Goal: Task Accomplishment & Management: Complete application form

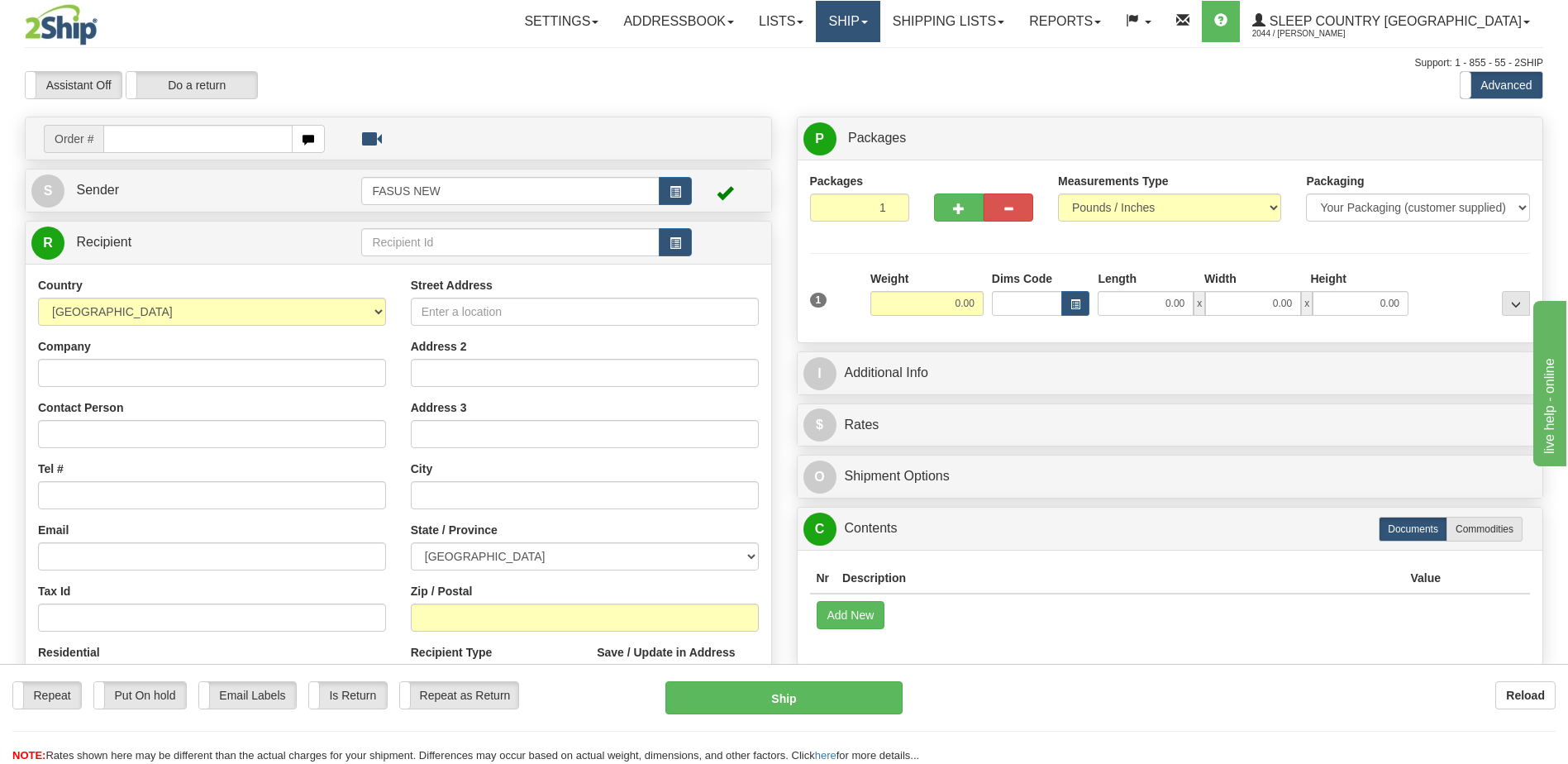
click at [880, 19] on link "Ship" at bounding box center [847, 21] width 64 height 42
click at [863, 83] on span "OnHold / Order Queue" at bounding box center [805, 79] width 116 height 13
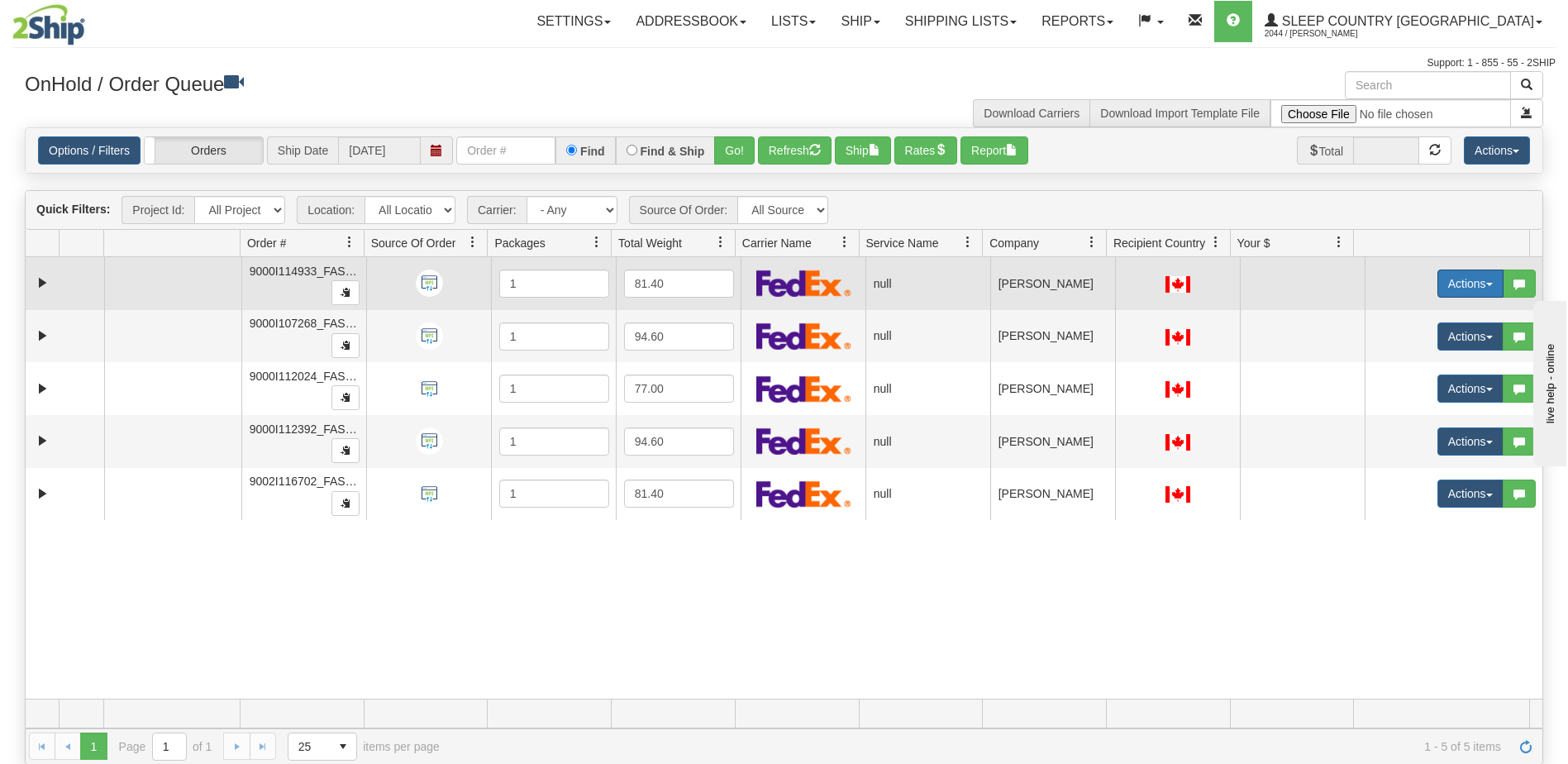
click at [1454, 284] on button "Actions" at bounding box center [1471, 284] width 67 height 28
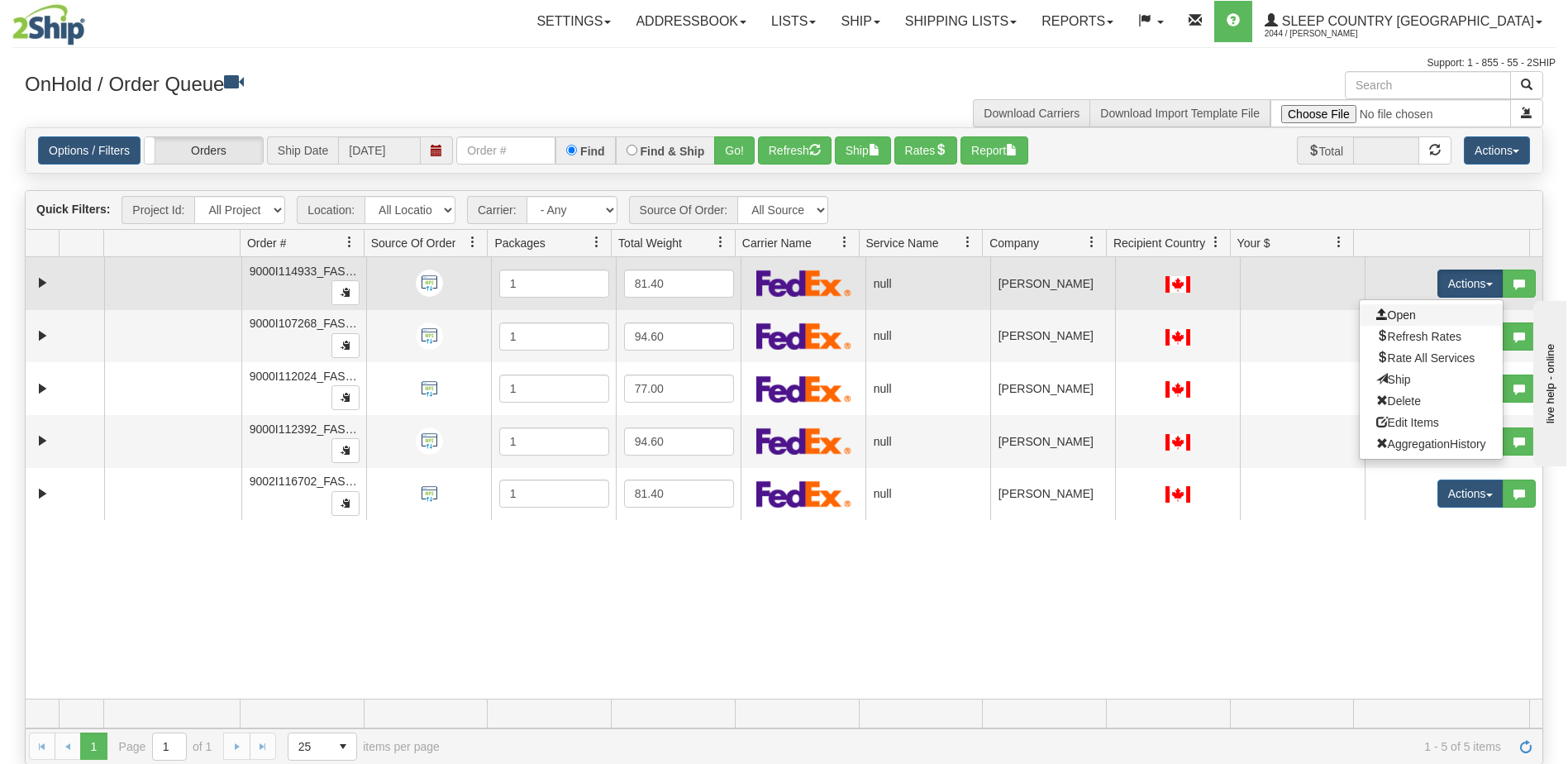
click at [1408, 315] on link "Open" at bounding box center [1431, 314] width 143 height 21
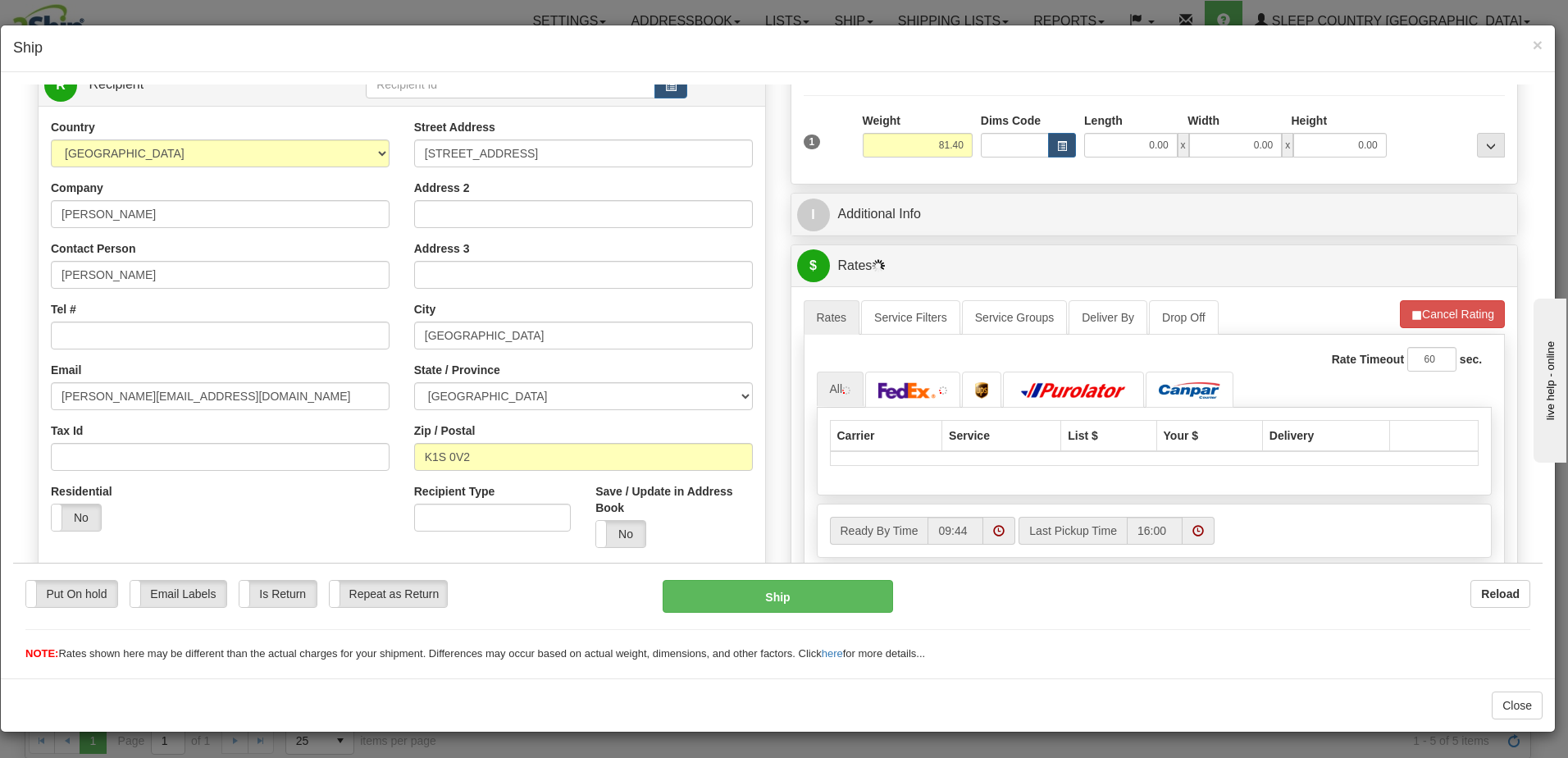
scroll to position [246, 0]
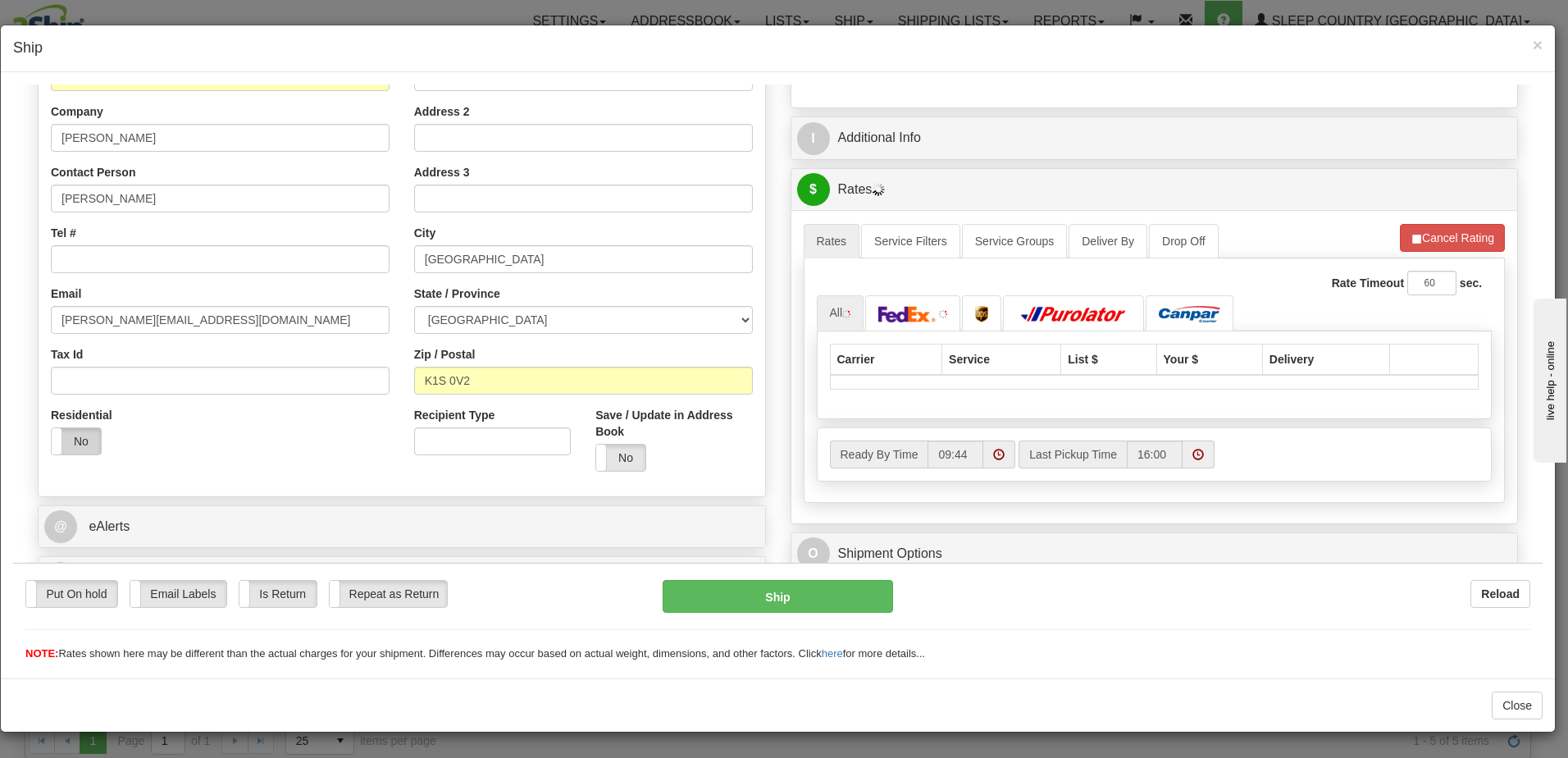
click at [76, 428] on label "No" at bounding box center [76, 440] width 49 height 27
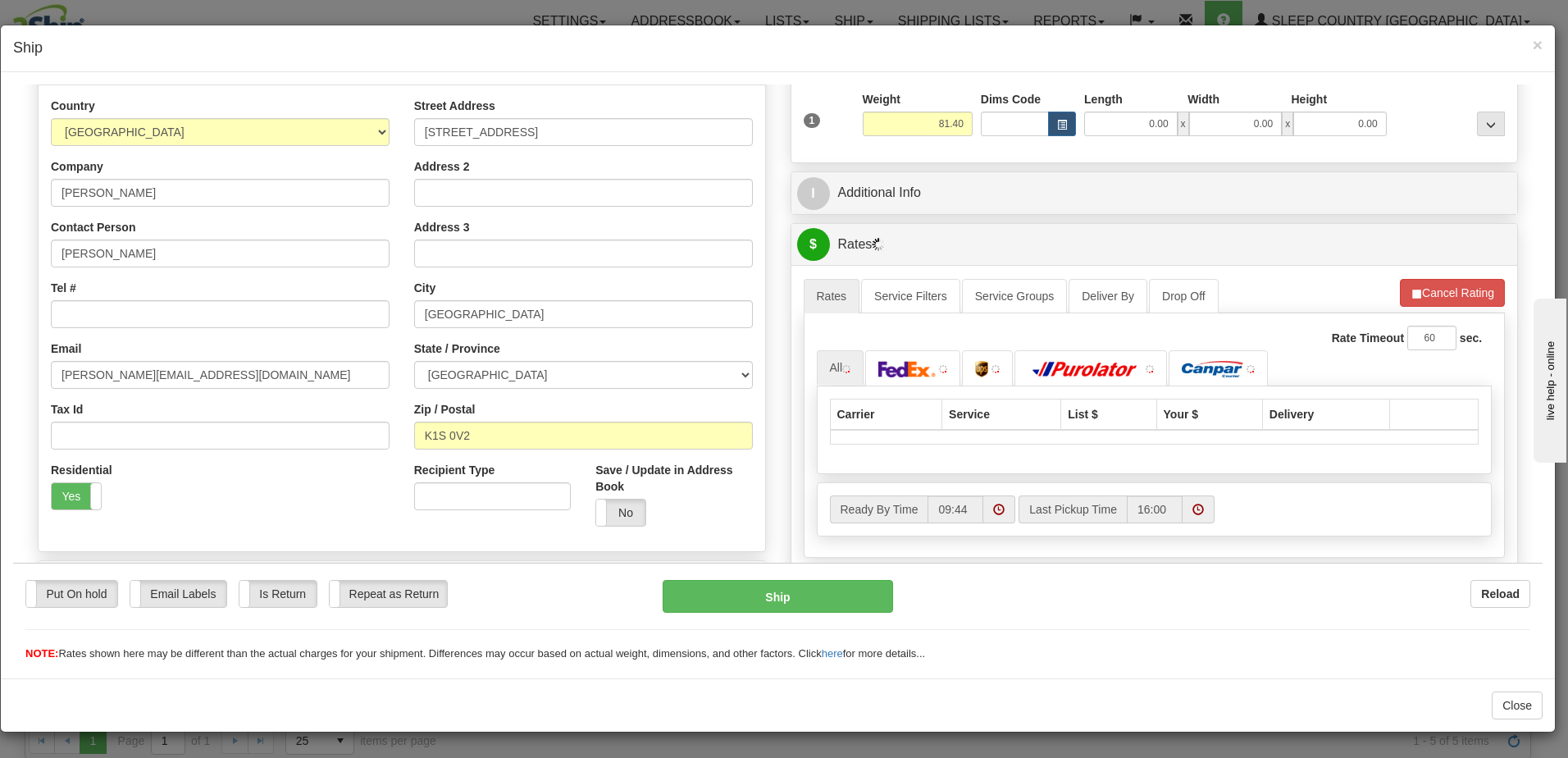
scroll to position [0, 0]
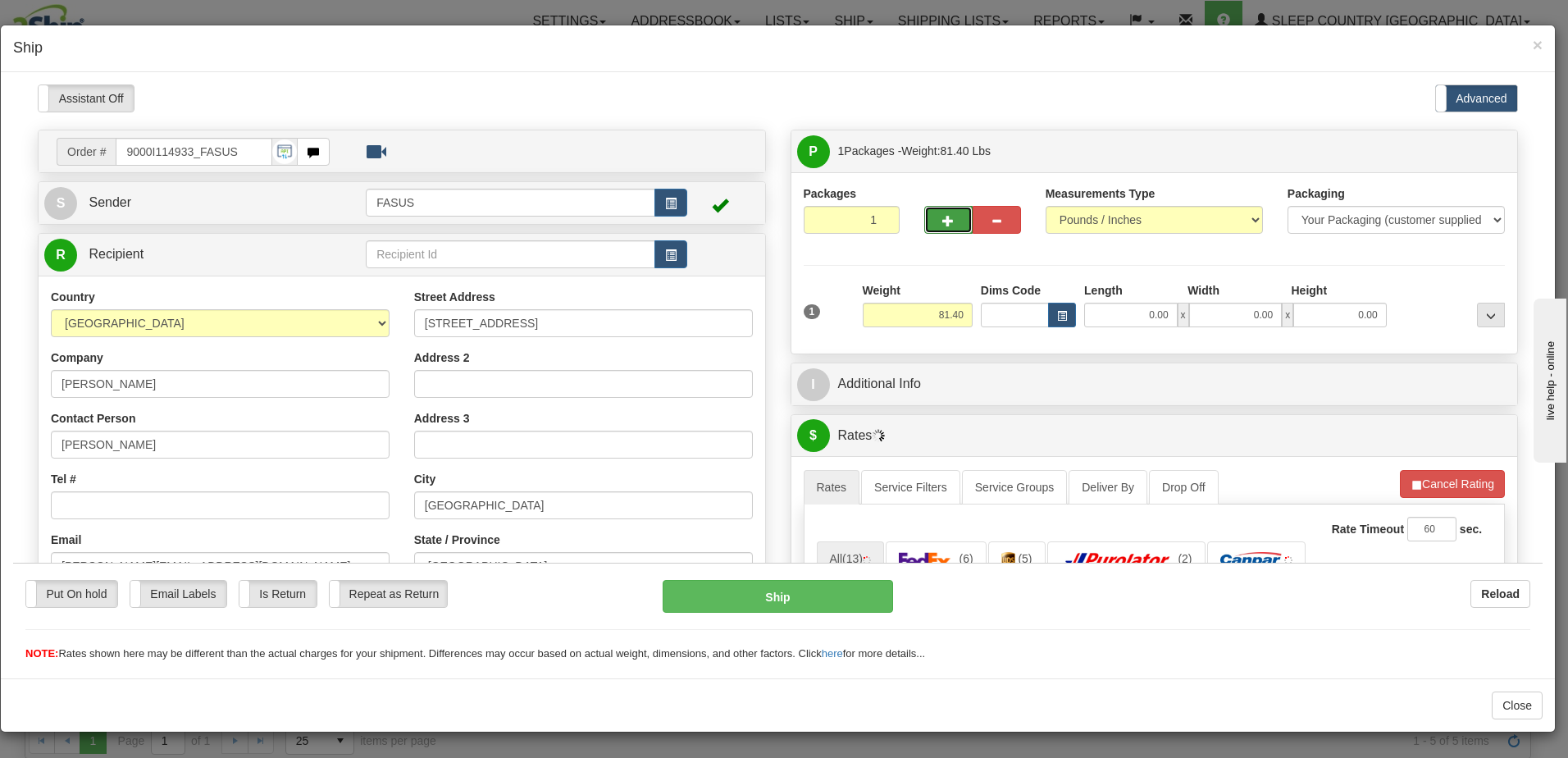
click at [939, 210] on button "button" at bounding box center [948, 219] width 49 height 27
type input "2"
click at [1477, 153] on span "Package Level" at bounding box center [1470, 150] width 65 height 12
radio input "true"
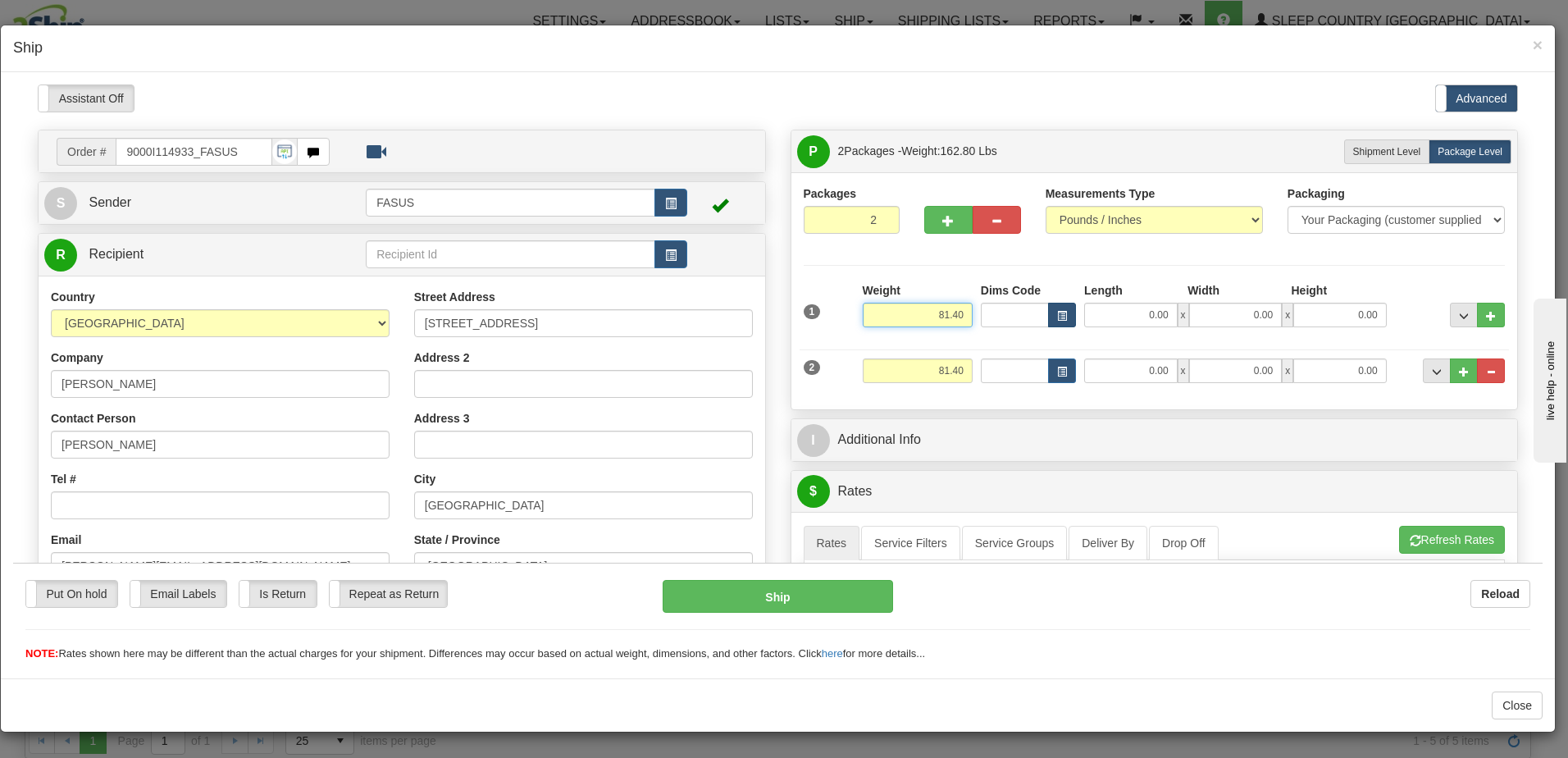
drag, startPoint x: 916, startPoint y: 312, endPoint x: 1047, endPoint y: 312, distance: 131.0
click at [1047, 312] on div "1 Weight 81.40 Dims Code x x" at bounding box center [1154, 311] width 710 height 59
type input "57.20"
type input "83.50"
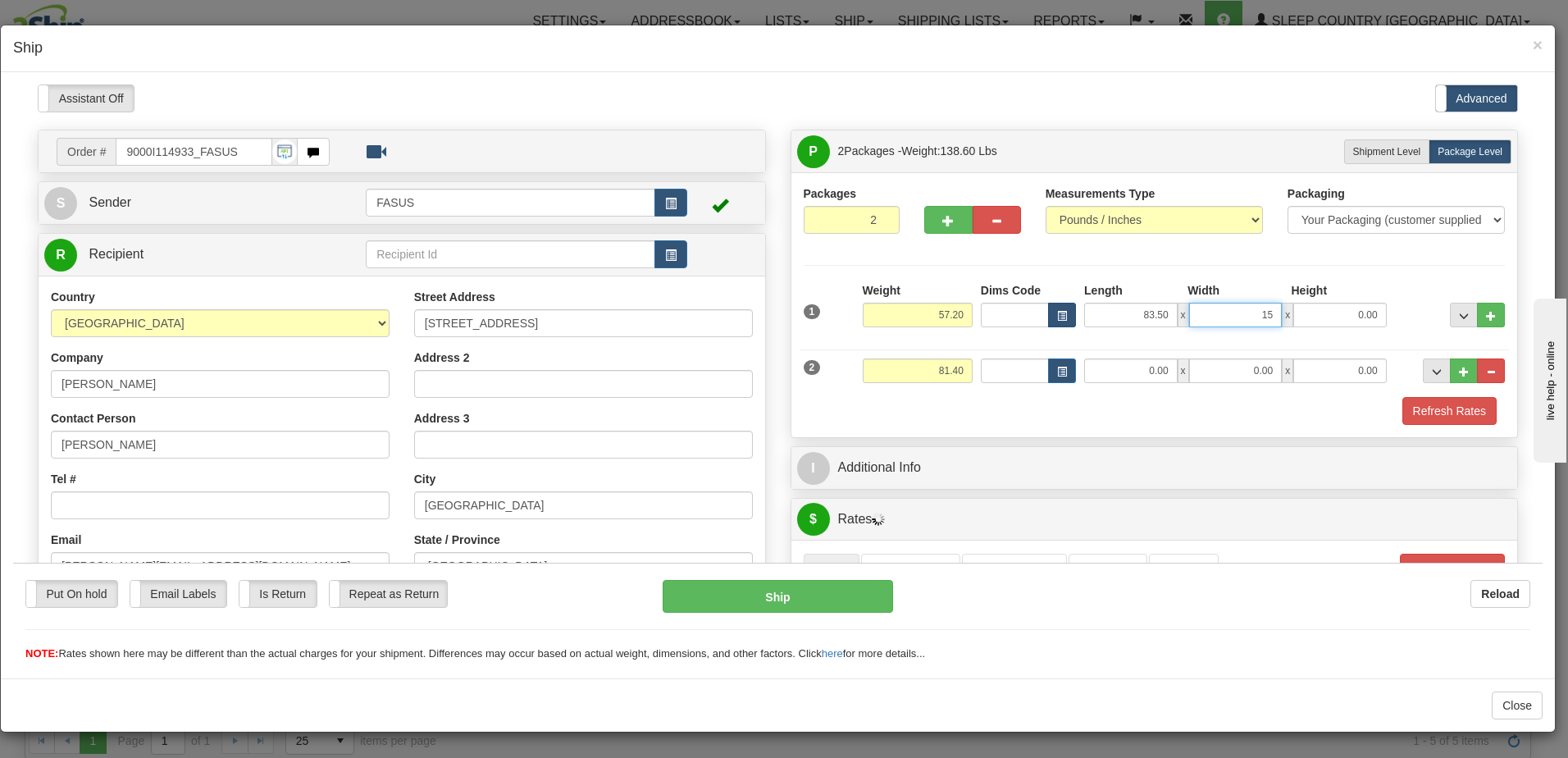
type input "15.00"
type input "4.00"
drag, startPoint x: 896, startPoint y: 371, endPoint x: 998, endPoint y: 369, distance: 102.0
click at [998, 369] on div "2 Weight 81.40 Dims Code Length Width Height" at bounding box center [1154, 368] width 710 height 55
type input "23.00"
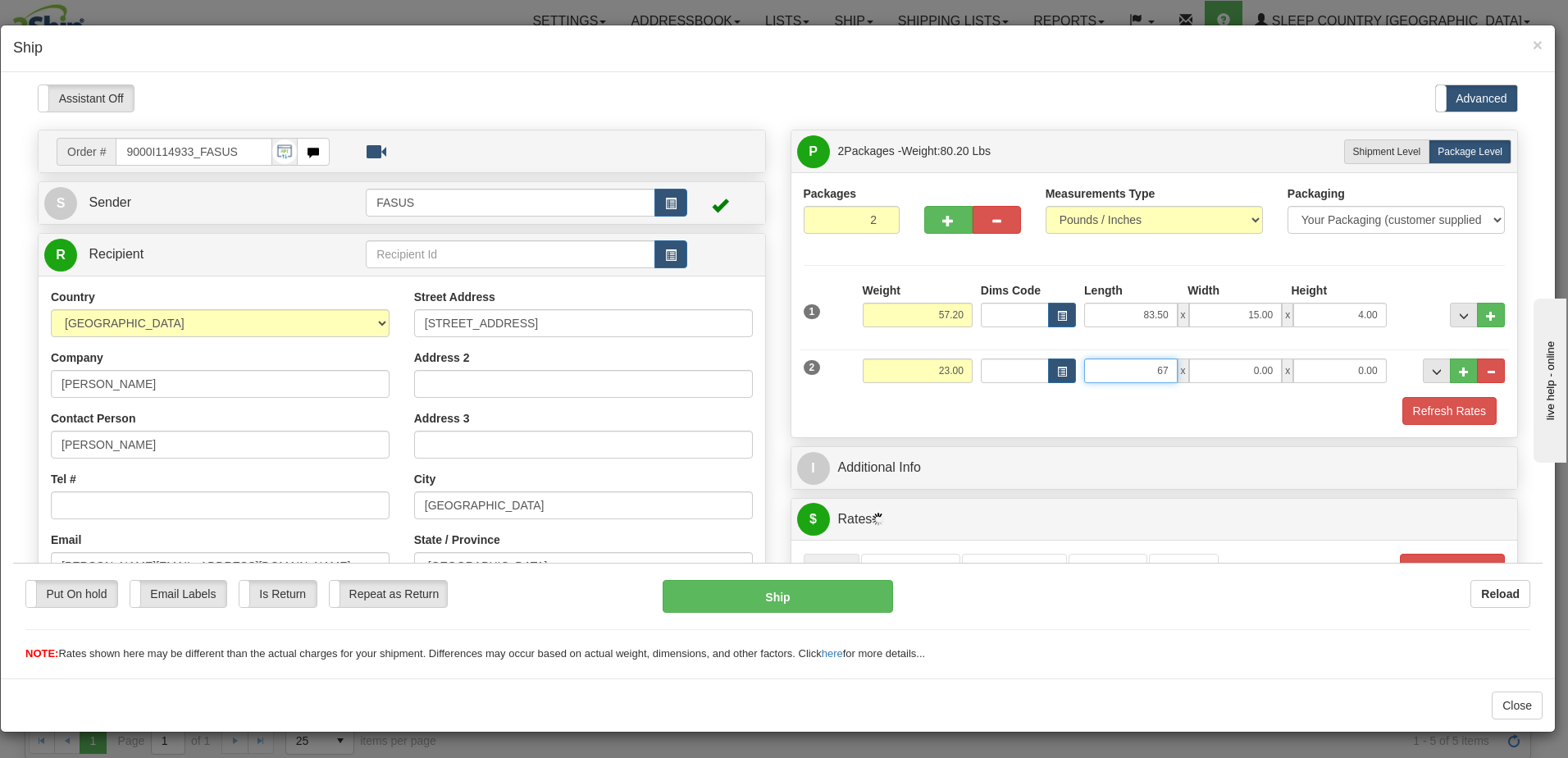
type input "67.00"
type input "14.00"
type input "6.00"
click at [1391, 291] on div at bounding box center [1450, 303] width 118 height 45
click at [1459, 317] on span "..." at bounding box center [1464, 315] width 10 height 9
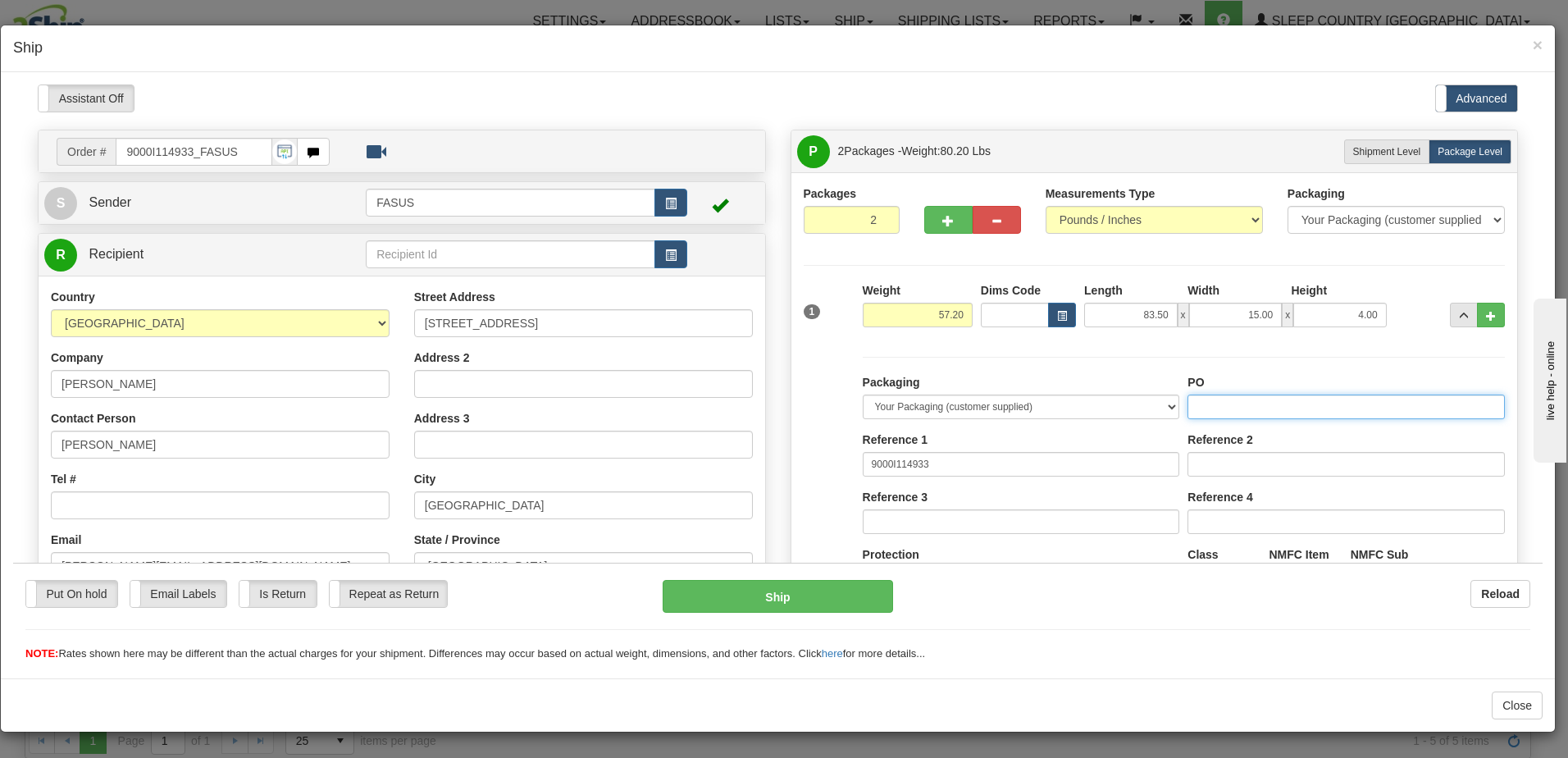
click at [1214, 401] on input "PO" at bounding box center [1346, 406] width 317 height 25
type input "1028038"
click at [1450, 307] on button "..." at bounding box center [1464, 313] width 27 height 25
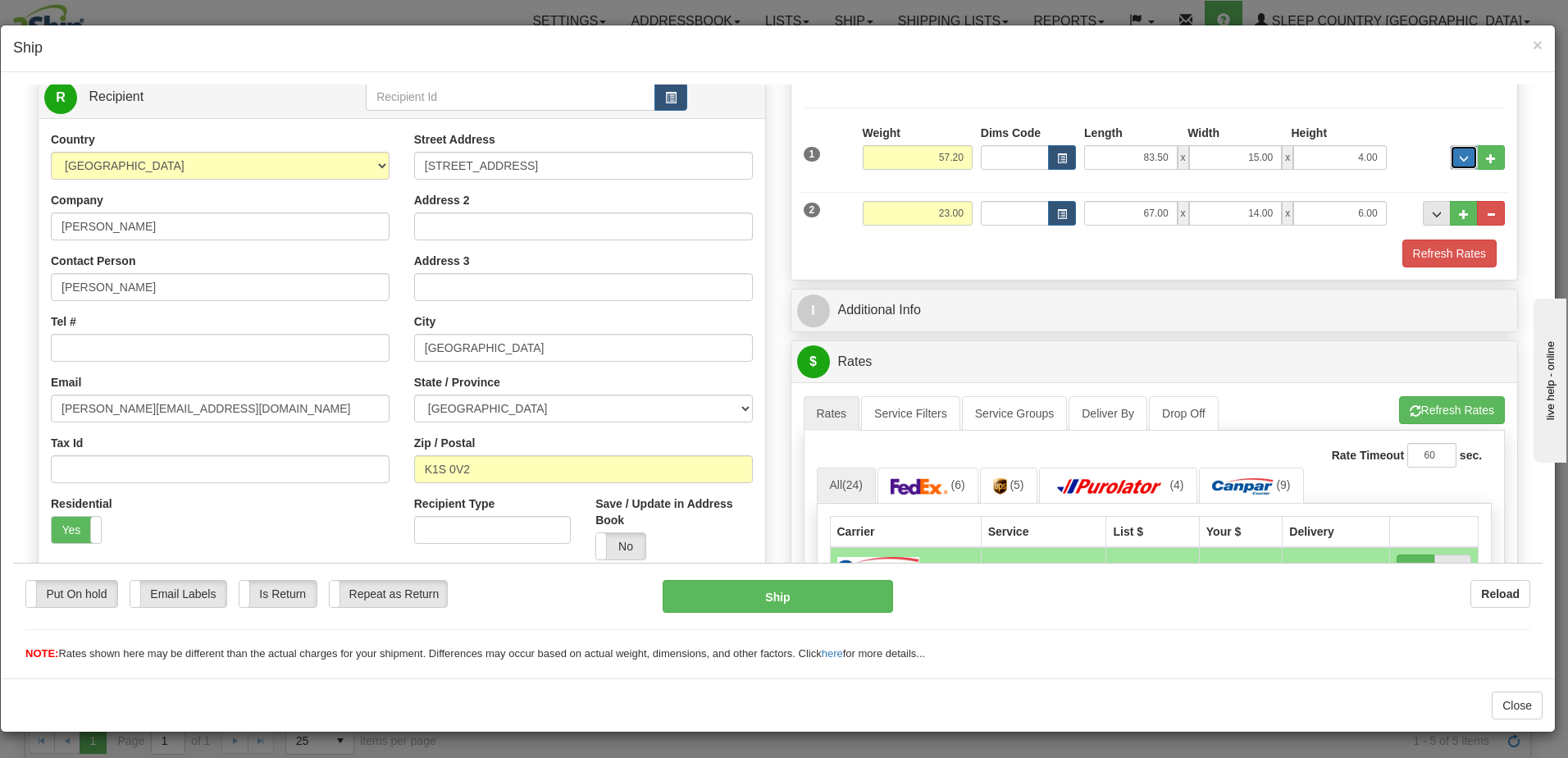
scroll to position [164, 0]
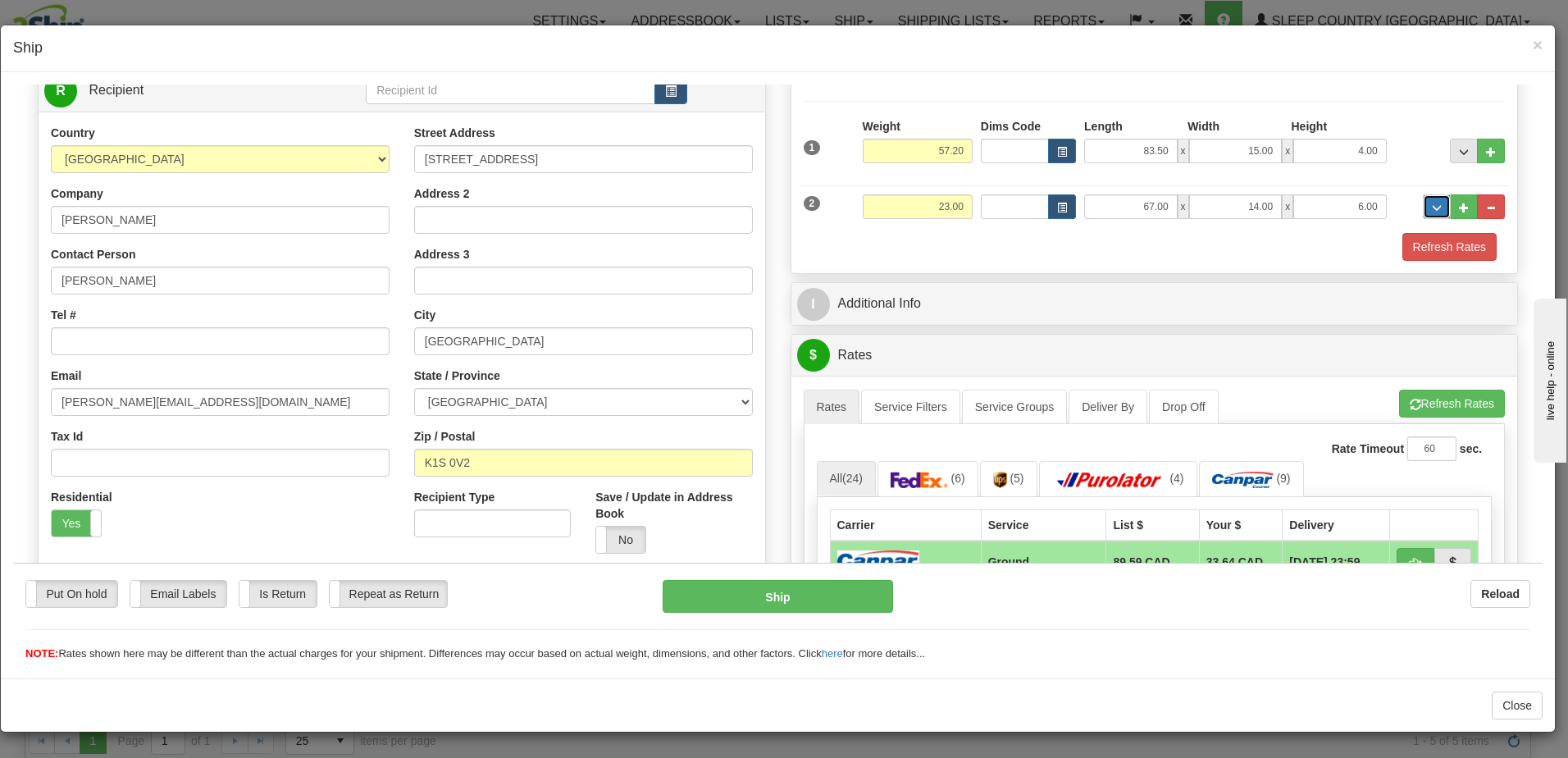
click at [1423, 212] on button "..." at bounding box center [1437, 205] width 27 height 25
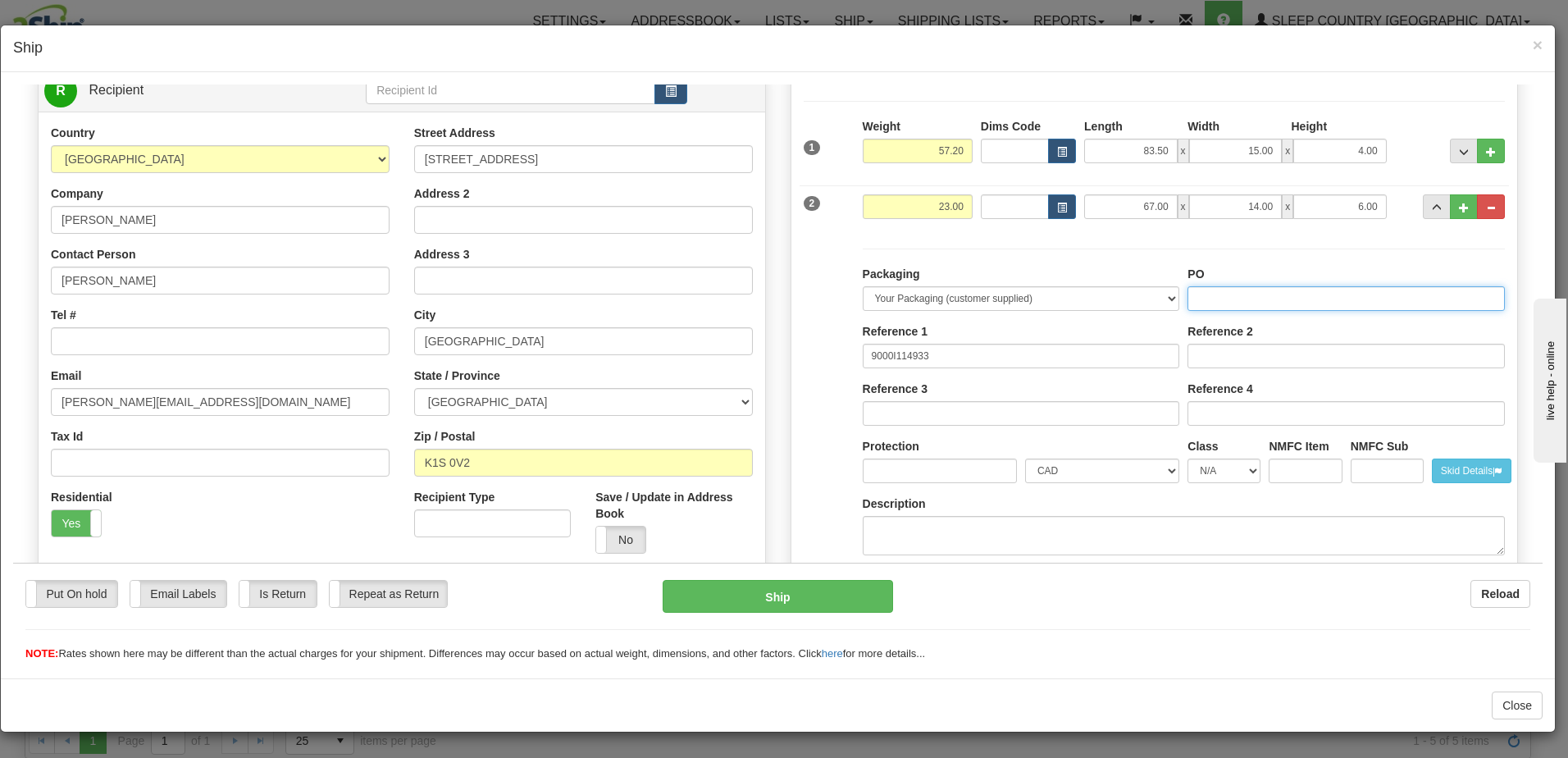
click at [1199, 300] on input "PO" at bounding box center [1346, 297] width 317 height 25
type input "1028039"
click at [1431, 207] on span "..." at bounding box center [1436, 207] width 10 height 9
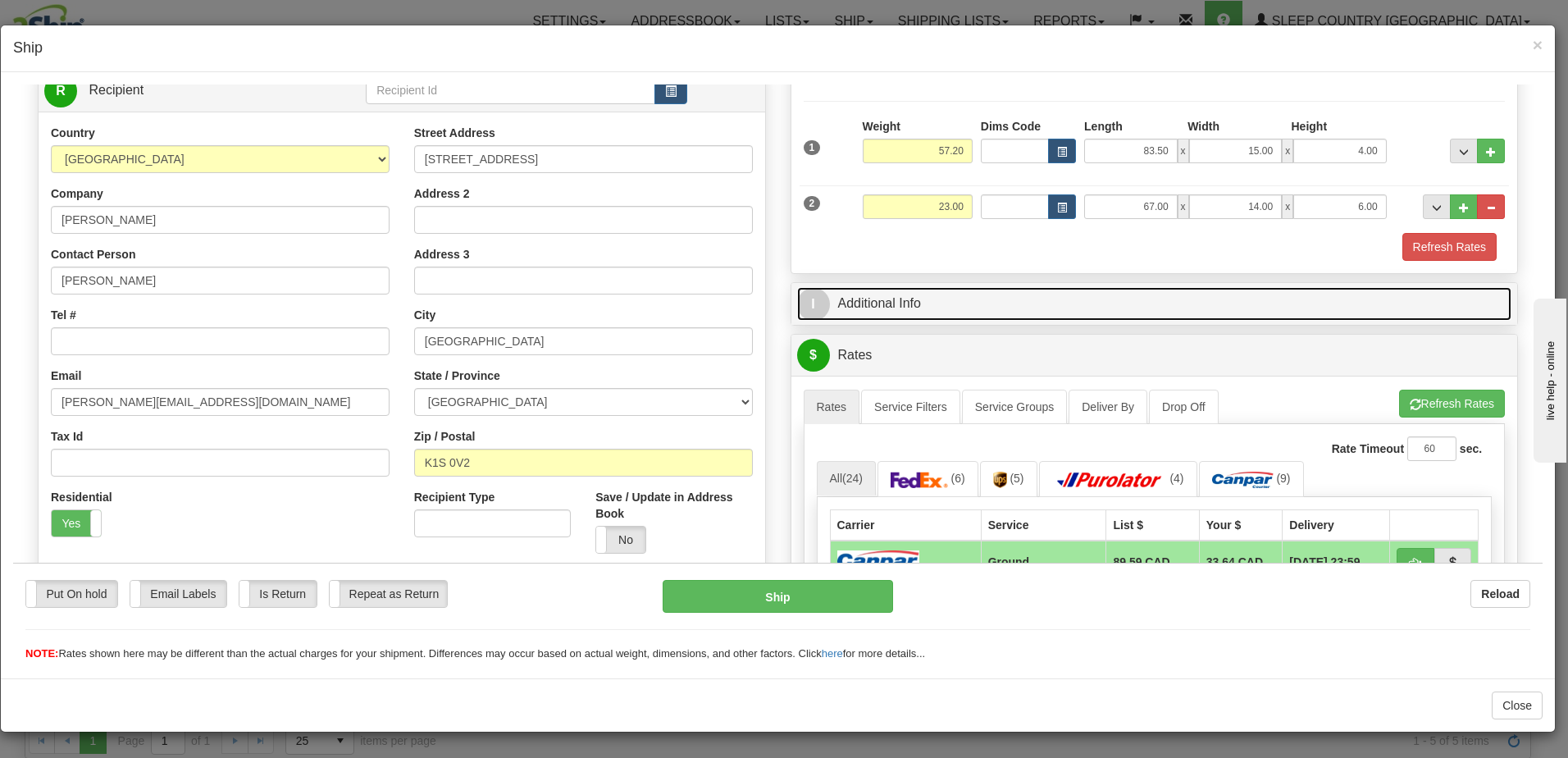
click at [1182, 297] on link "I Additional Info" at bounding box center [1155, 302] width 715 height 34
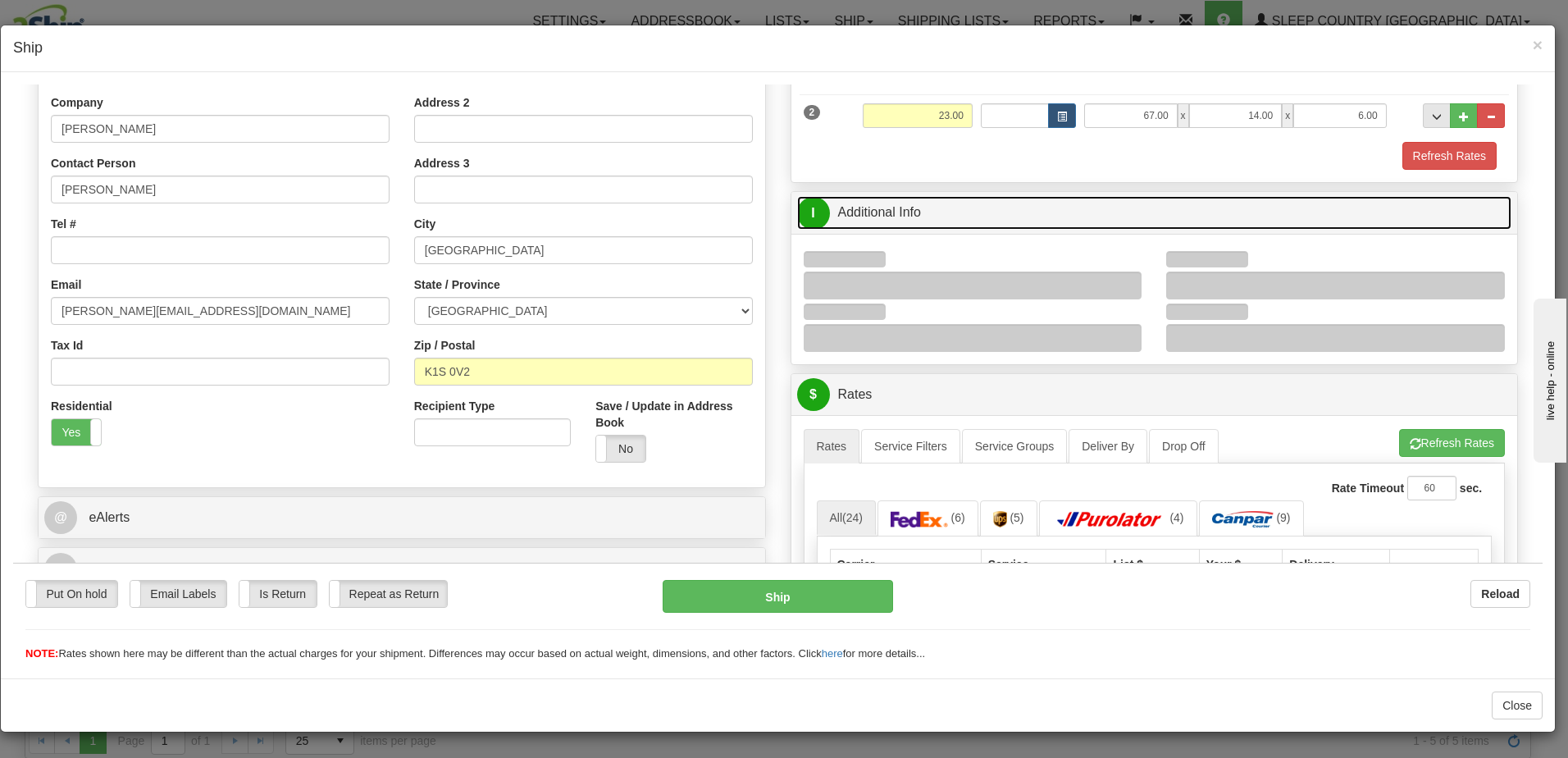
scroll to position [410, 0]
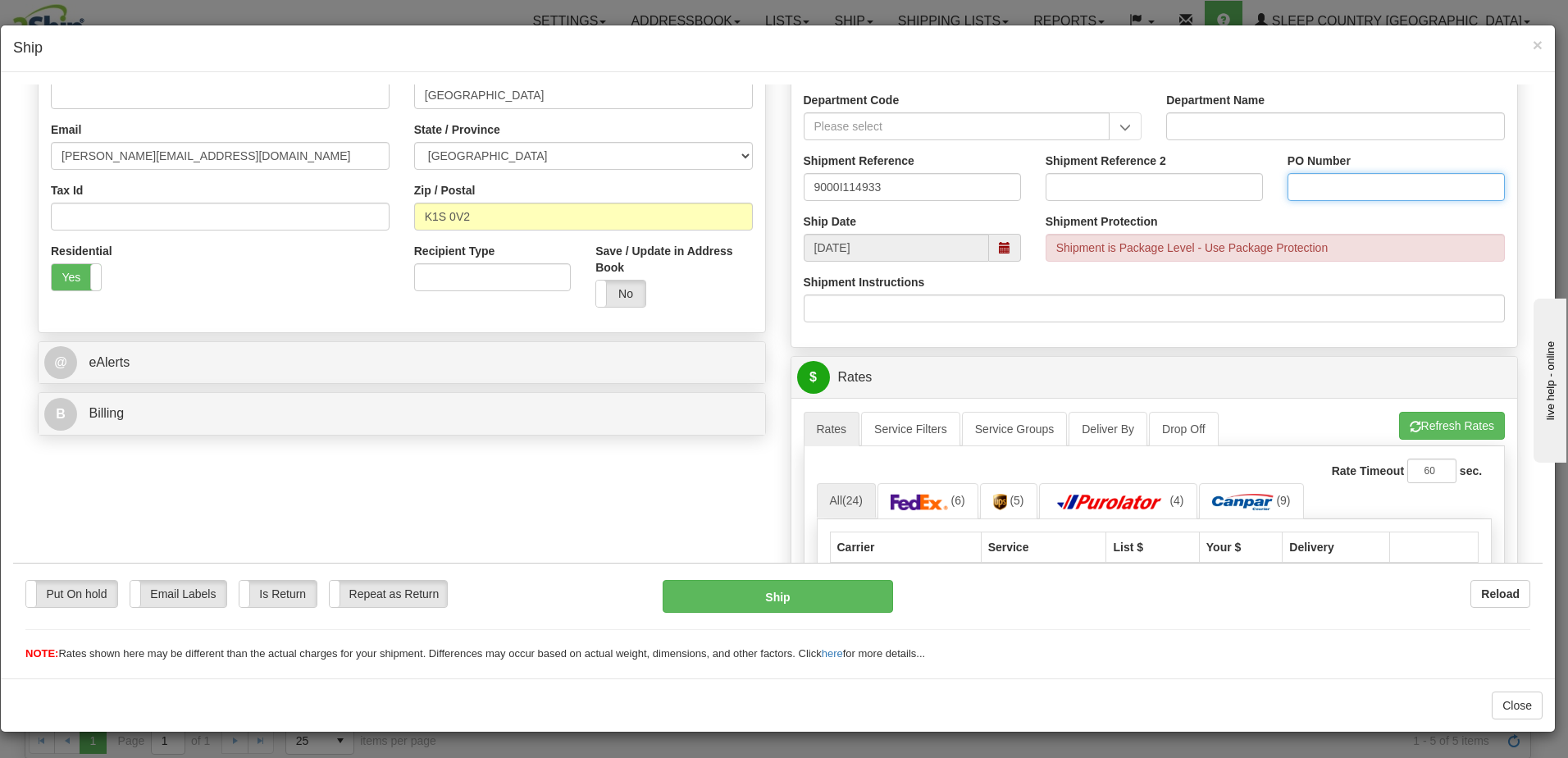
click at [1296, 183] on input "PO Number" at bounding box center [1396, 186] width 217 height 27
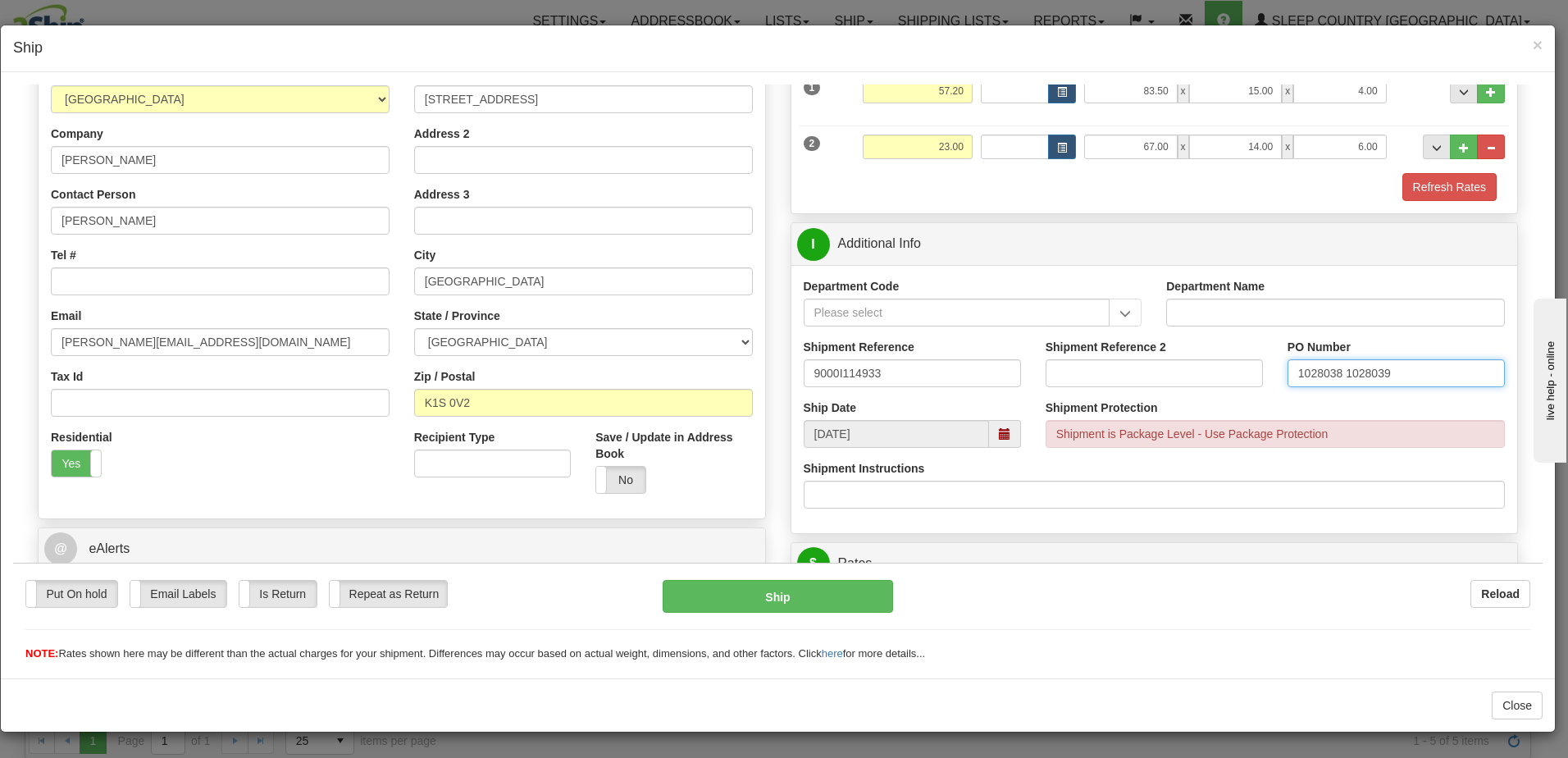
scroll to position [164, 0]
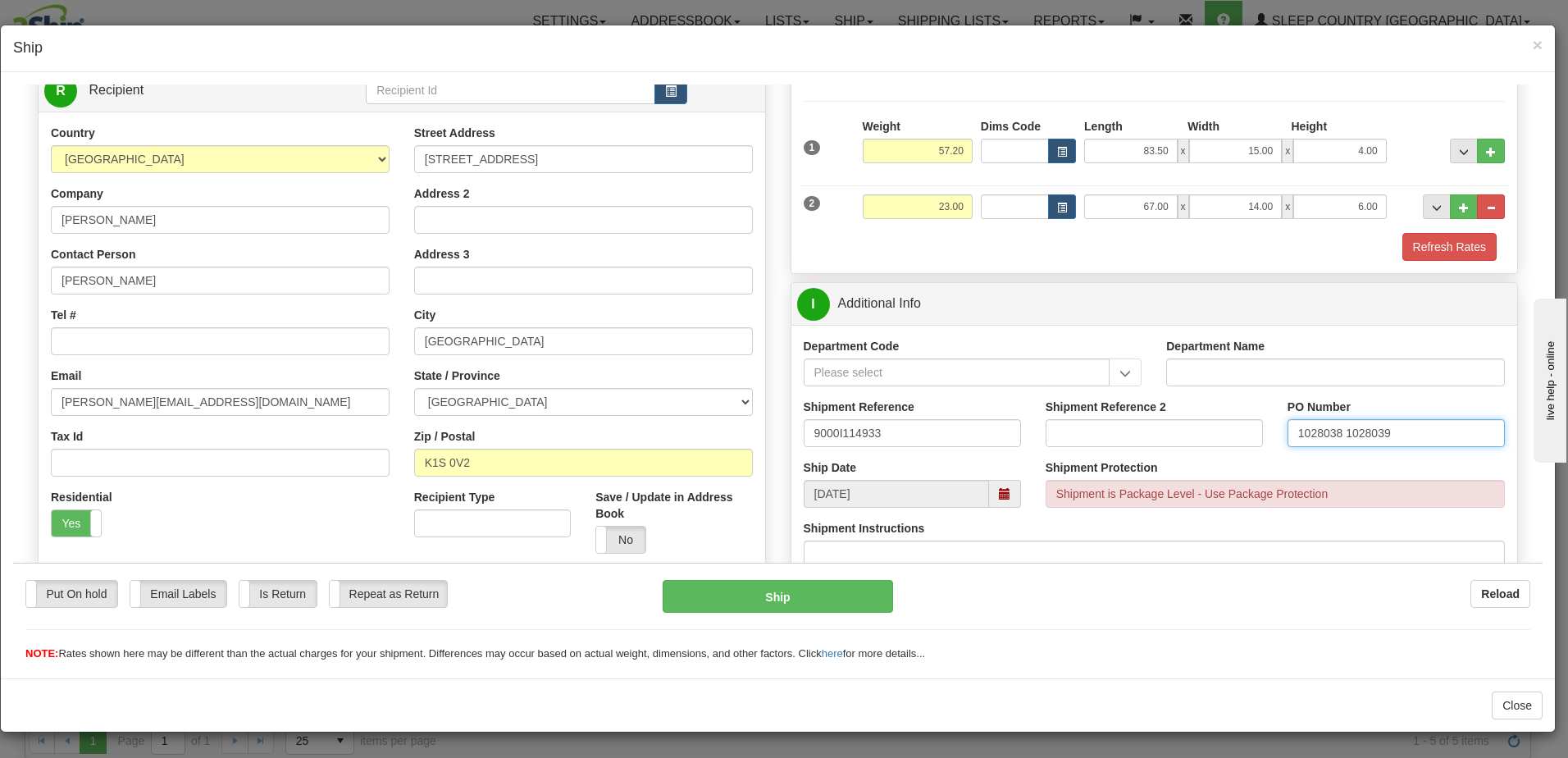
type input "1028038 1028039"
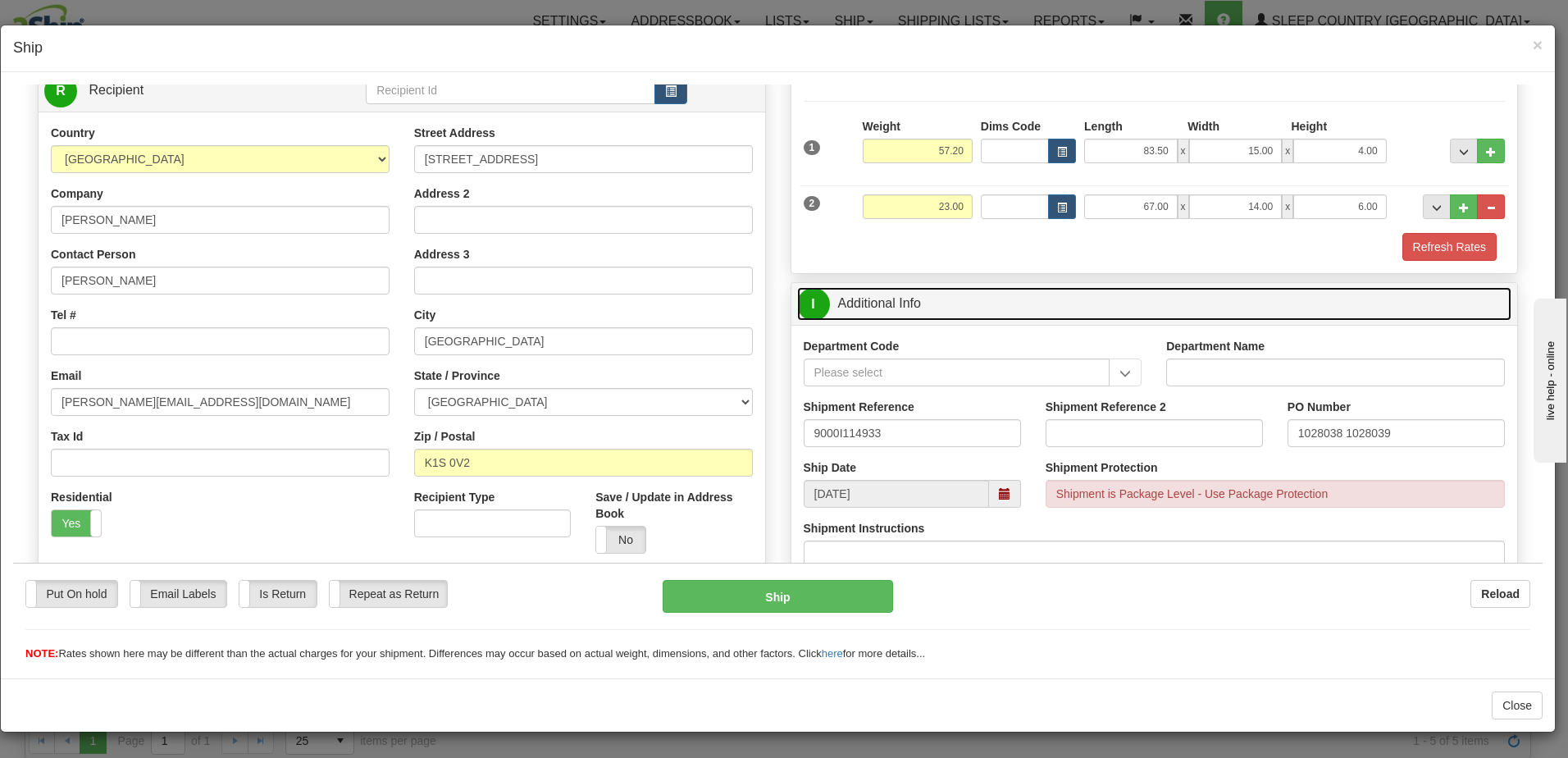
click at [993, 290] on link "I Additional Info" at bounding box center [1155, 302] width 715 height 34
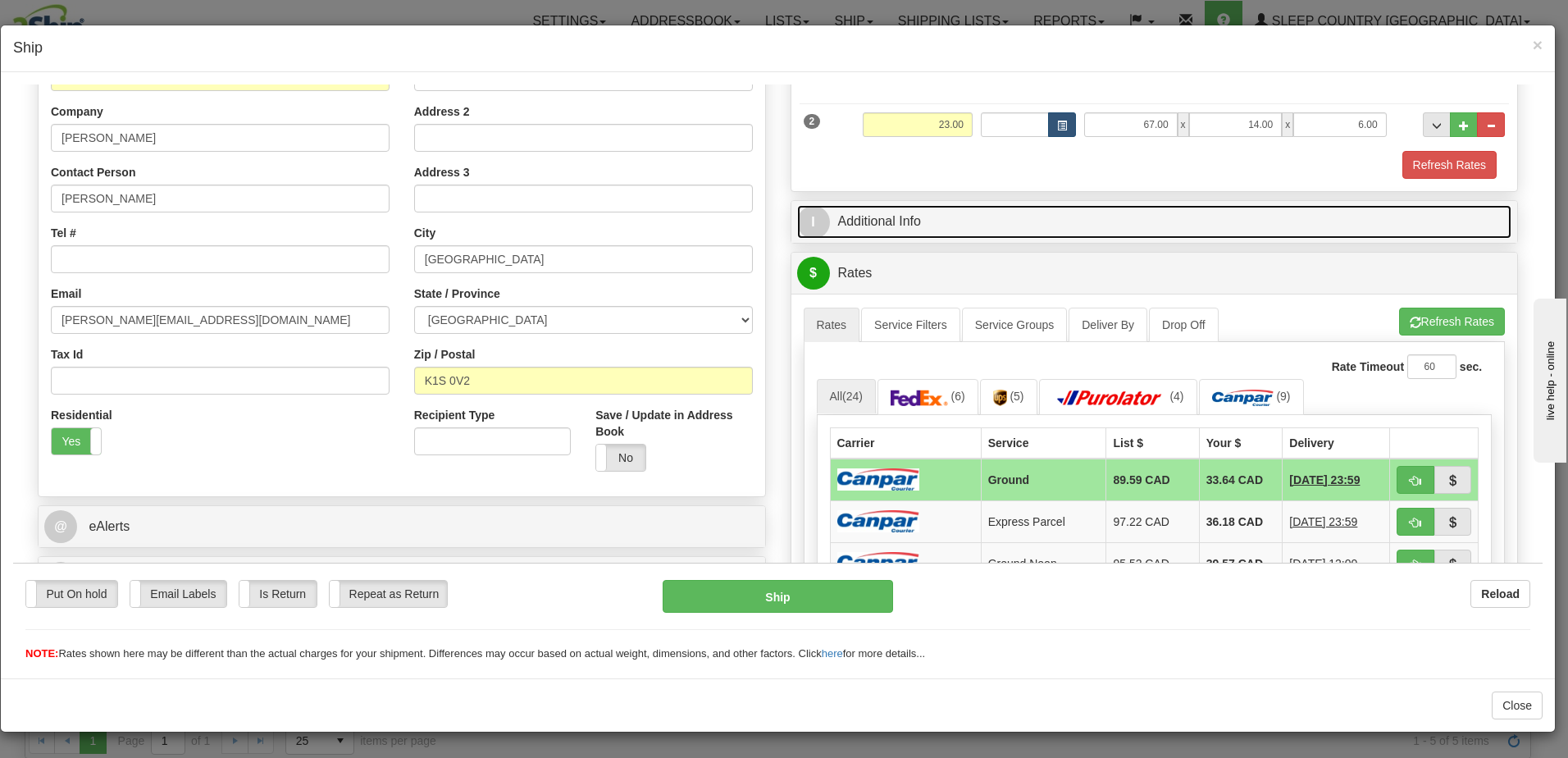
scroll to position [328, 0]
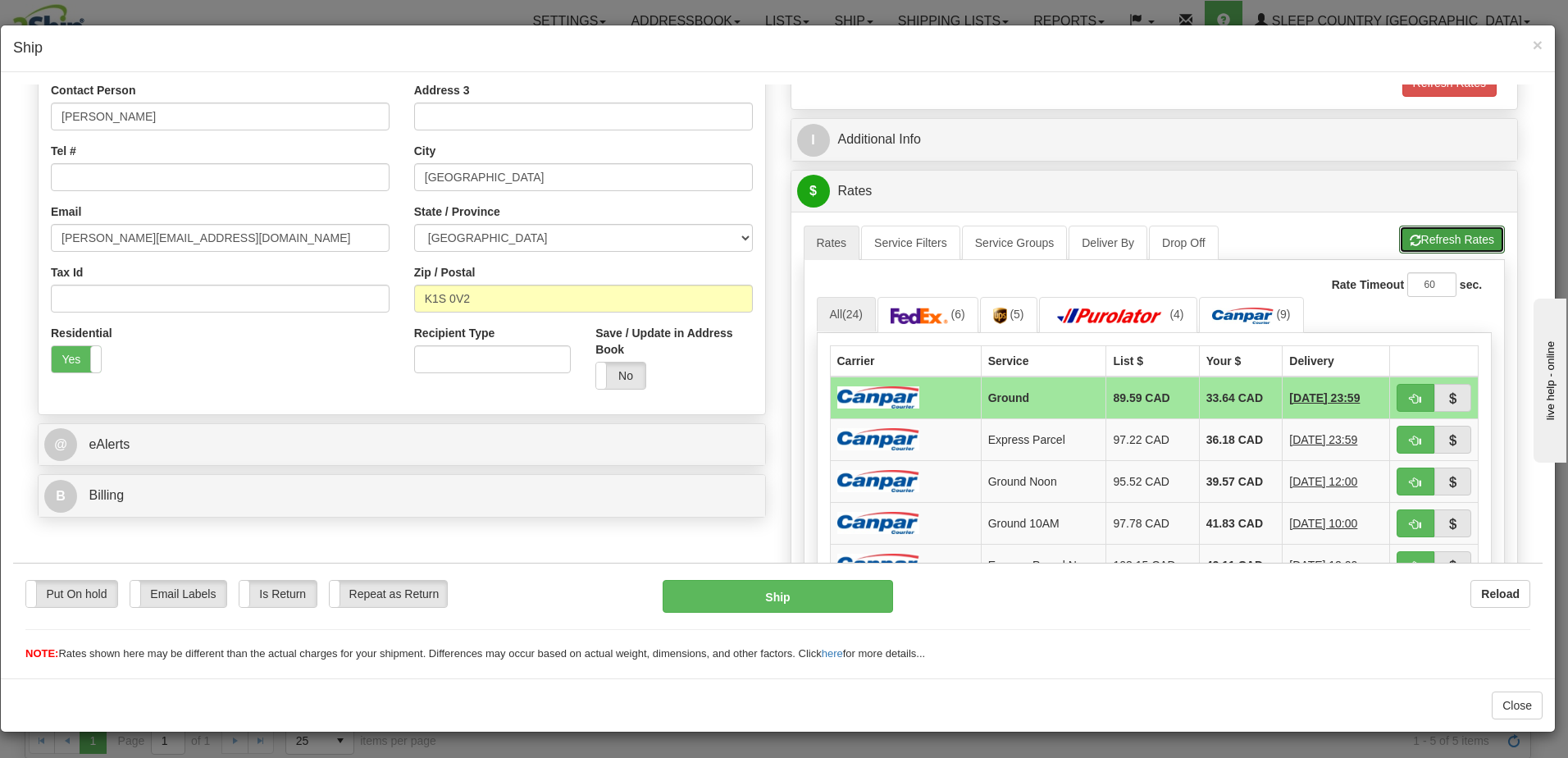
click at [1408, 224] on div "A change has been made which could impact your rate estimate. To ensure the est…" at bounding box center [1155, 489] width 702 height 531
click at [1409, 393] on span "button" at bounding box center [1415, 399] width 12 height 11
type input "1"
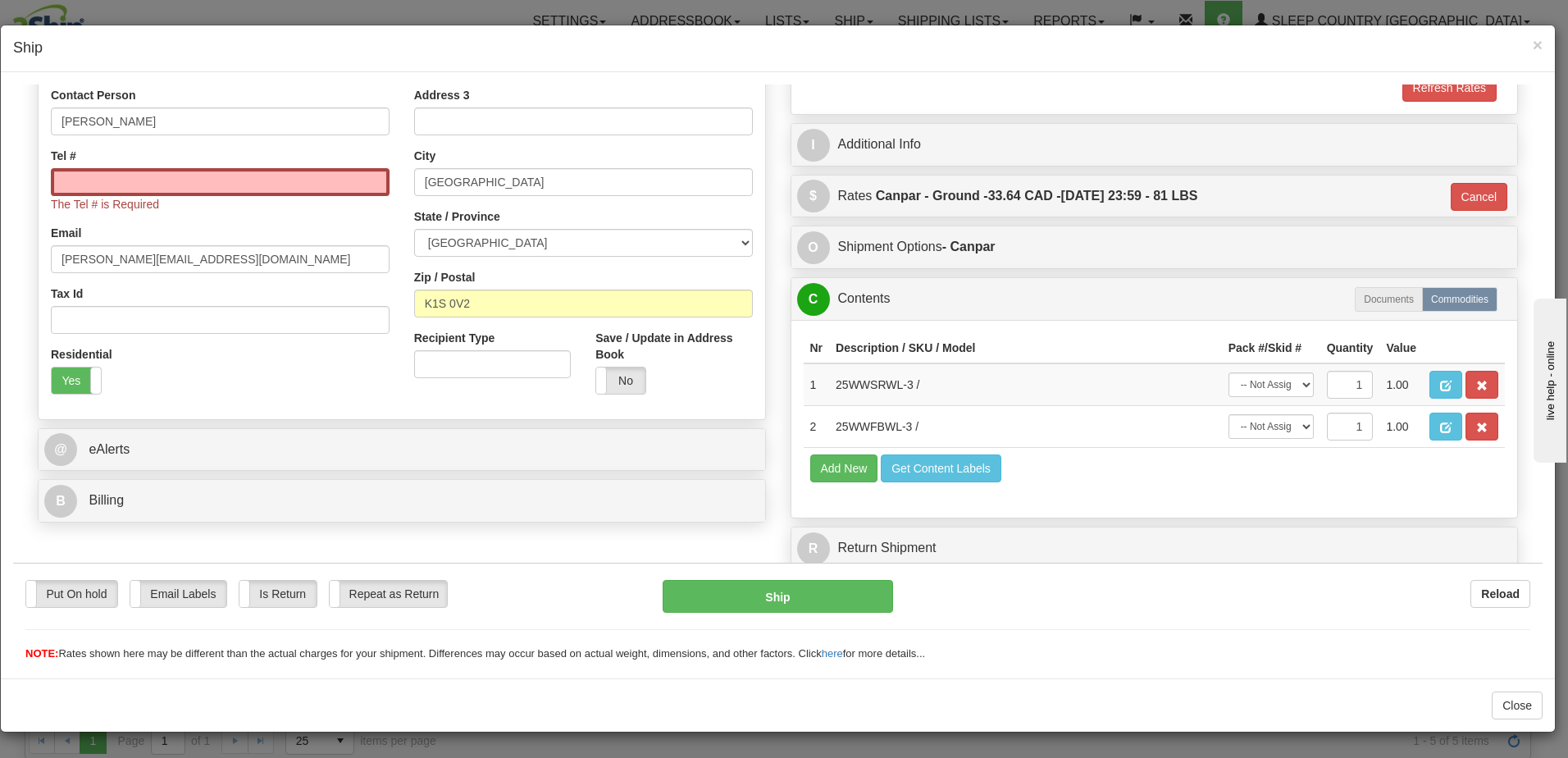
scroll to position [324, 0]
click at [134, 180] on input "Tel #" at bounding box center [220, 181] width 339 height 27
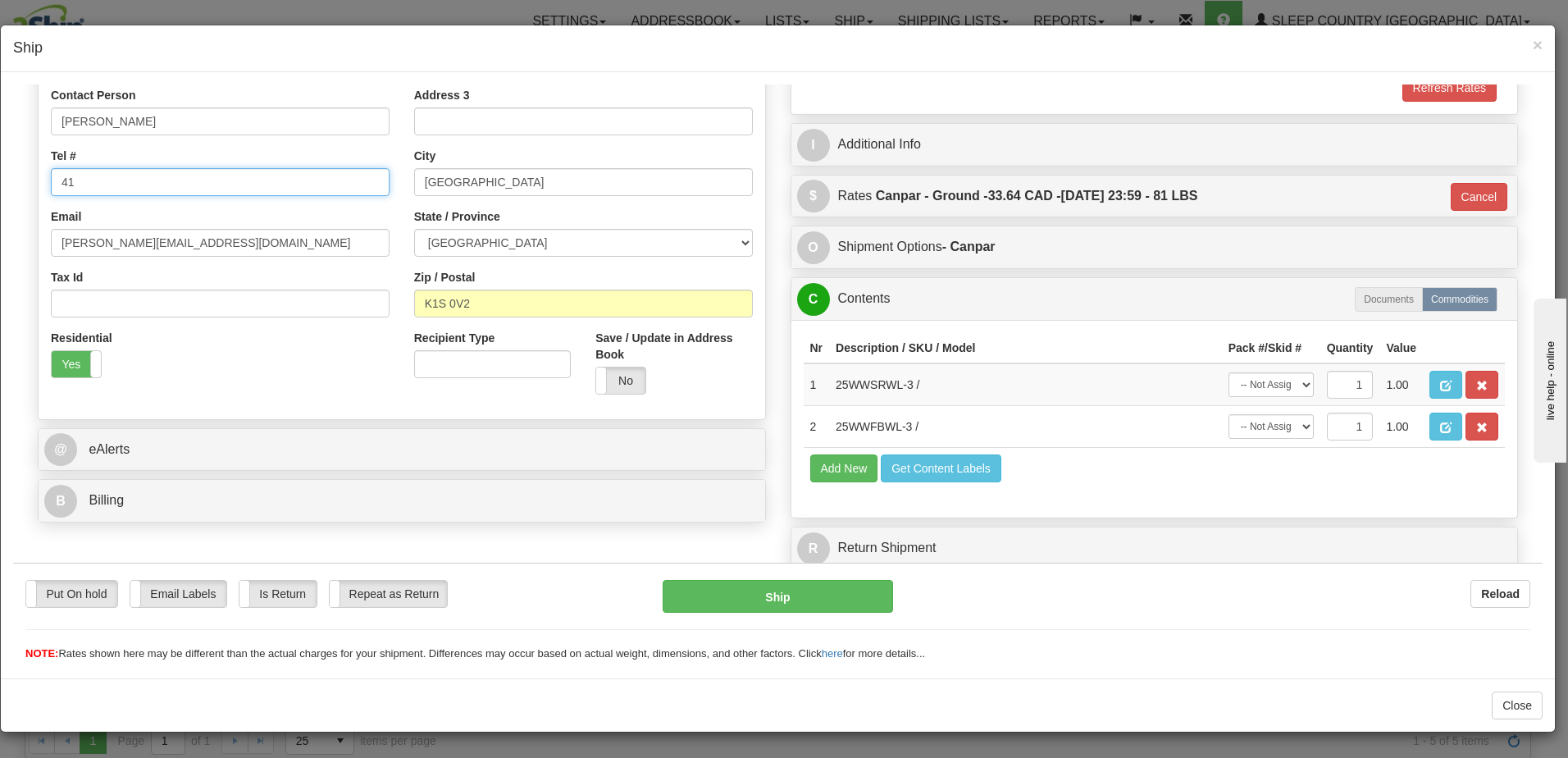
type input "4"
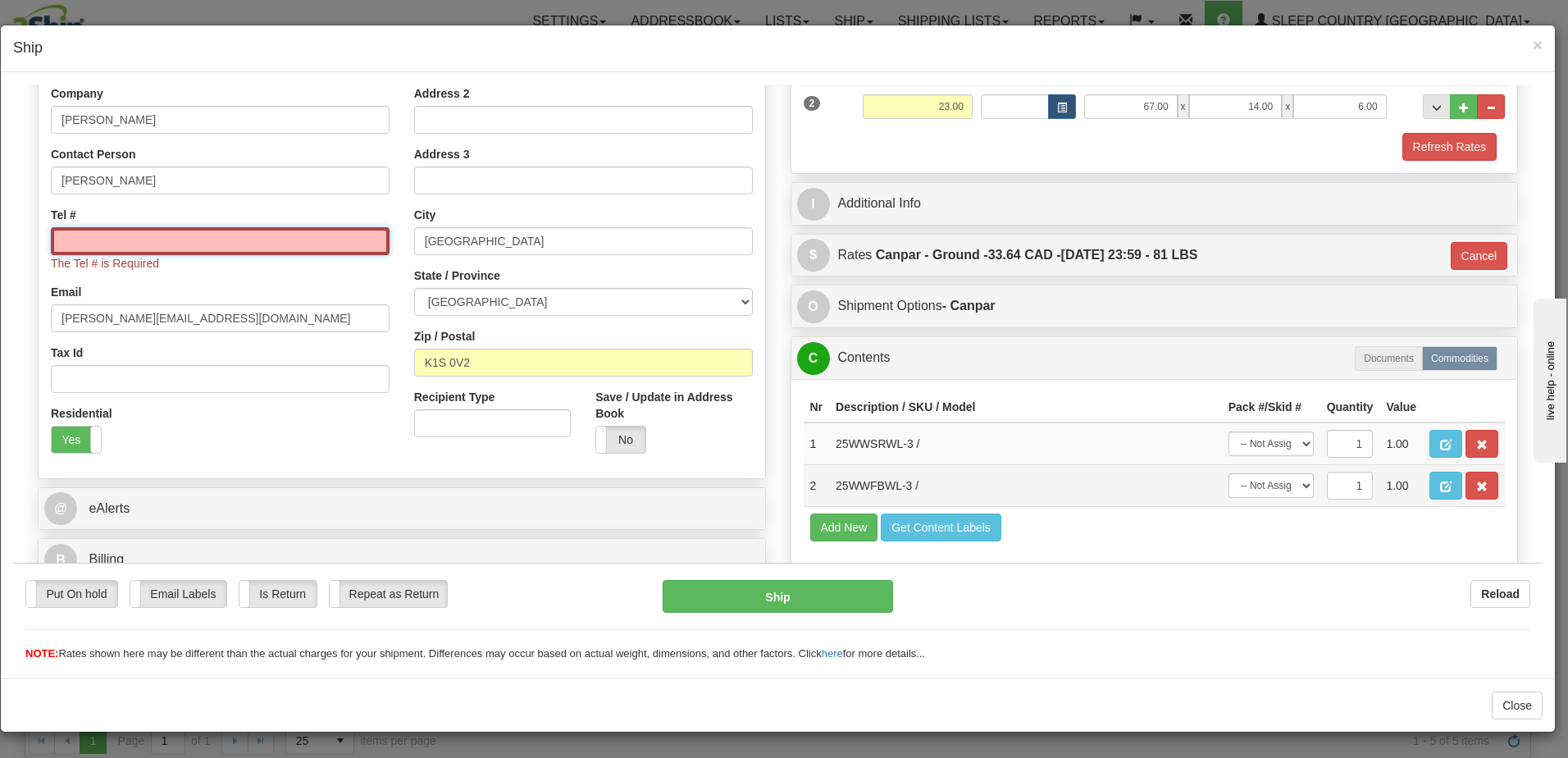
scroll to position [0, 0]
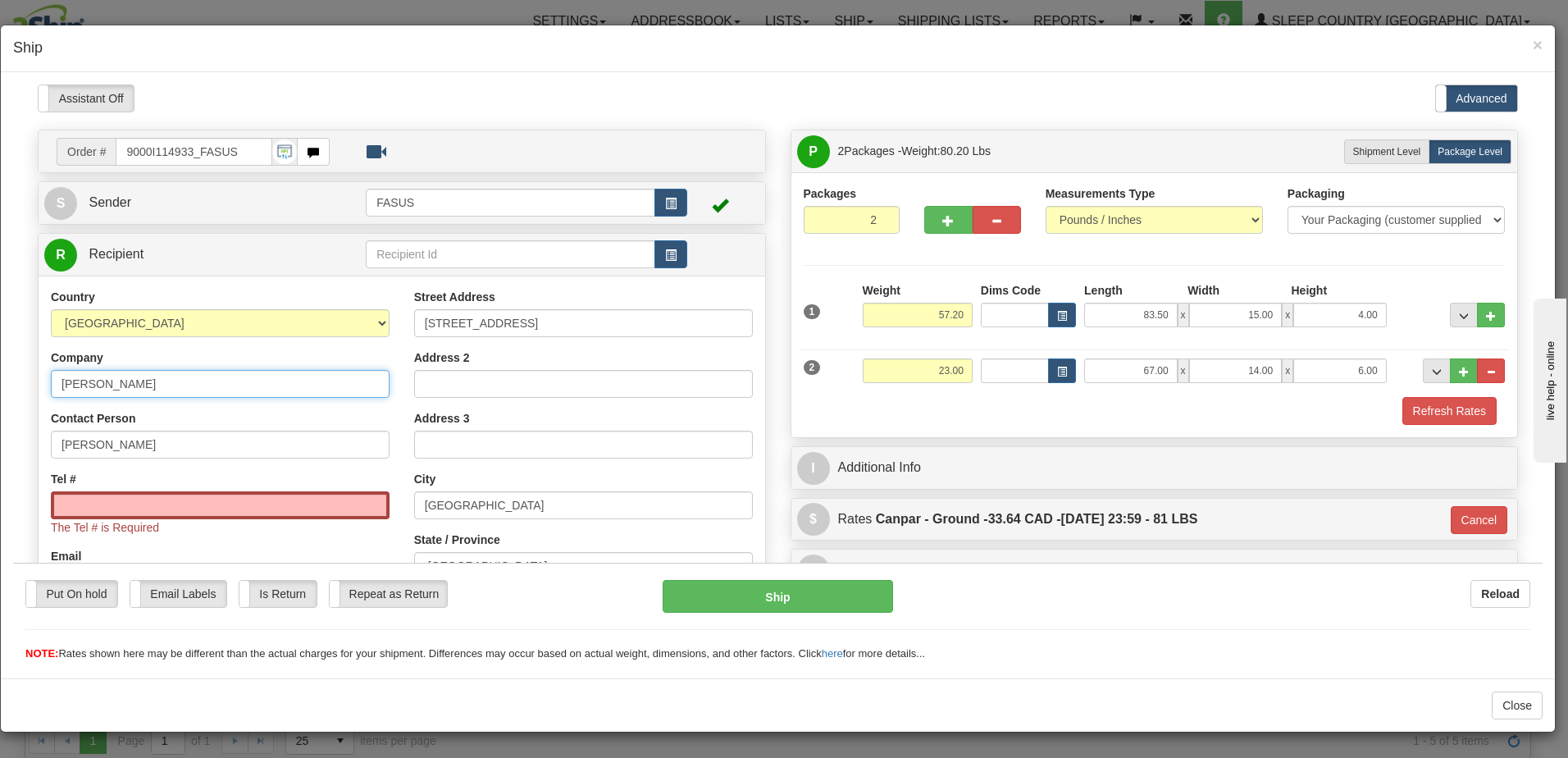
drag, startPoint x: 205, startPoint y: 379, endPoint x: -4, endPoint y: 358, distance: 210.1
click at [13, 358] on html "Please wait... Attention! Ok Add to Bidding... Preview Custom Documents Preview…" at bounding box center [777, 372] width 1530 height 577
click at [960, 418] on div "Refresh Rates" at bounding box center [1154, 410] width 710 height 27
click at [268, 506] on input "Tel #" at bounding box center [220, 504] width 339 height 27
click at [171, 505] on input "Tel #" at bounding box center [220, 504] width 339 height 27
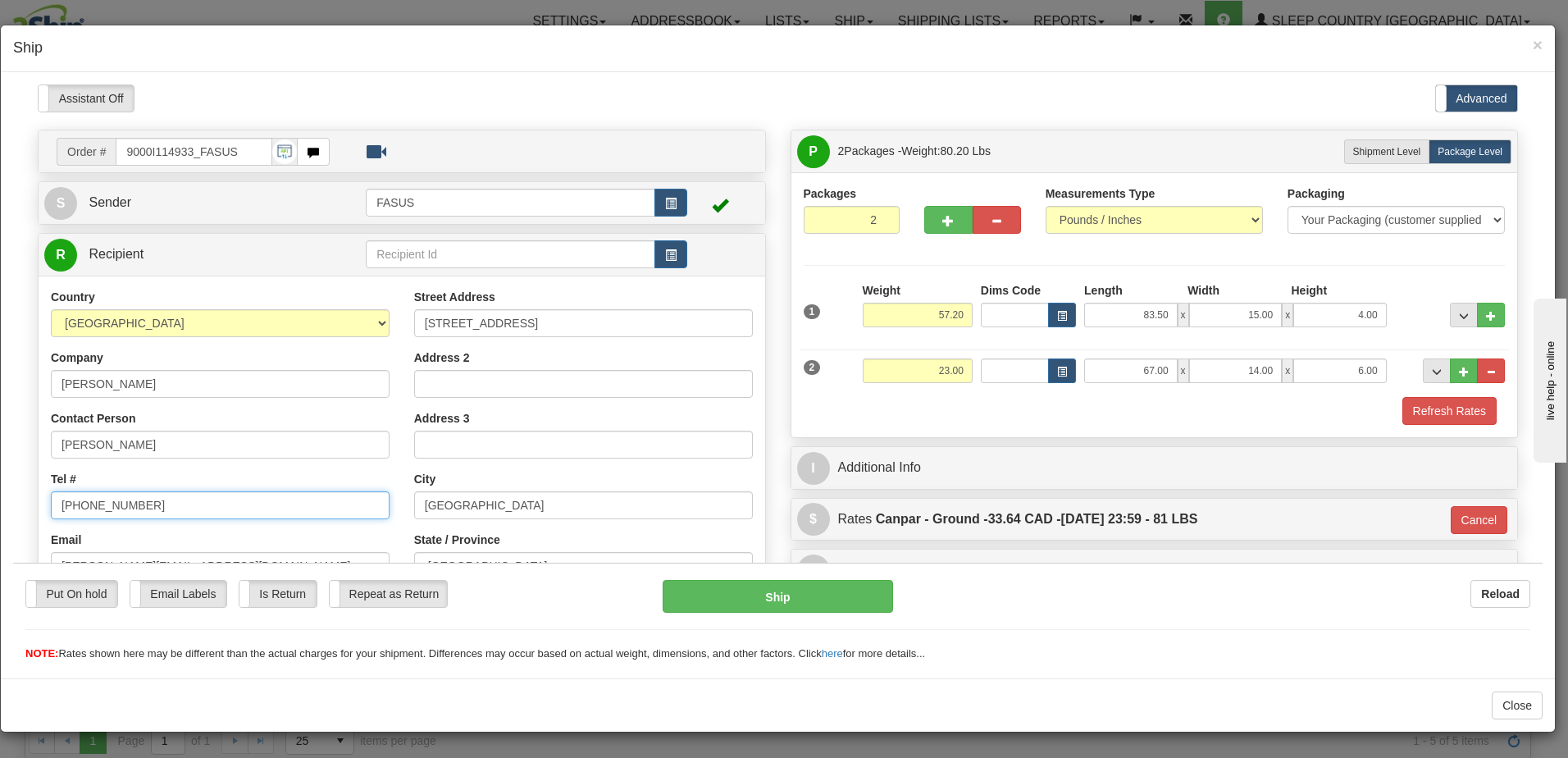
drag, startPoint x: 177, startPoint y: 506, endPoint x: -4, endPoint y: 488, distance: 181.9
click at [13, 488] on html "Please wait... Attention! Ok Add to Bidding... Preview Custom Documents Preview…" at bounding box center [777, 372] width 1530 height 577
paste input "[PHONE_NUMBER]"
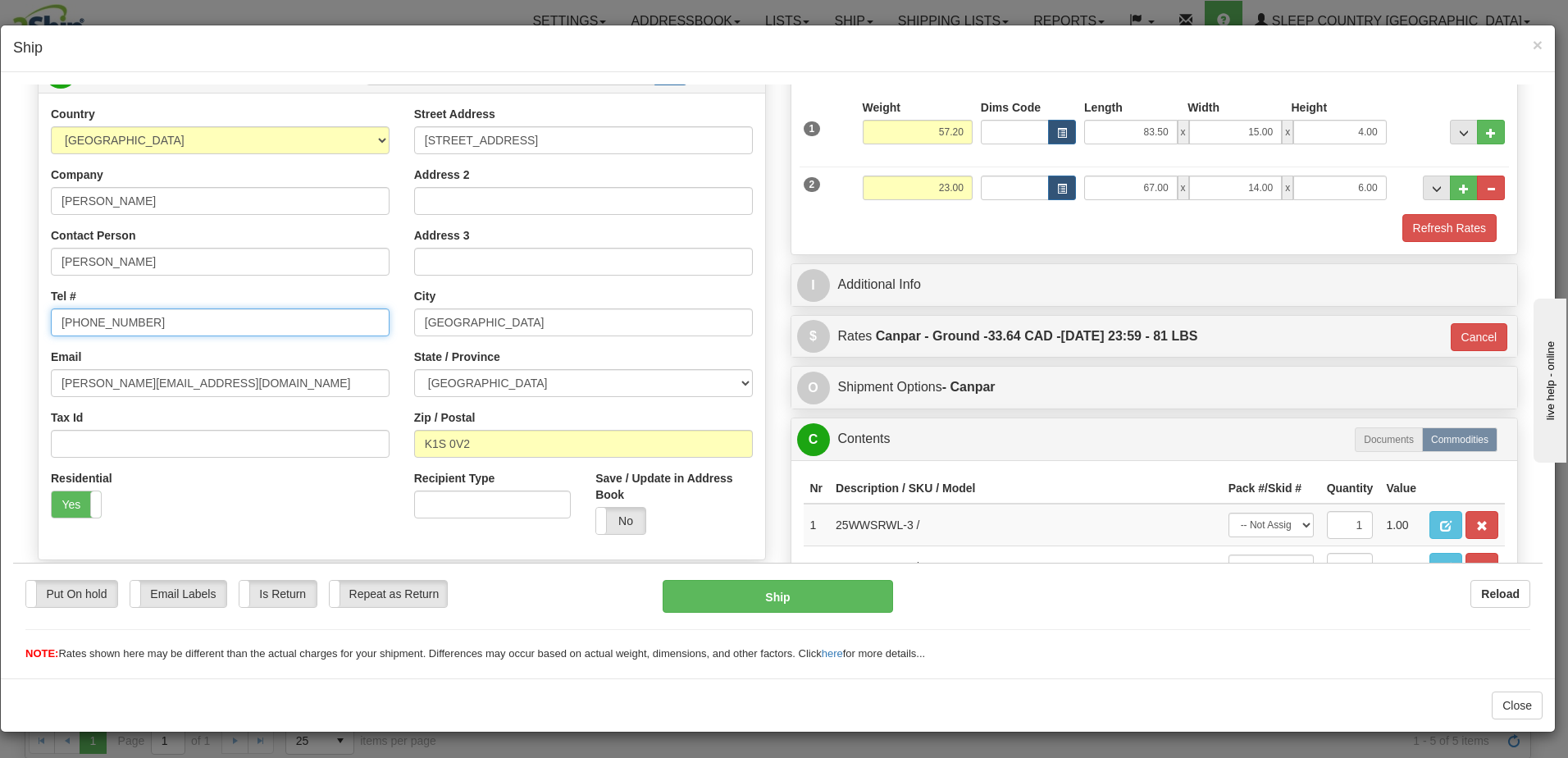
scroll to position [82, 0]
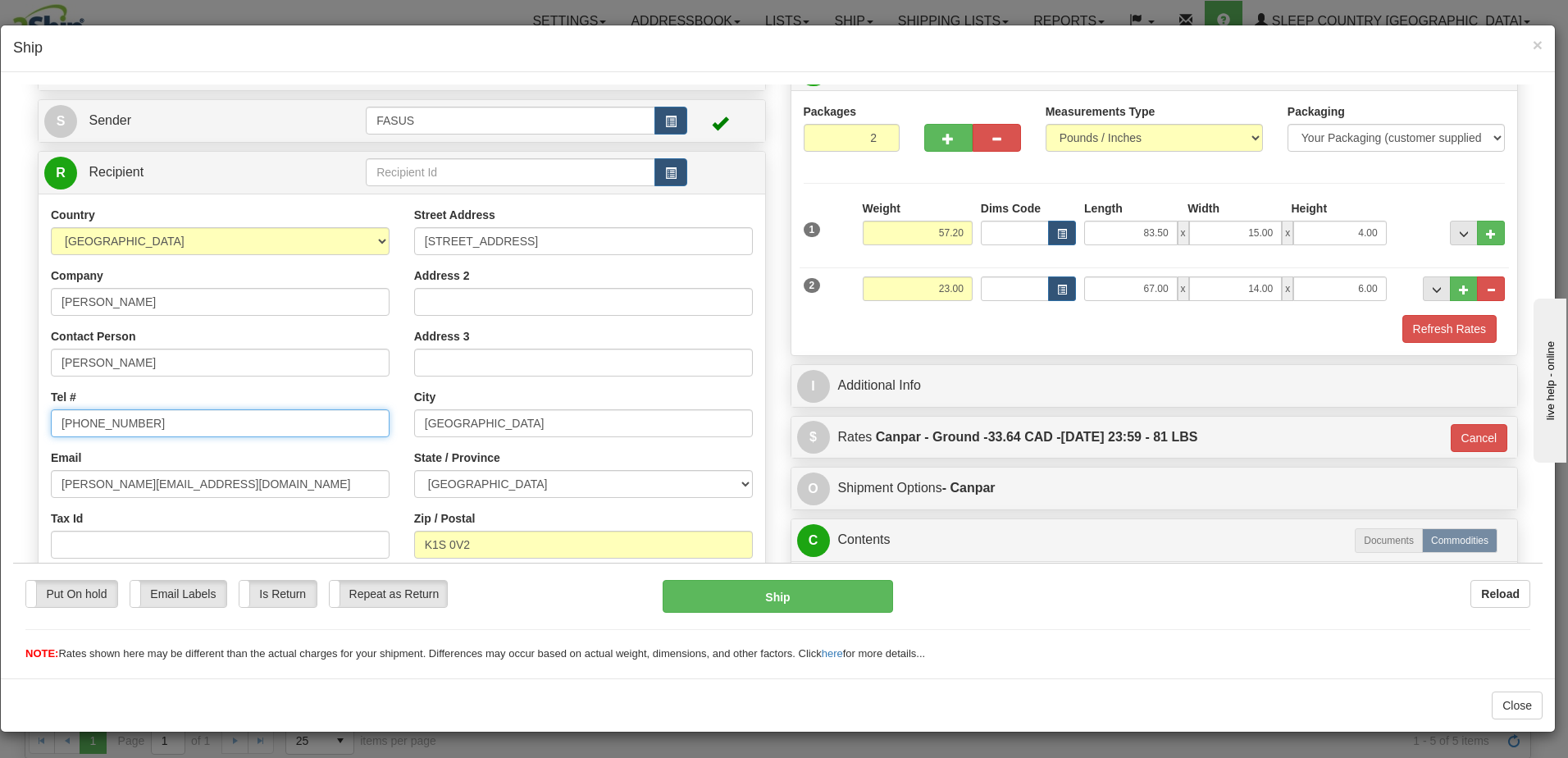
type input "[PHONE_NUMBER]"
click at [1319, 600] on div "Reload" at bounding box center [1223, 593] width 612 height 27
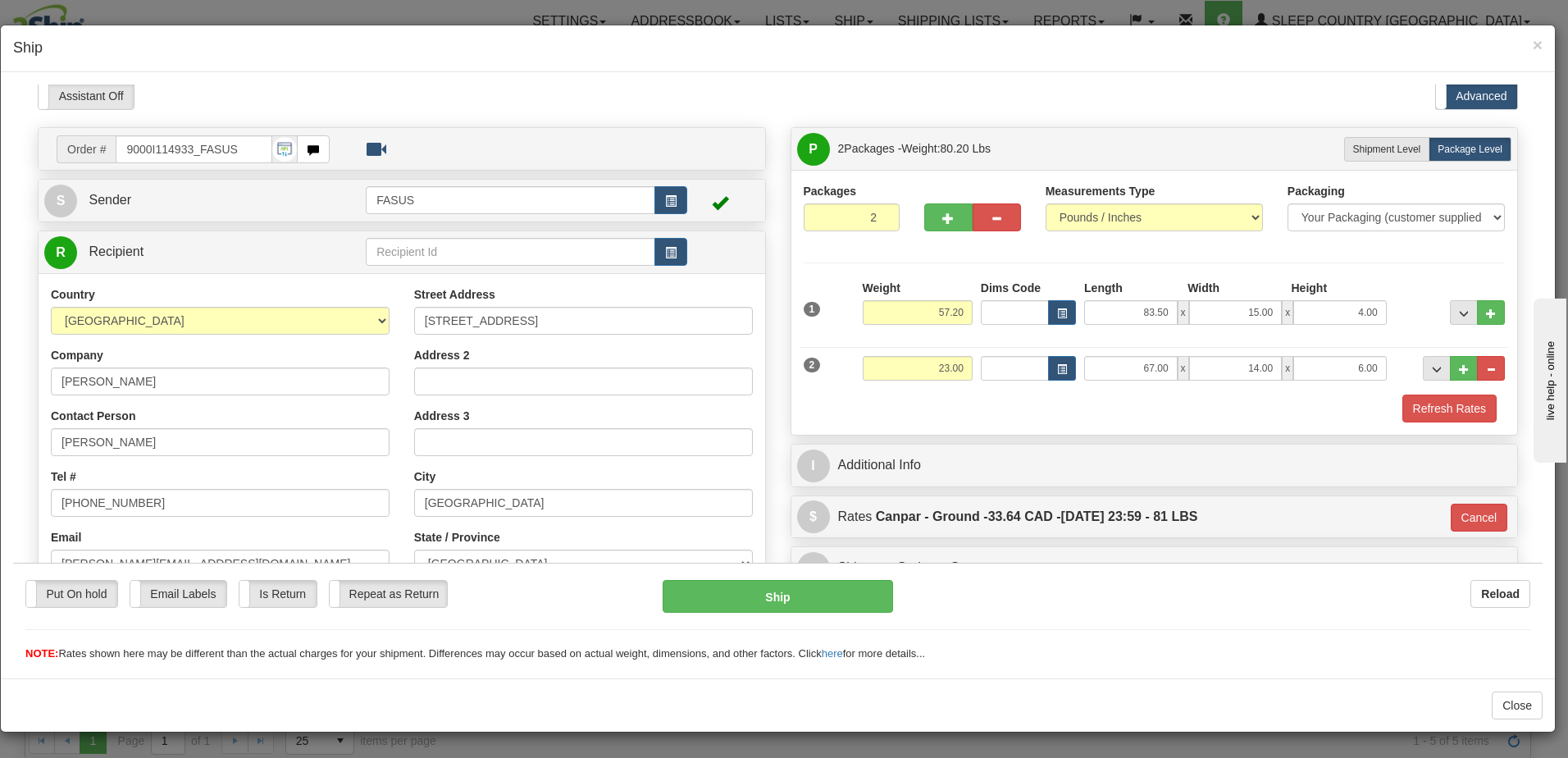
scroll to position [0, 0]
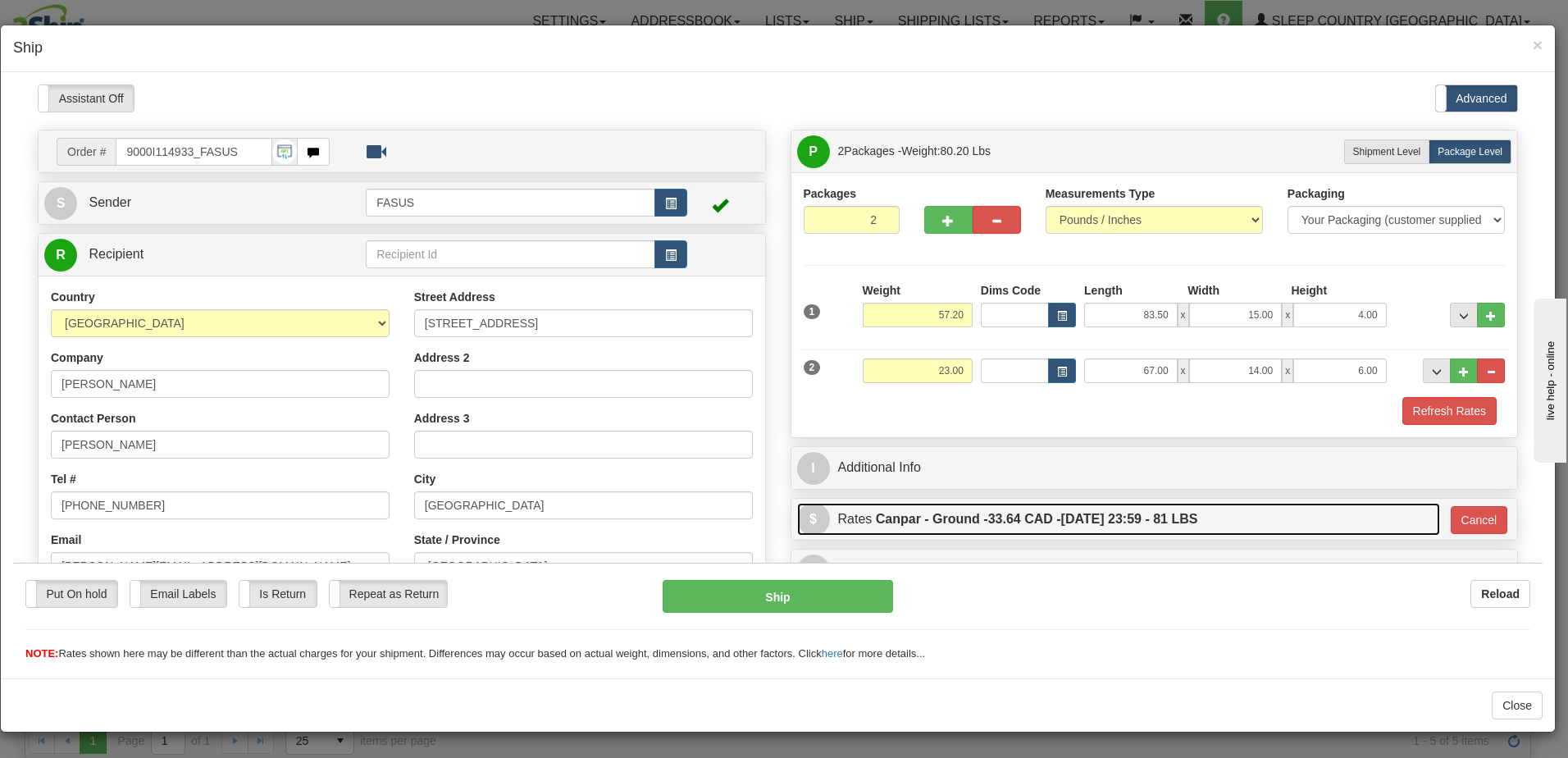
click at [1272, 515] on link "$ Rates Canpar - Ground - 33.64 CAD - [DATE] 23:59 - 81 LBS" at bounding box center [1119, 519] width 643 height 34
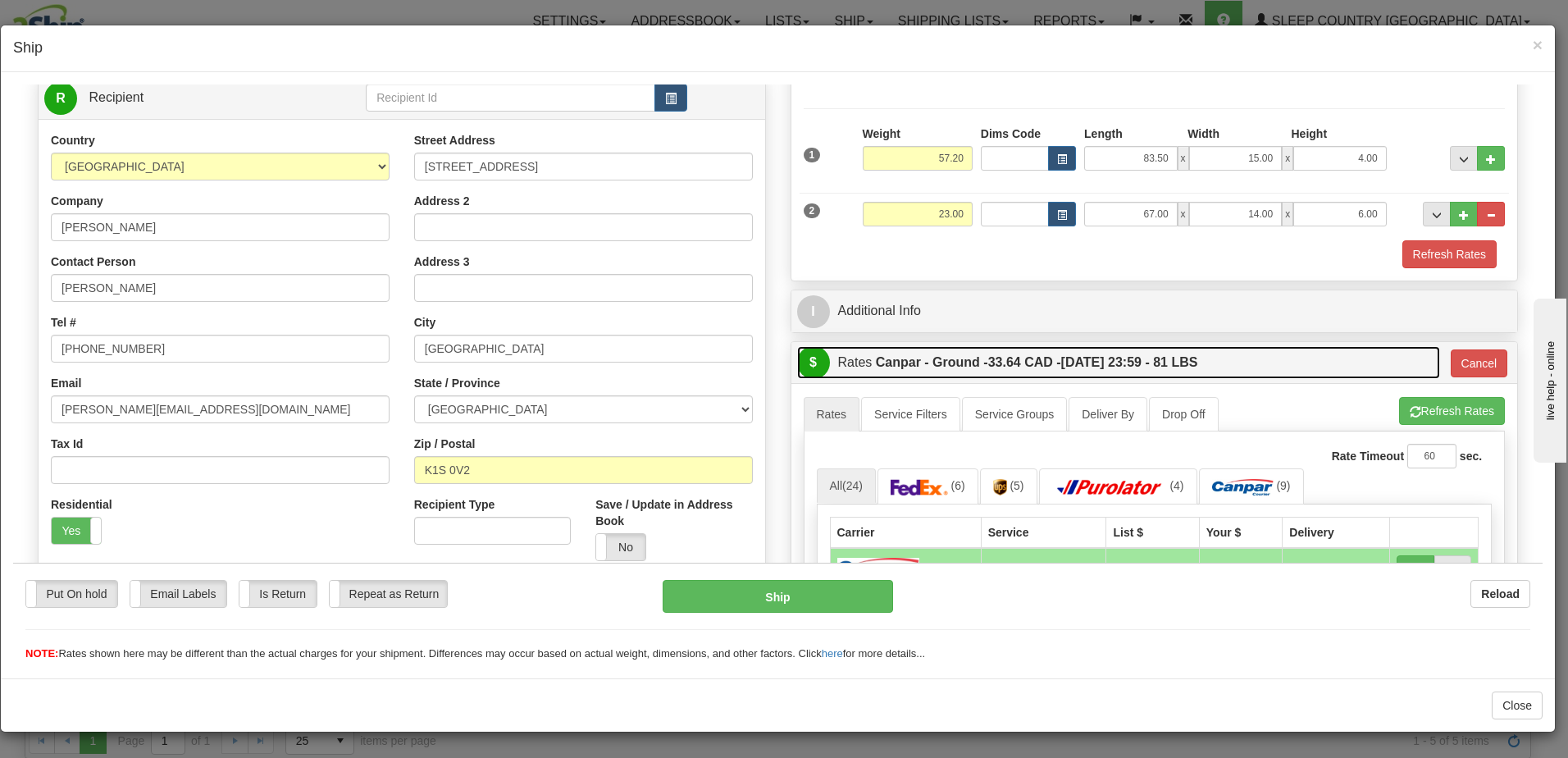
scroll to position [164, 0]
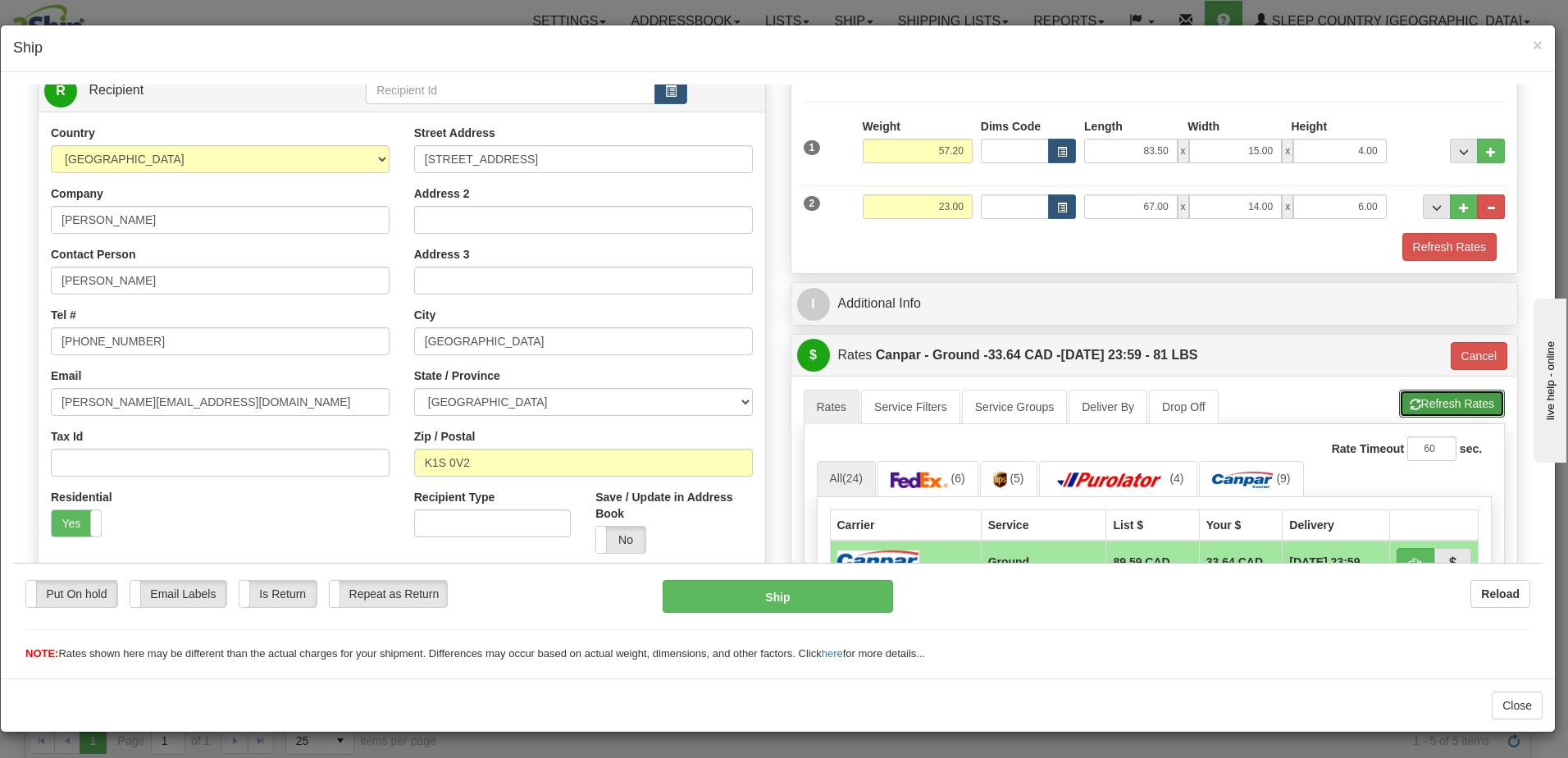
click at [1409, 395] on button "Refresh Rates" at bounding box center [1452, 402] width 105 height 27
type input "1"
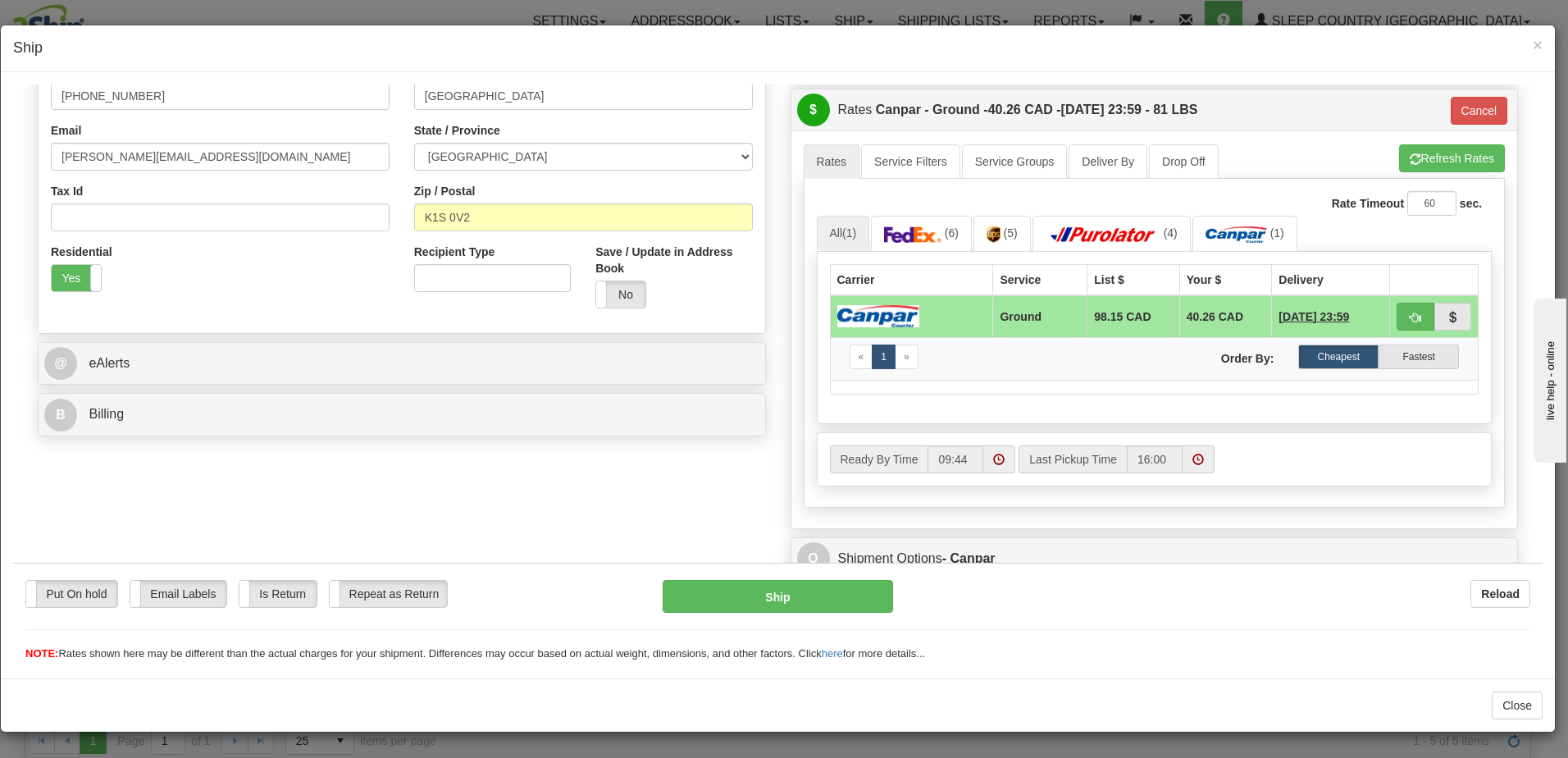
scroll to position [410, 0]
click at [1409, 312] on span "button" at bounding box center [1415, 316] width 12 height 11
click at [791, 594] on button "Ship" at bounding box center [777, 596] width 230 height 33
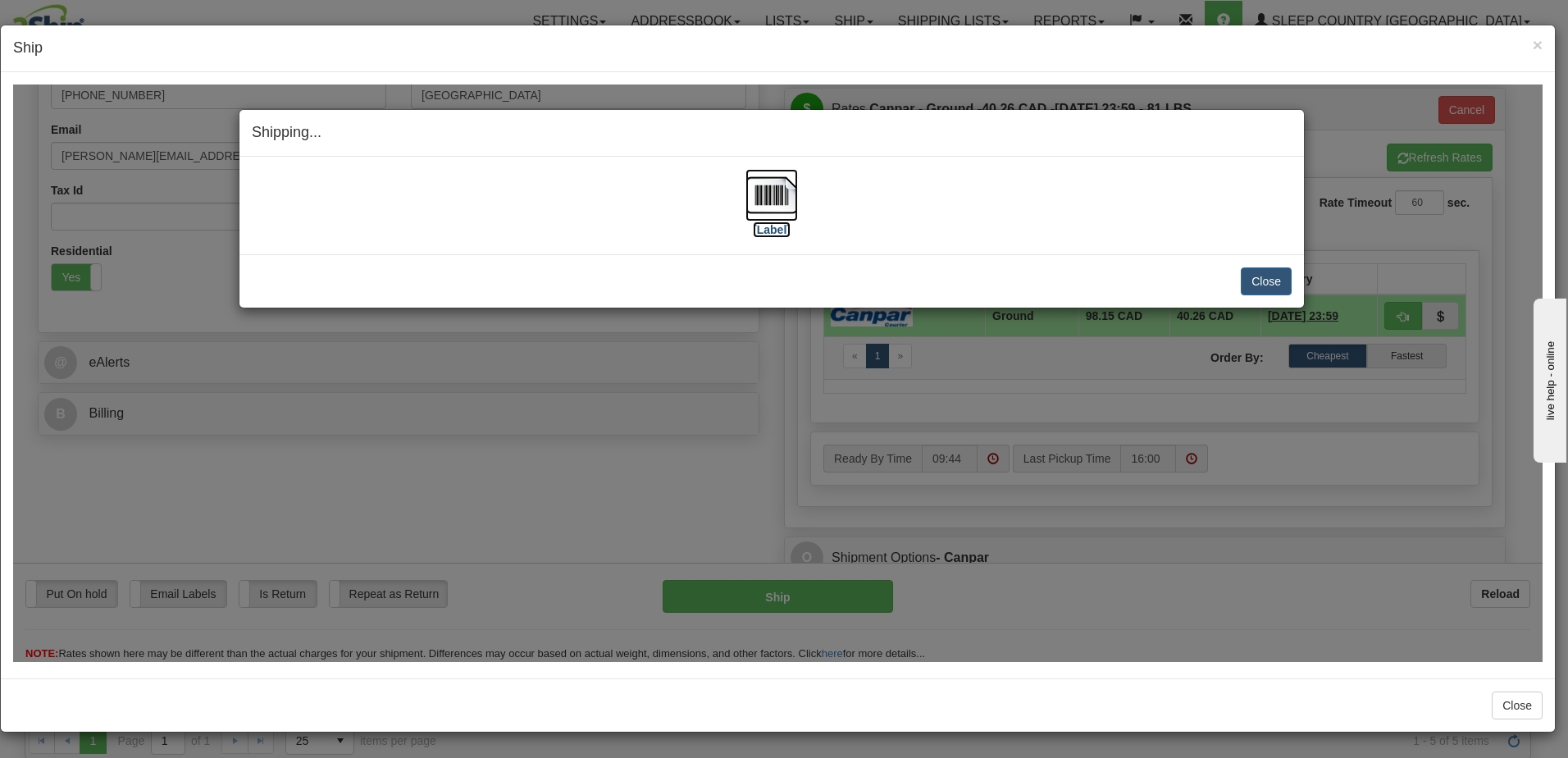
click at [775, 230] on label "[Label]" at bounding box center [771, 229] width 38 height 16
click at [1262, 285] on button "Close" at bounding box center [1266, 280] width 50 height 27
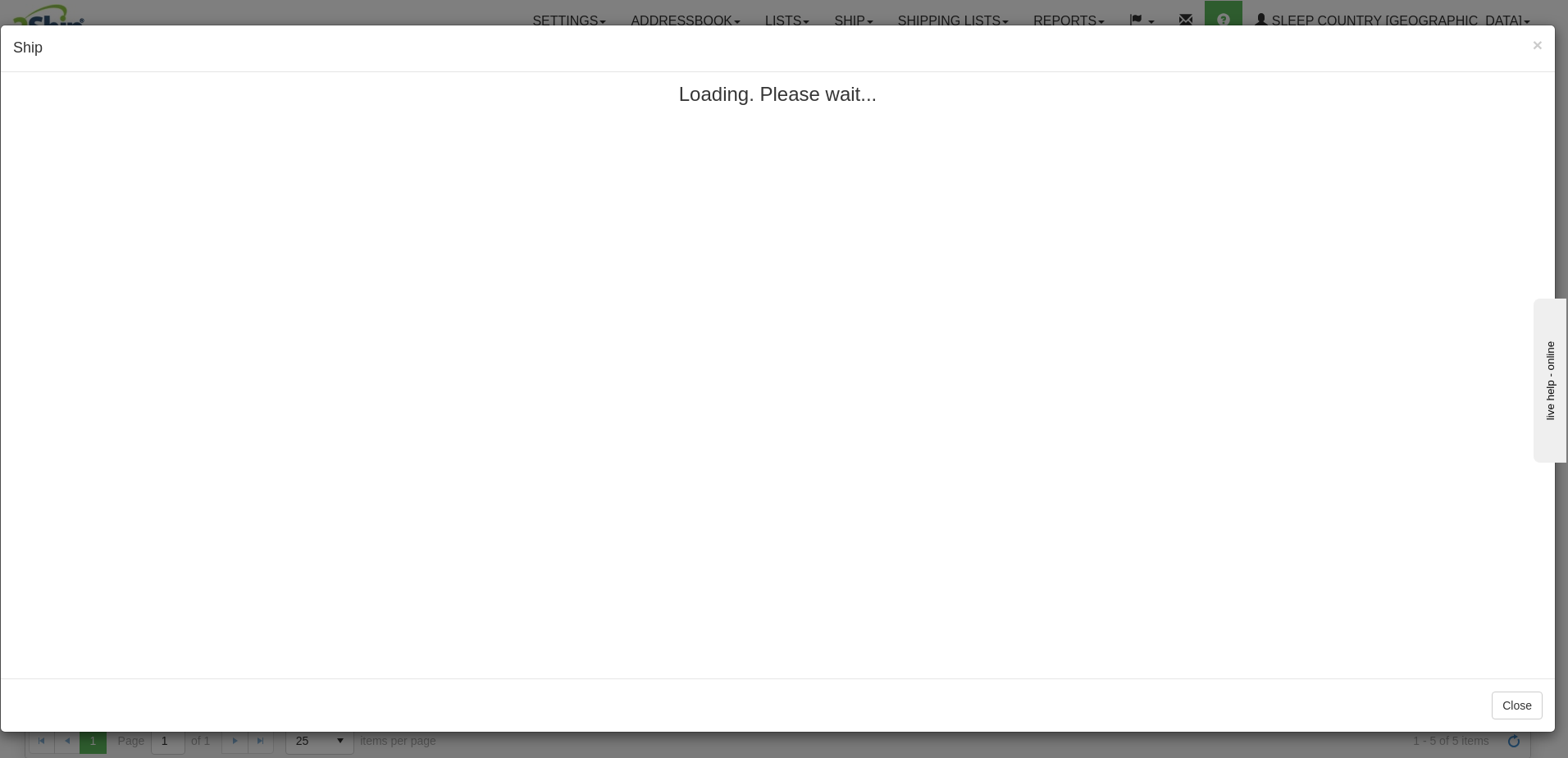
scroll to position [0, 0]
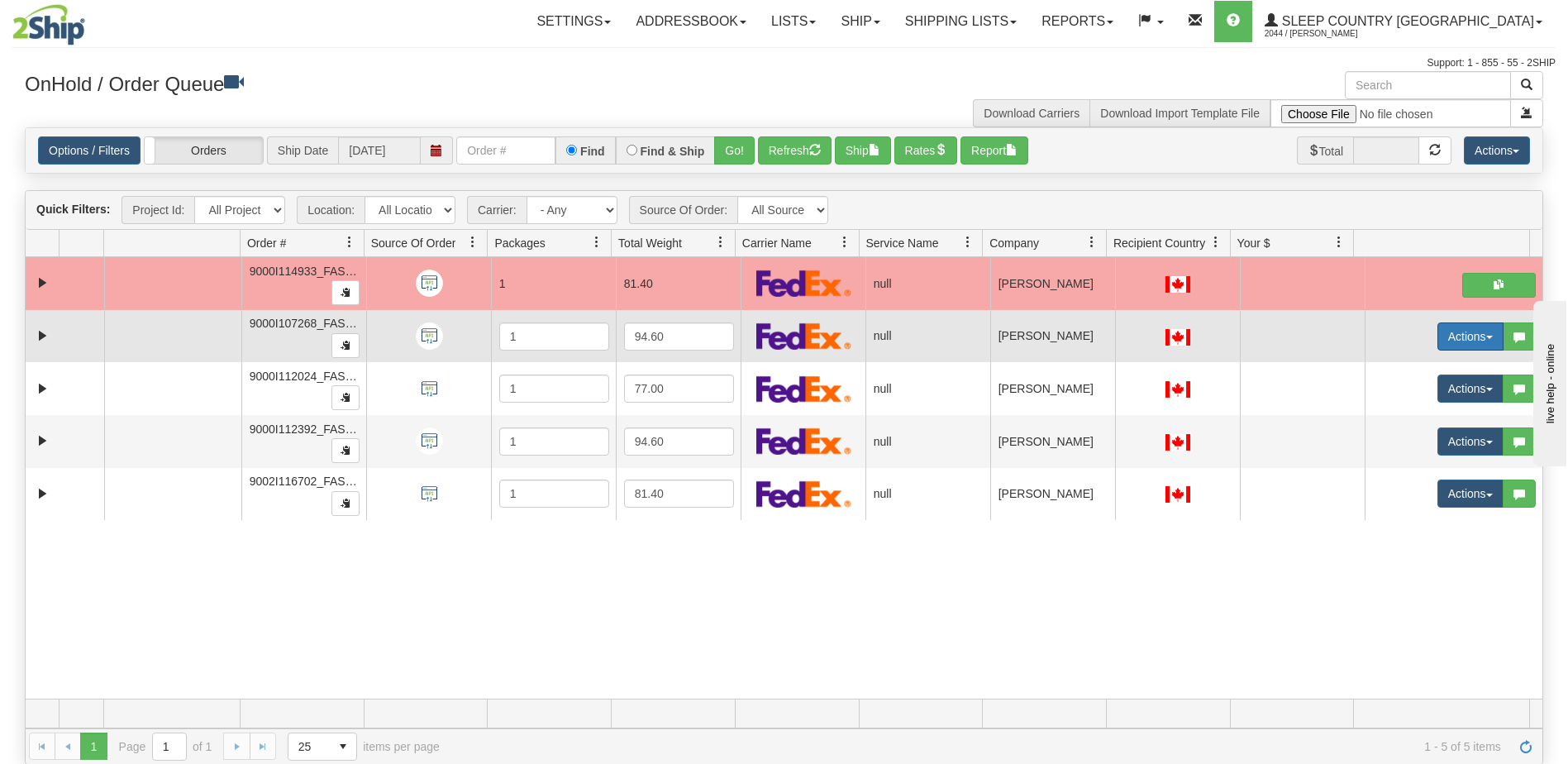
click at [1453, 341] on button "Actions" at bounding box center [1471, 336] width 67 height 28
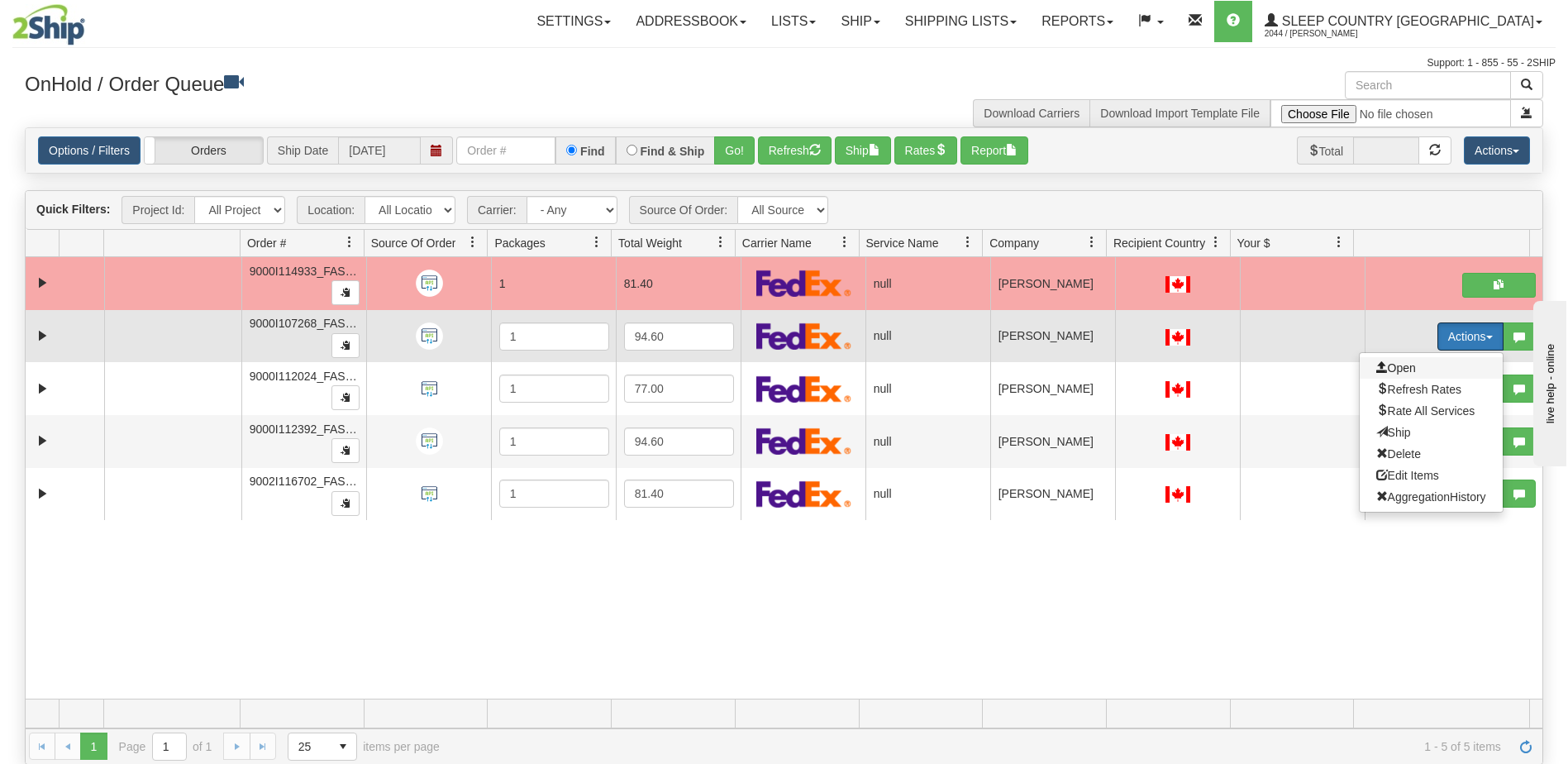
click at [1400, 366] on span "Open" at bounding box center [1396, 368] width 40 height 13
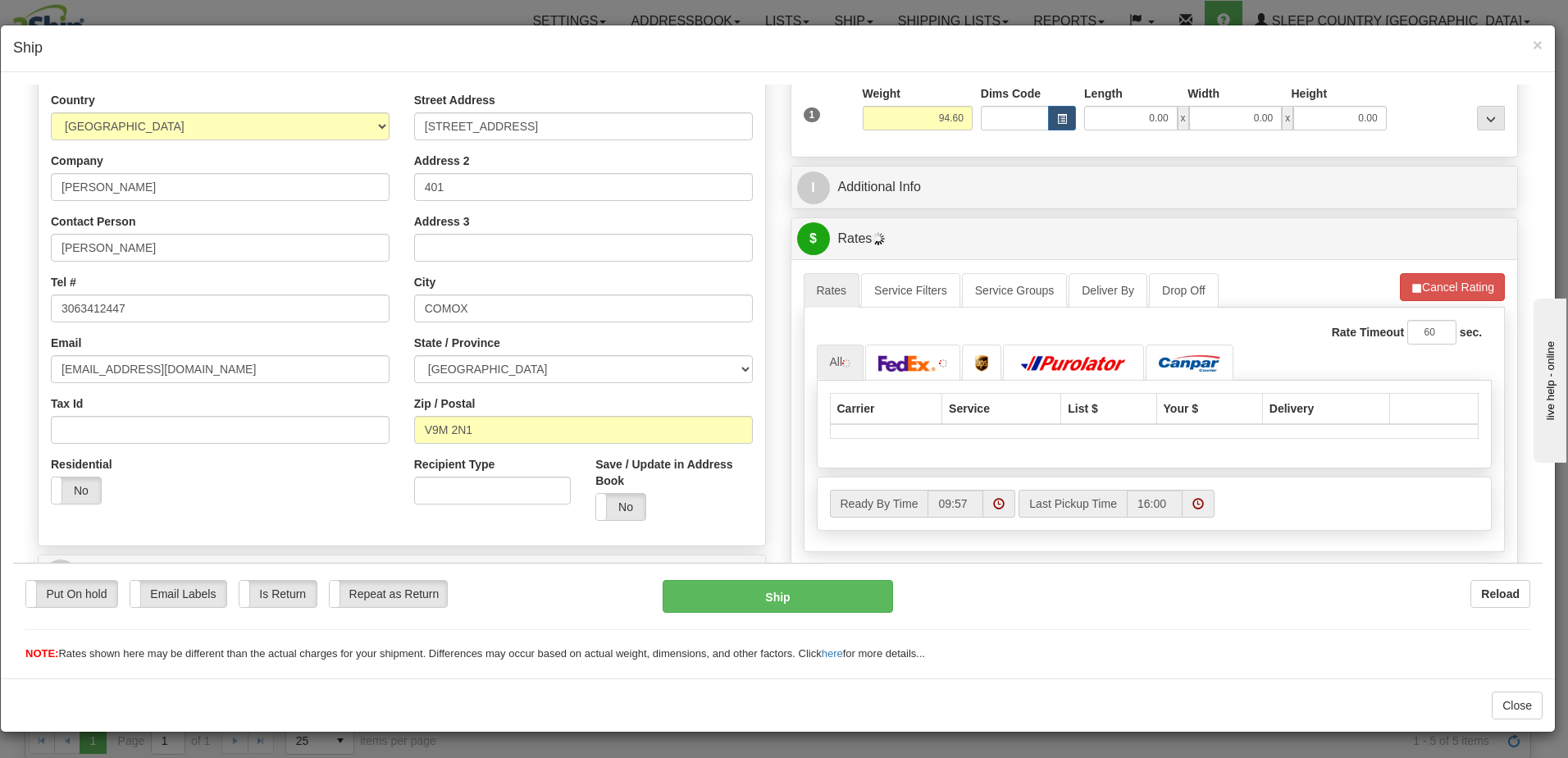
scroll to position [246, 0]
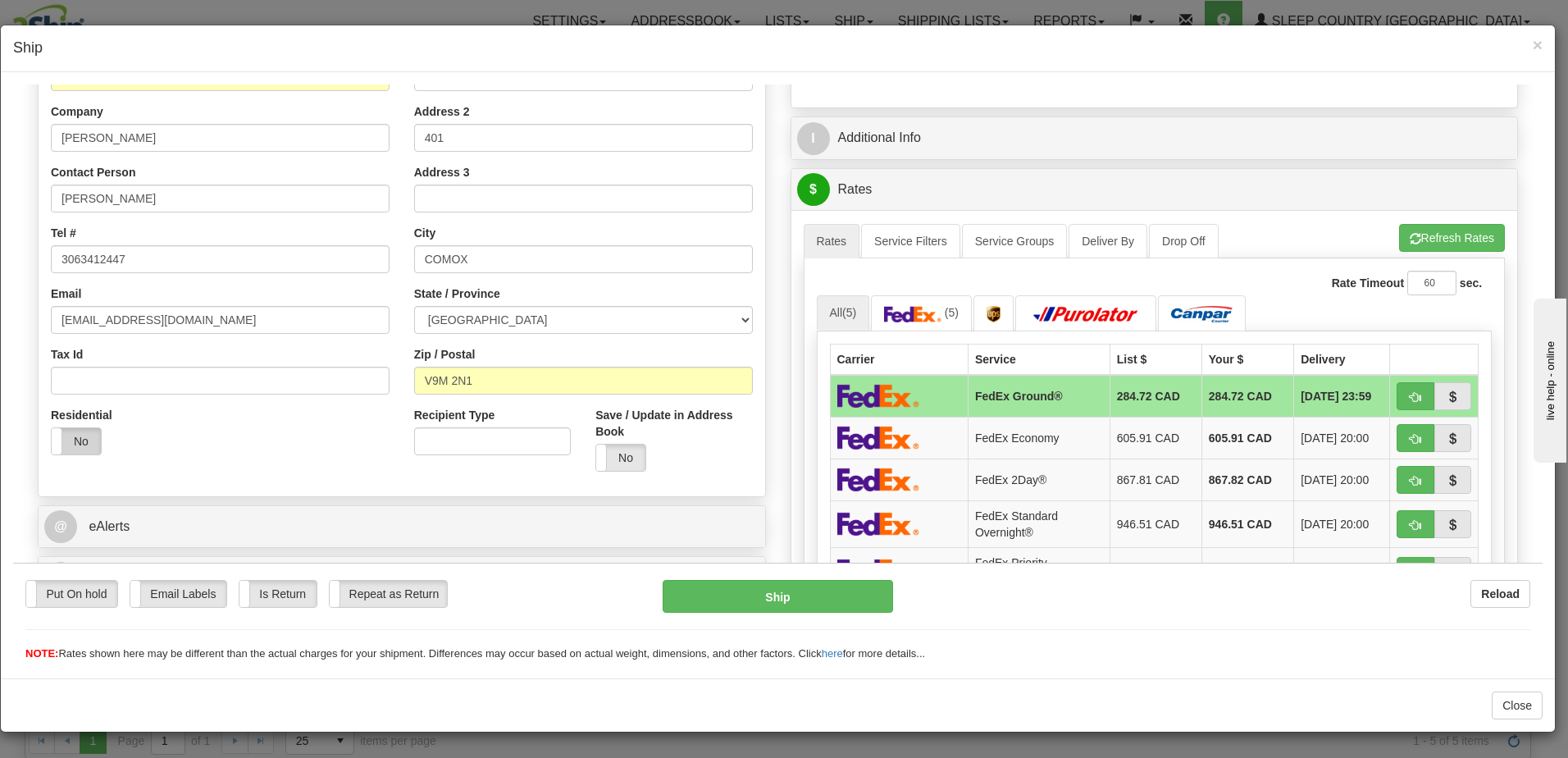
click at [87, 435] on label "No" at bounding box center [76, 440] width 49 height 27
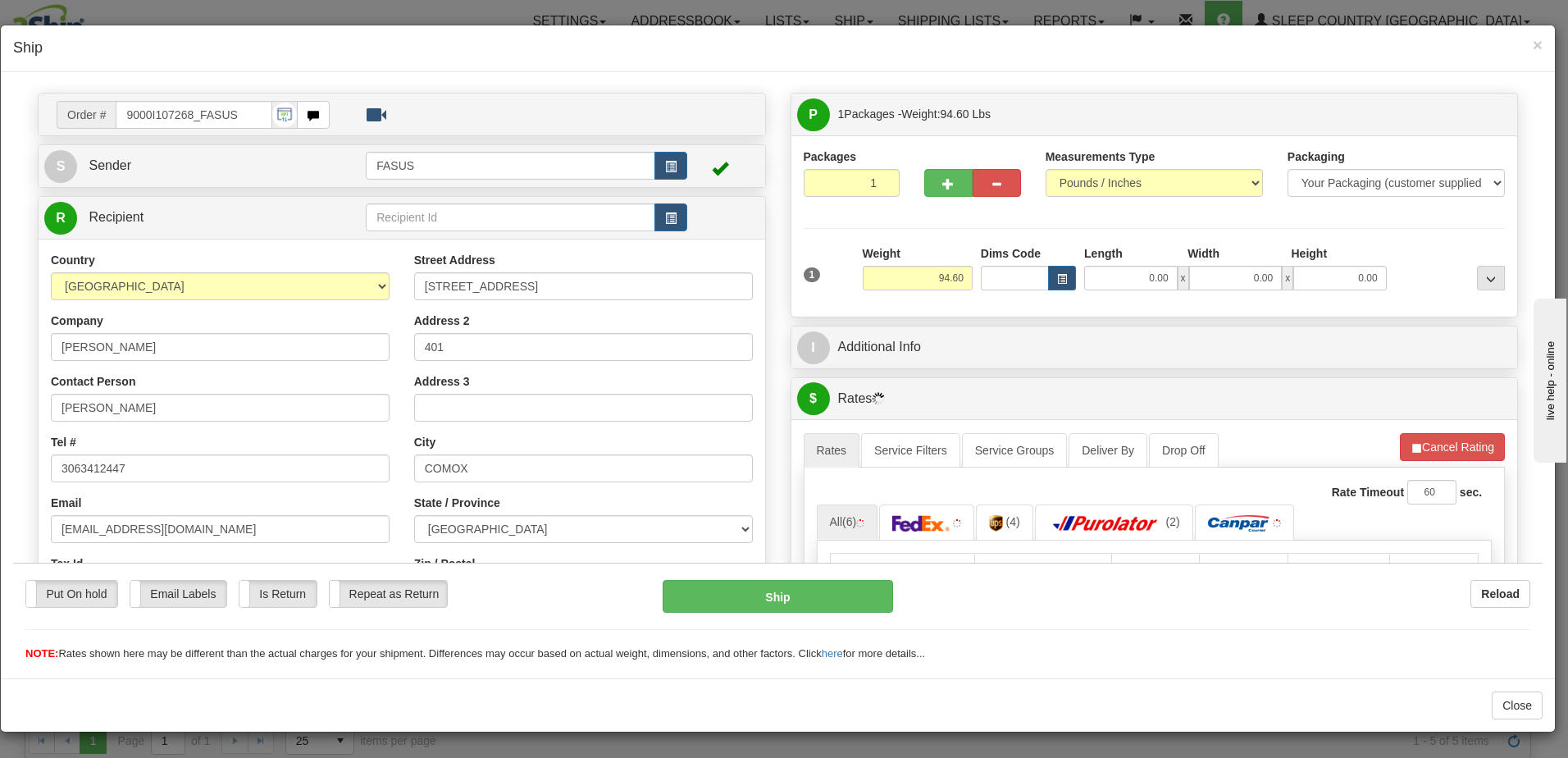
scroll to position [0, 0]
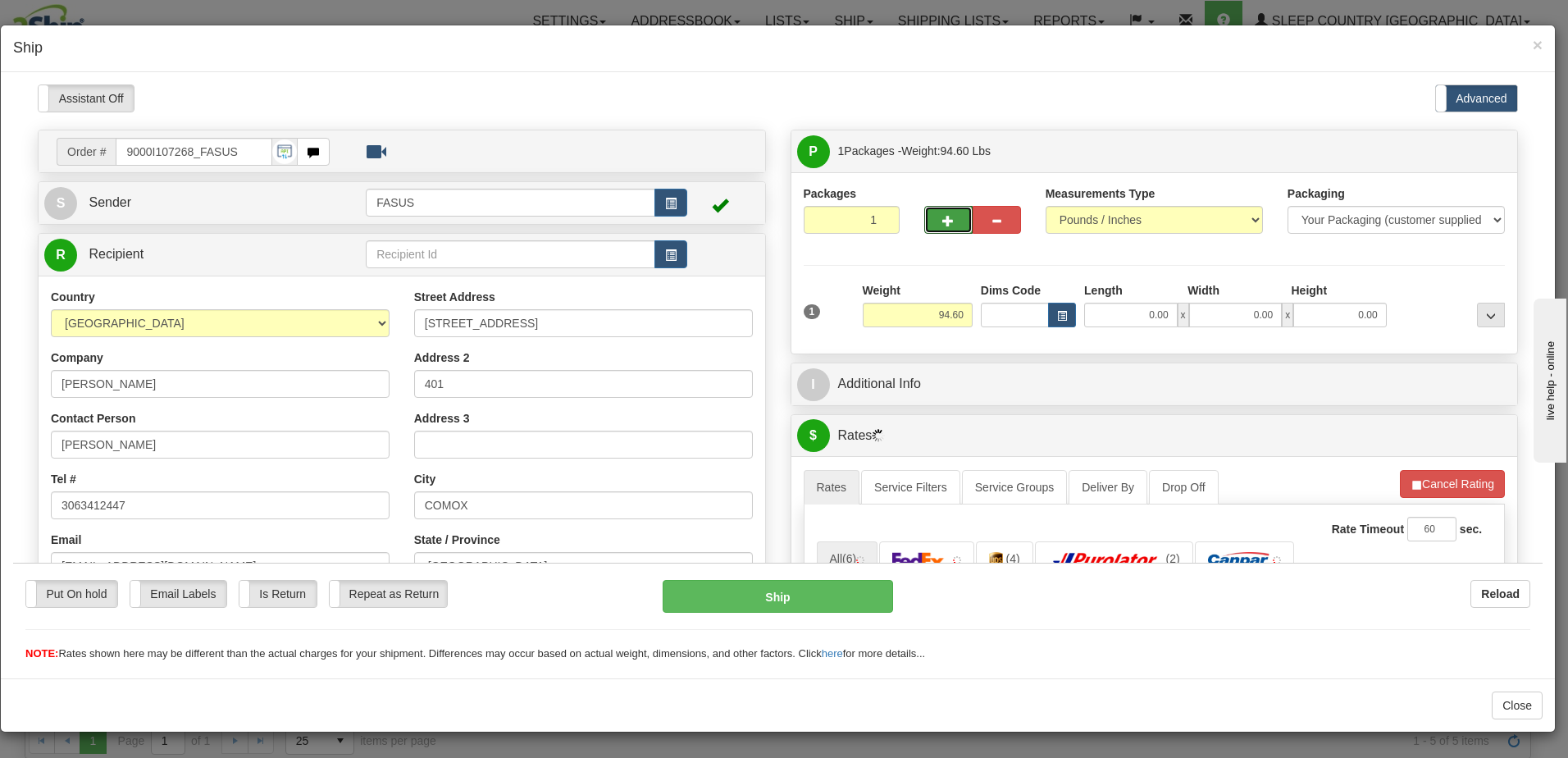
click at [942, 216] on span "button" at bounding box center [948, 220] width 12 height 11
type input "2"
click at [1457, 152] on span "Package Level" at bounding box center [1470, 150] width 65 height 12
radio input "true"
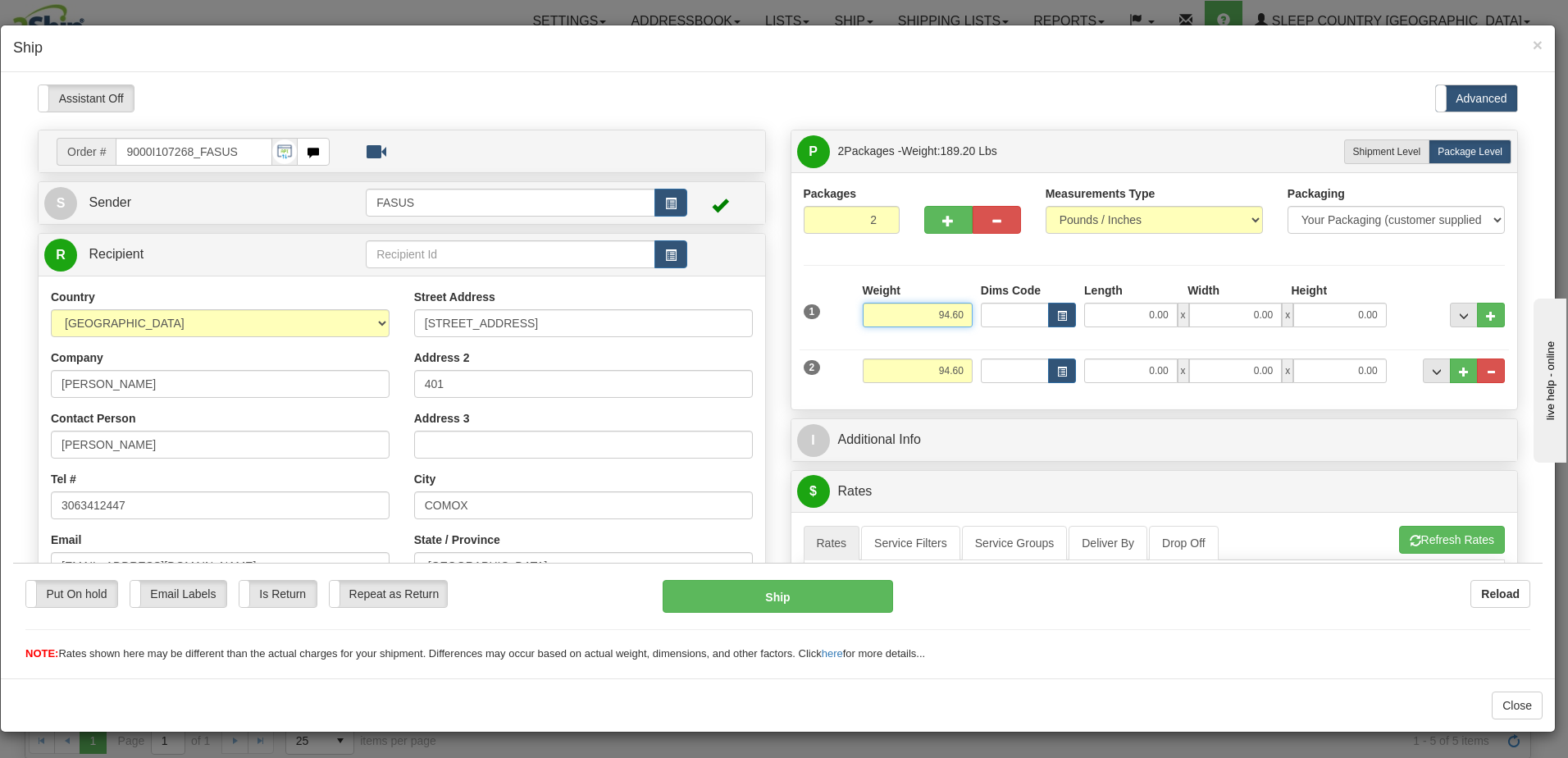
drag, startPoint x: 917, startPoint y: 315, endPoint x: 1222, endPoint y: 340, distance: 306.0
click at [1222, 340] on div "1 Weight 94.60 Dims Code" at bounding box center [1155, 338] width 702 height 115
type input "61.60"
type input "82.50"
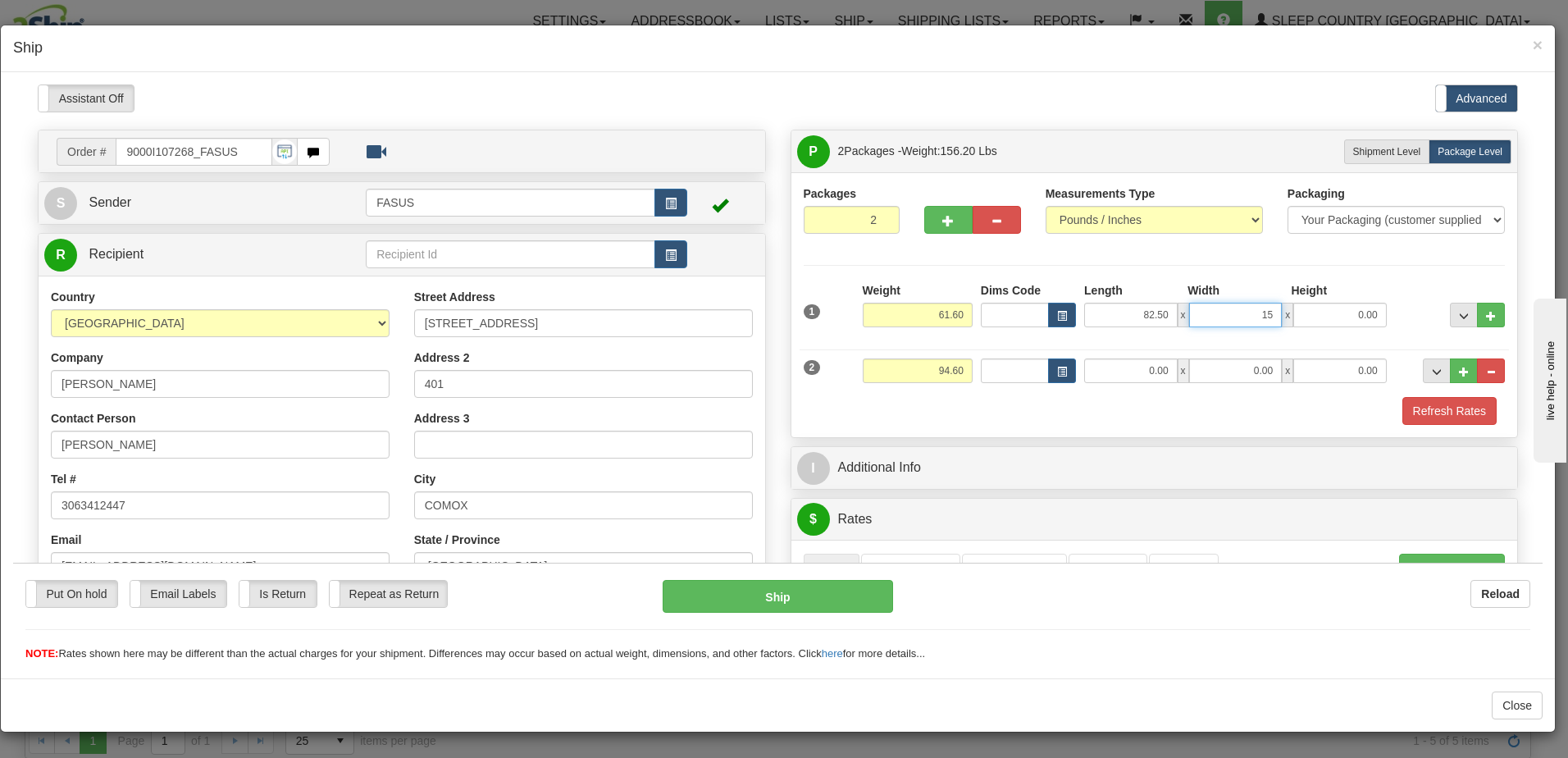
type input "15.00"
type input "4.00"
drag, startPoint x: 903, startPoint y: 362, endPoint x: 965, endPoint y: 361, distance: 62.0
click at [965, 361] on div "Weight 94.60" at bounding box center [917, 376] width 118 height 37
type input "31.70"
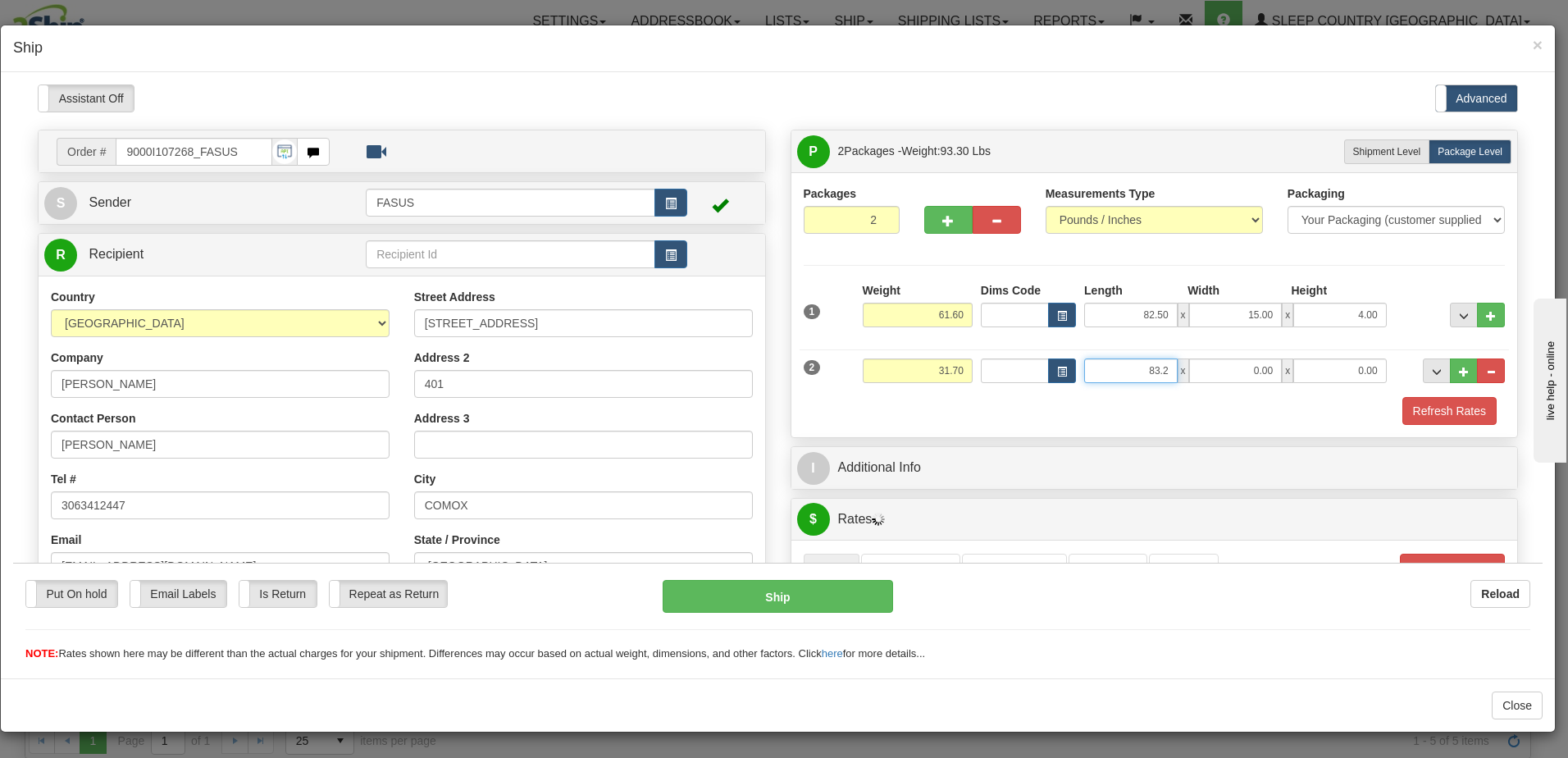
type input "83.20"
type input "14.00"
type input "6.00"
click at [1409, 301] on div at bounding box center [1450, 303] width 118 height 45
click at [1459, 311] on span "..." at bounding box center [1464, 315] width 10 height 9
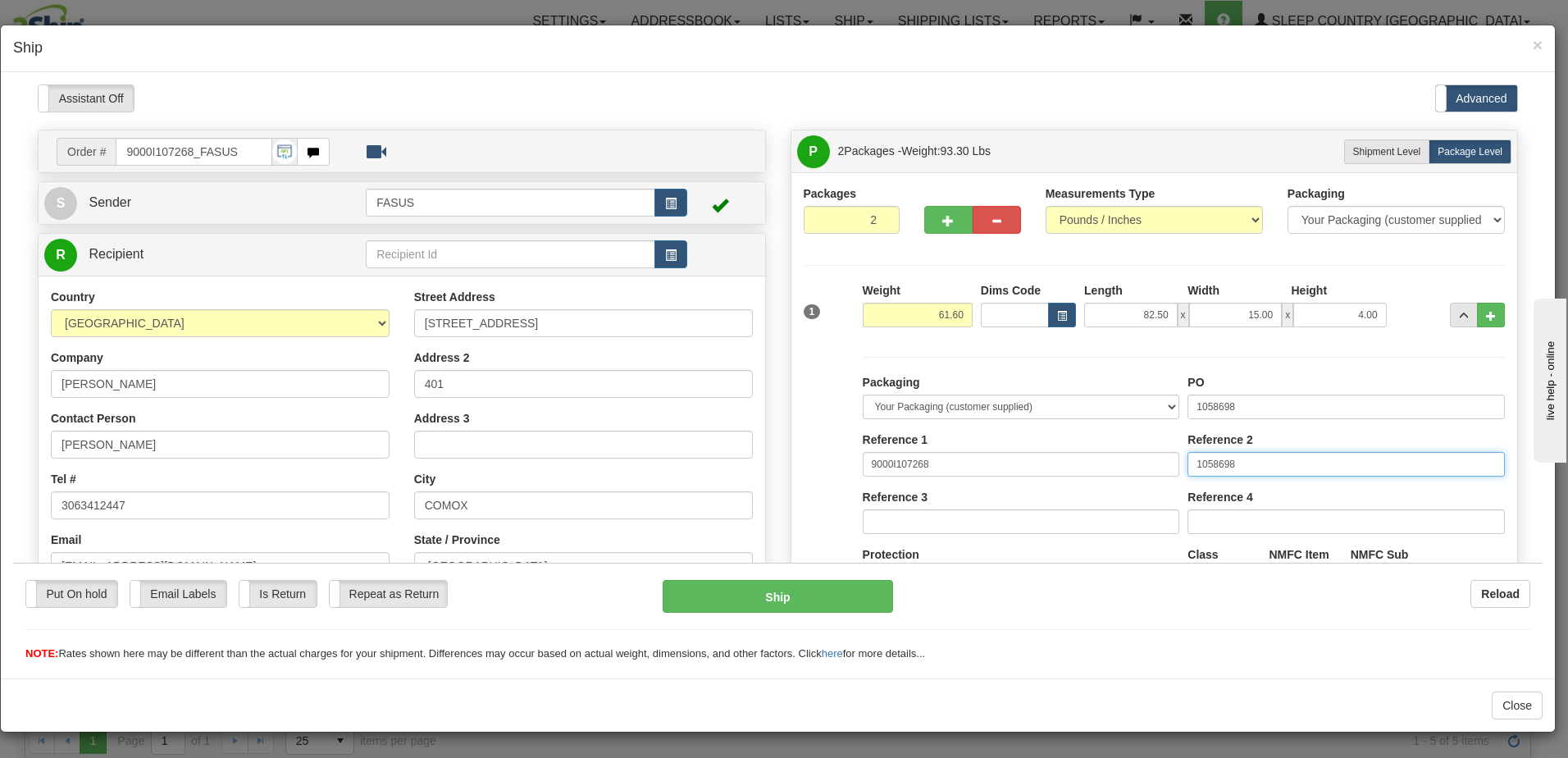
drag, startPoint x: 1263, startPoint y: 465, endPoint x: 970, endPoint y: 489, distance: 294.0
click at [970, 489] on div "Packaging Your Packaging (customer supplied) Envelope (carrier supplied) Pack (…" at bounding box center [1184, 523] width 651 height 302
drag, startPoint x: 1264, startPoint y: 394, endPoint x: 1014, endPoint y: 382, distance: 250.3
click at [1014, 382] on div "Packaging Your Packaging (customer supplied) Envelope (carrier supplied) Pack (…" at bounding box center [1184, 523] width 651 height 302
type input "1028140"
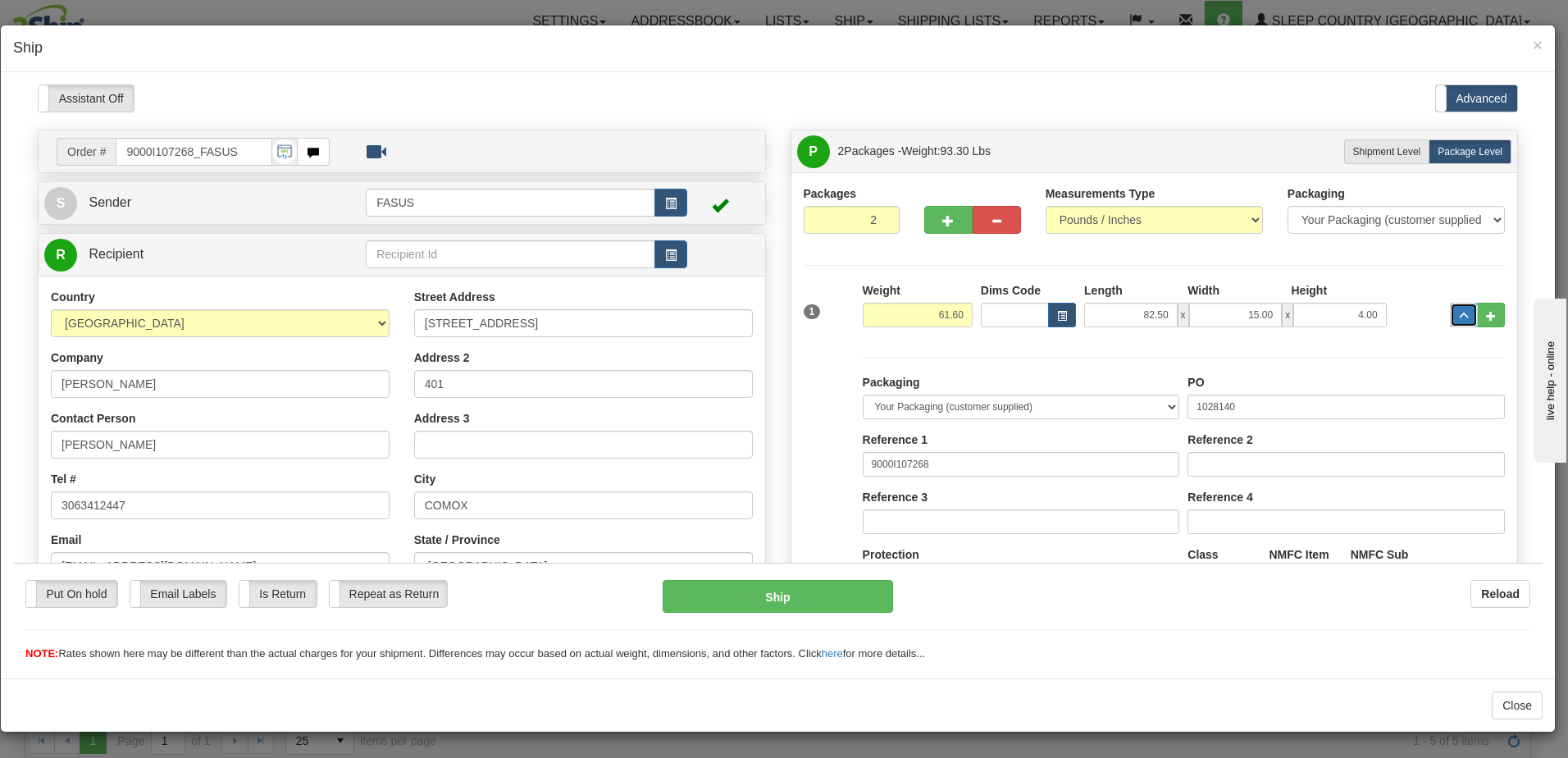
click at [1459, 314] on span "..." at bounding box center [1464, 315] width 10 height 9
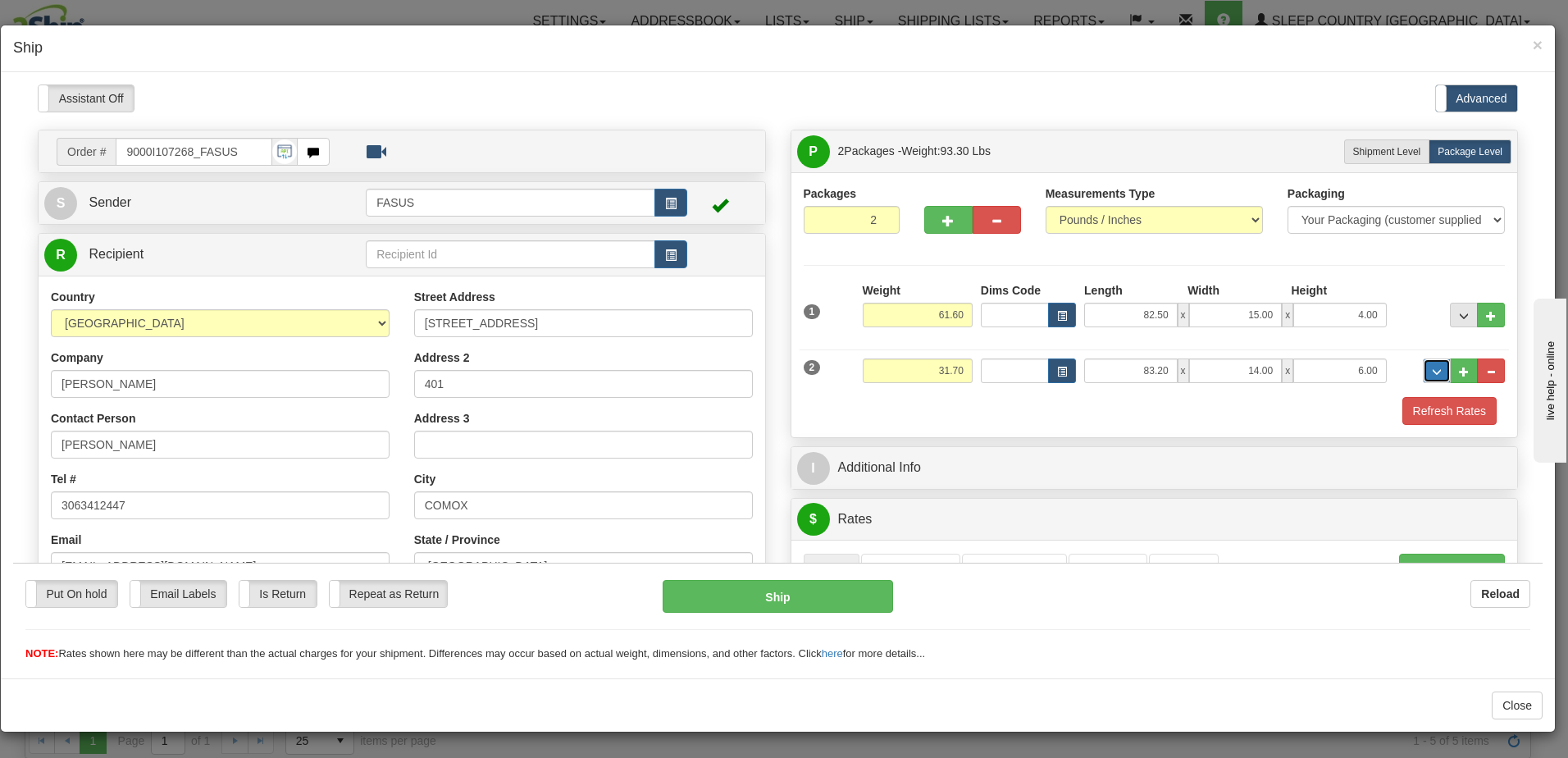
click at [1431, 370] on span "..." at bounding box center [1436, 371] width 10 height 9
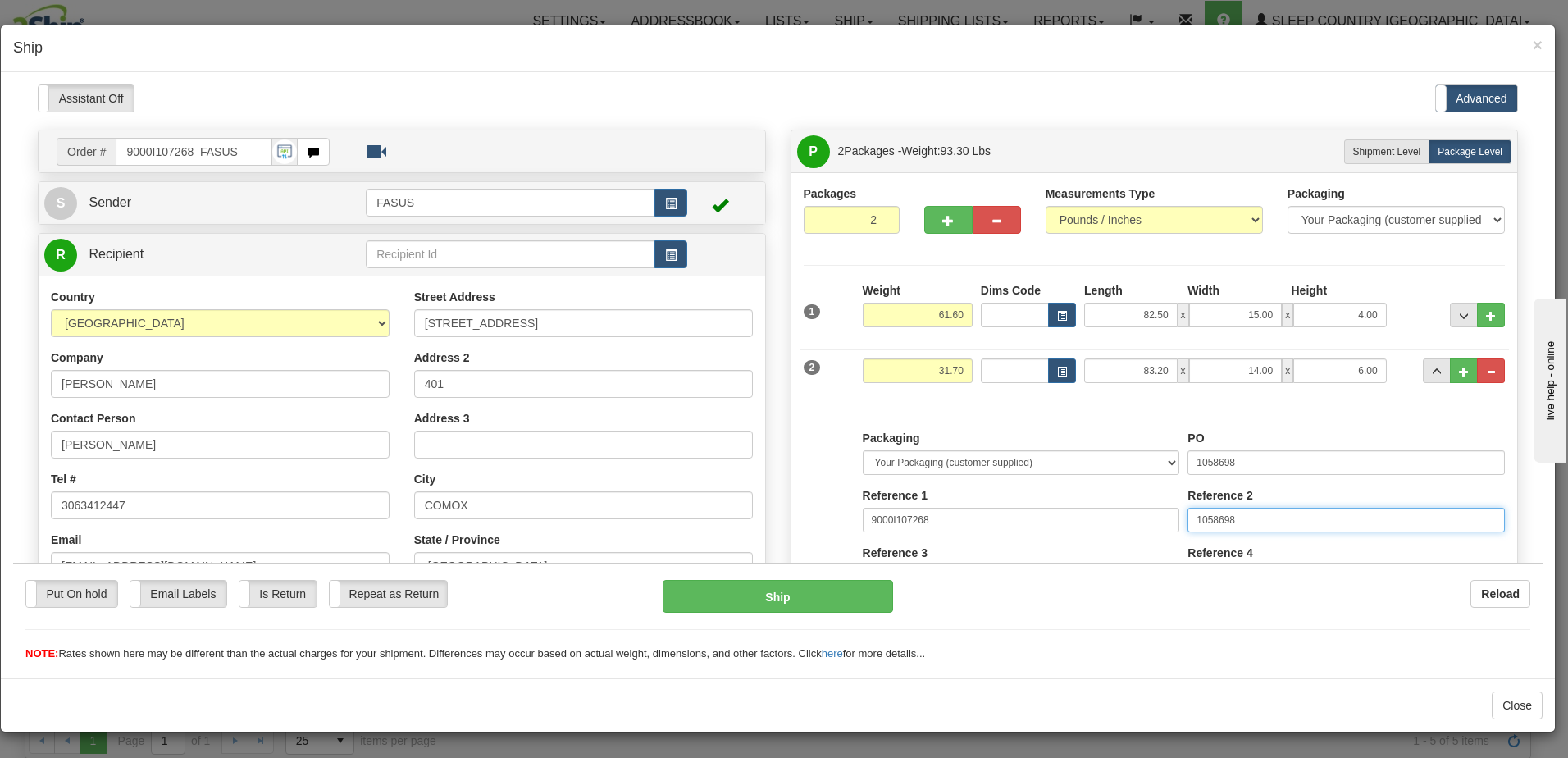
drag, startPoint x: 1279, startPoint y: 517, endPoint x: 979, endPoint y: 519, distance: 300.0
click at [979, 519] on div "Packaging Your Packaging (customer supplied) Envelope (carrier supplied) Pack (…" at bounding box center [1184, 579] width 651 height 302
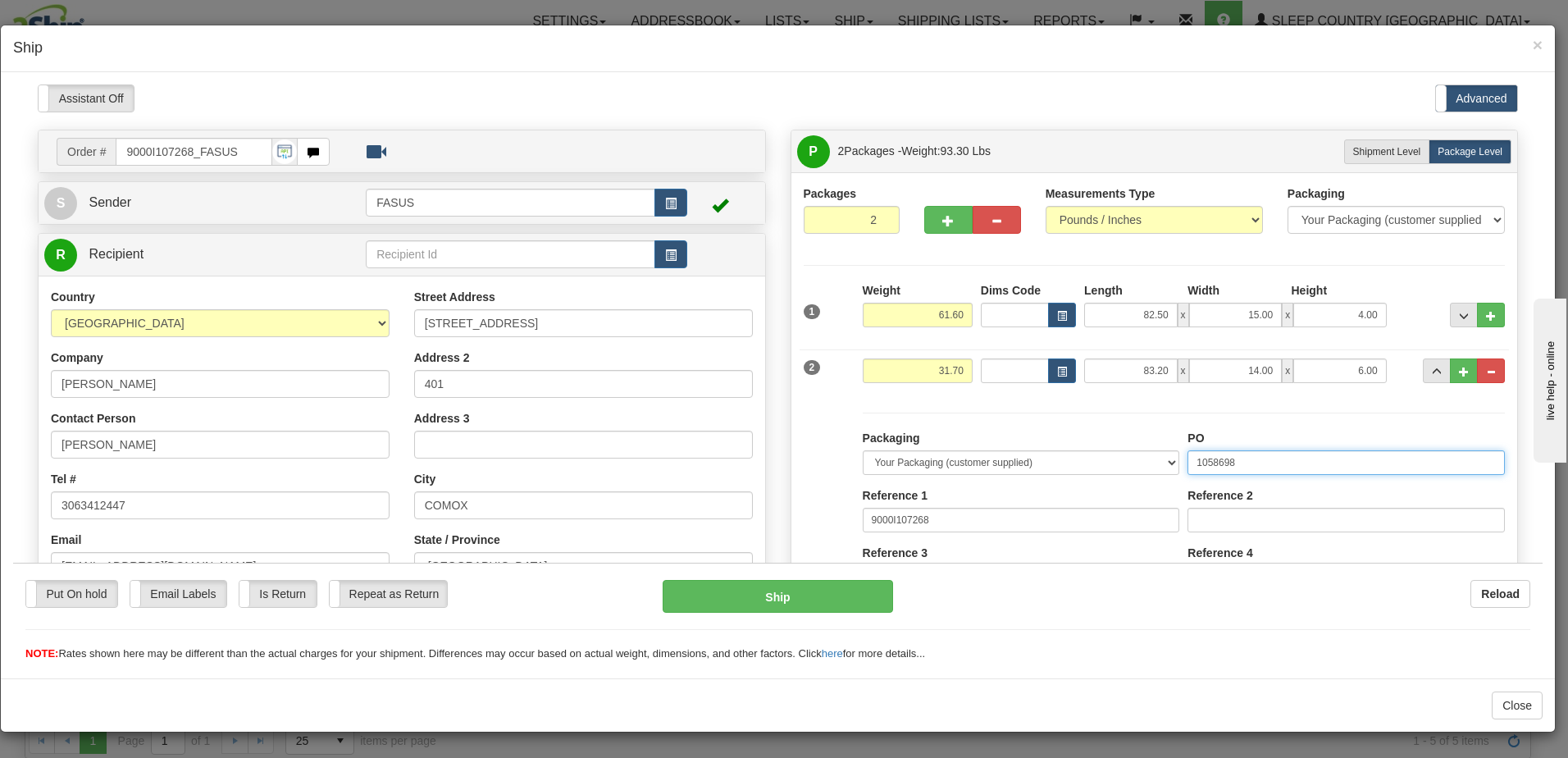
drag, startPoint x: 1255, startPoint y: 455, endPoint x: 1105, endPoint y: 479, distance: 151.9
click at [1105, 477] on div "Packaging Your Packaging (customer supplied) Envelope (carrier supplied) Pack (…" at bounding box center [1184, 579] width 651 height 302
type input "1028139"
click at [1431, 370] on span "..." at bounding box center [1436, 371] width 10 height 9
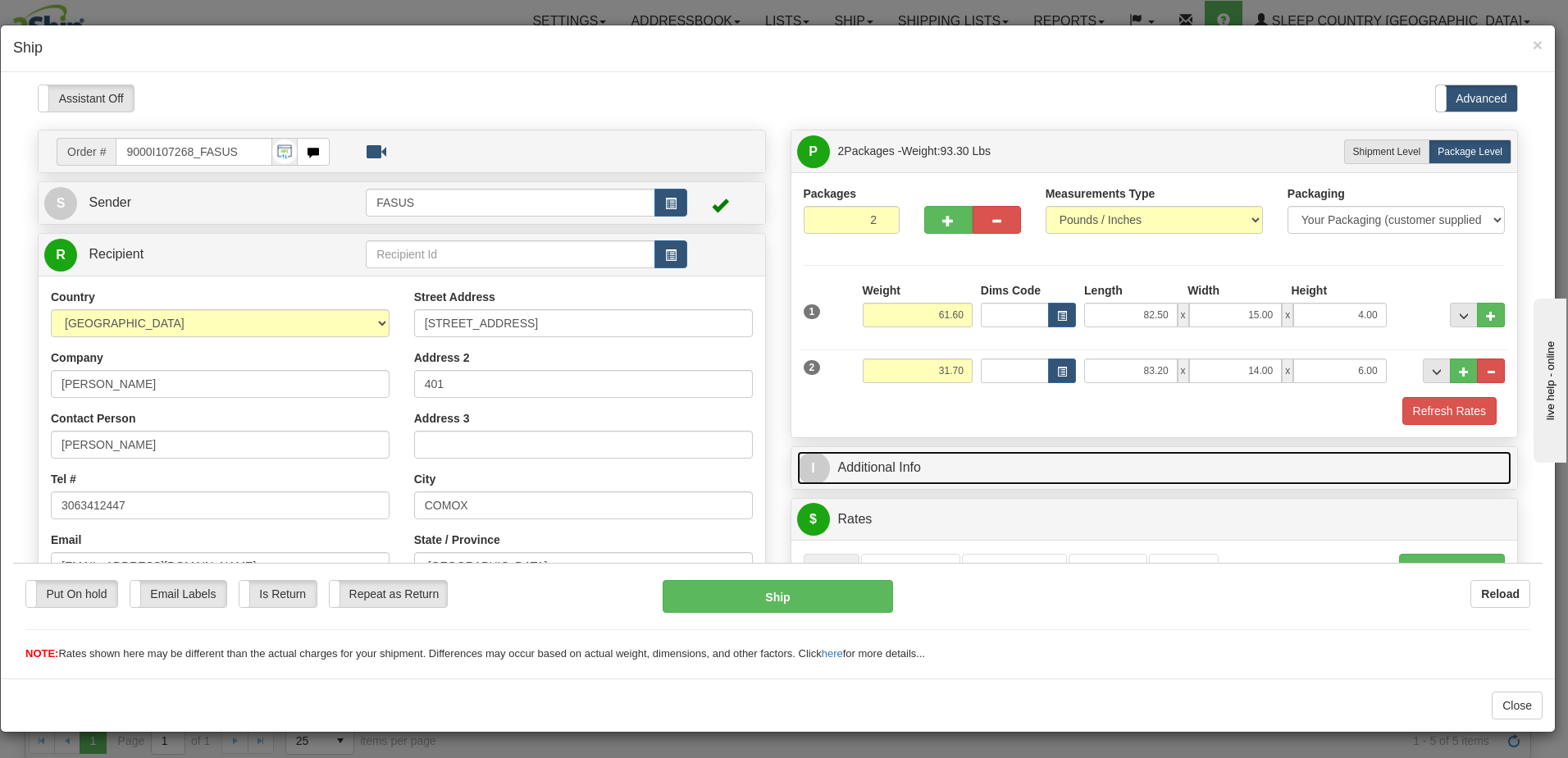
click at [1187, 464] on link "I Additional Info" at bounding box center [1155, 467] width 715 height 34
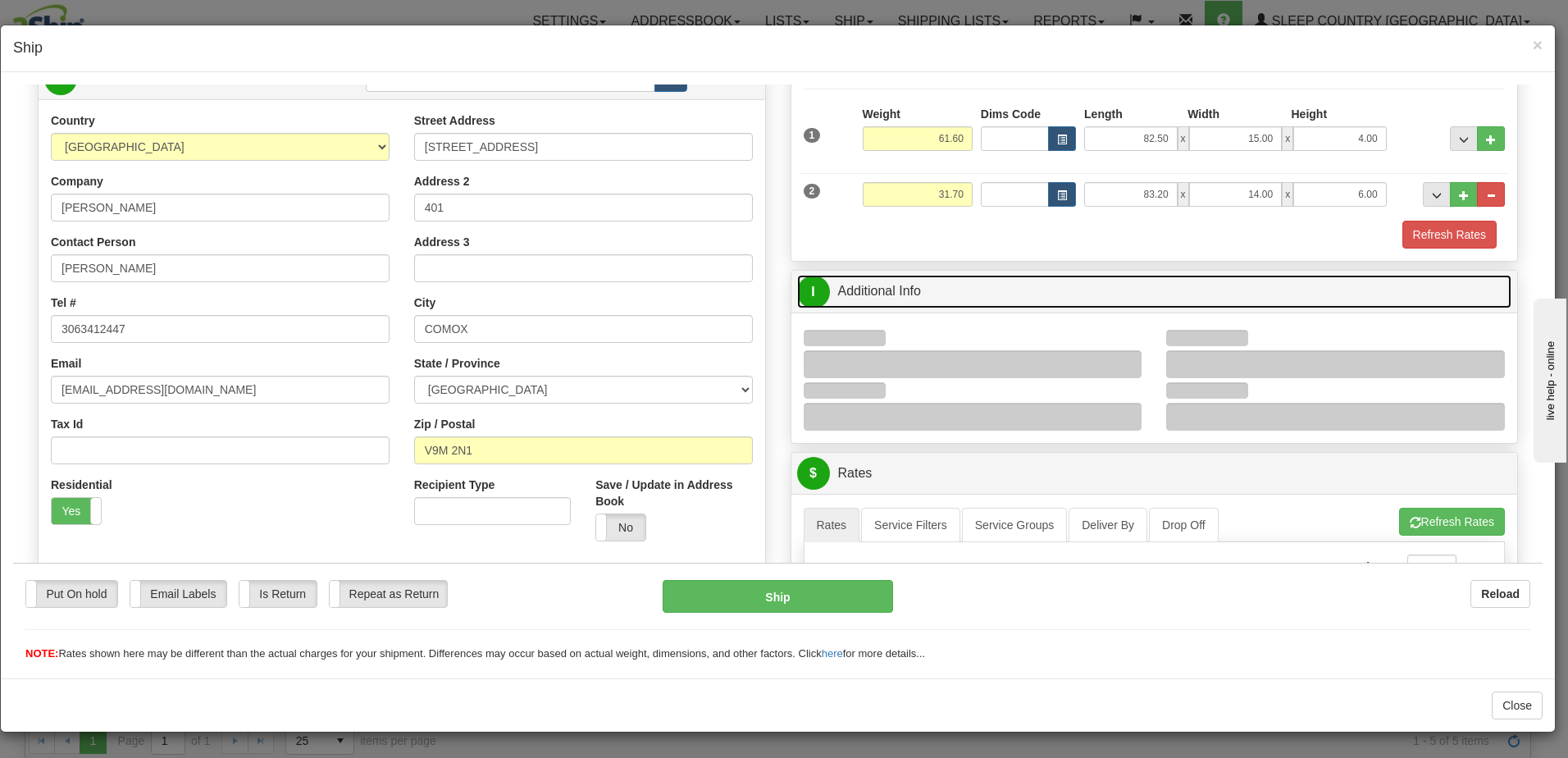
scroll to position [246, 0]
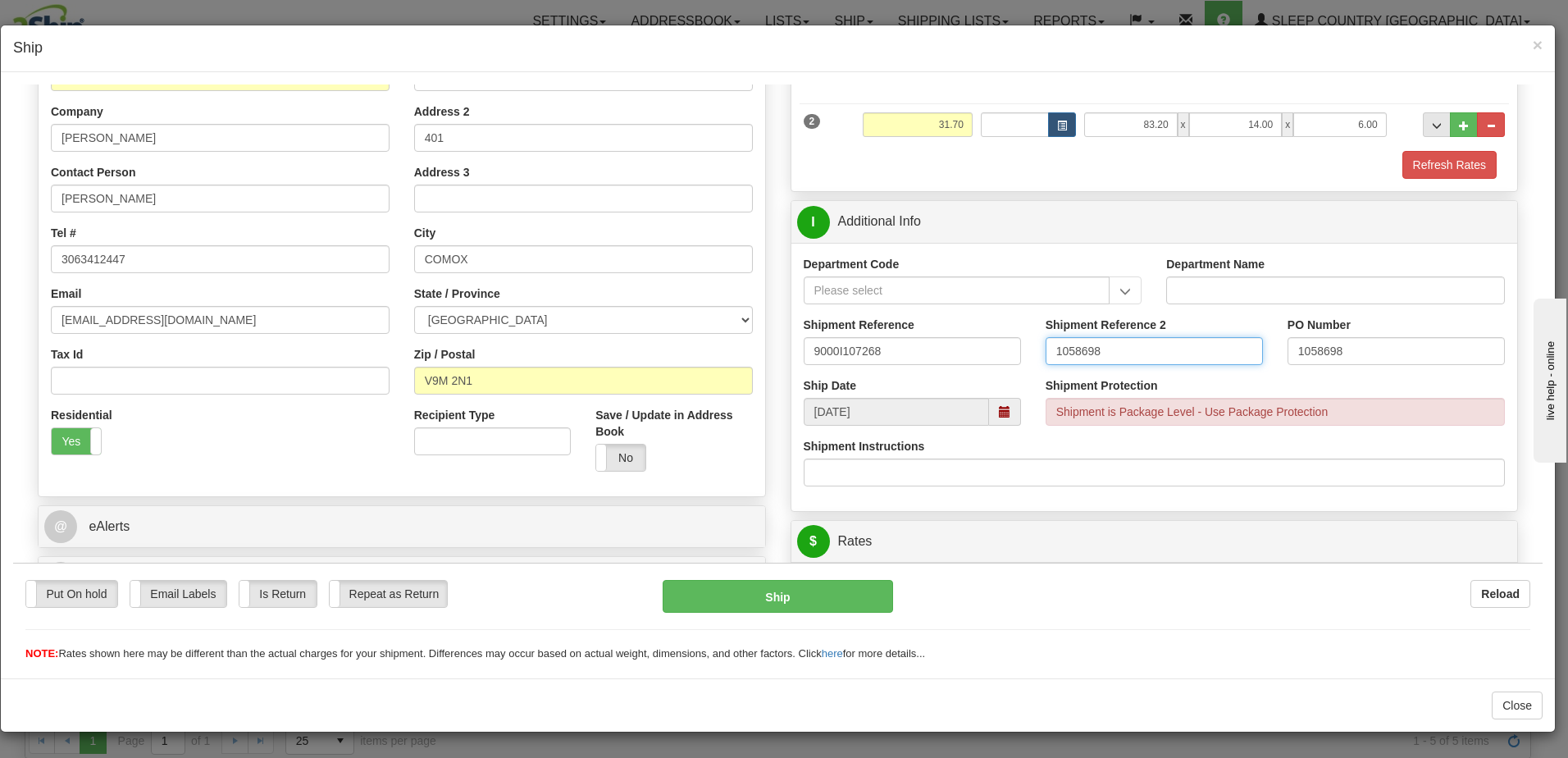
drag, startPoint x: 1159, startPoint y: 347, endPoint x: 653, endPoint y: 326, distance: 506.4
drag, startPoint x: 1364, startPoint y: 352, endPoint x: 1146, endPoint y: 370, distance: 218.7
click at [1146, 370] on div "Shipment Reference 9000I107268 Shipment Reference 2 PO Number 1058698" at bounding box center [1154, 346] width 727 height 60
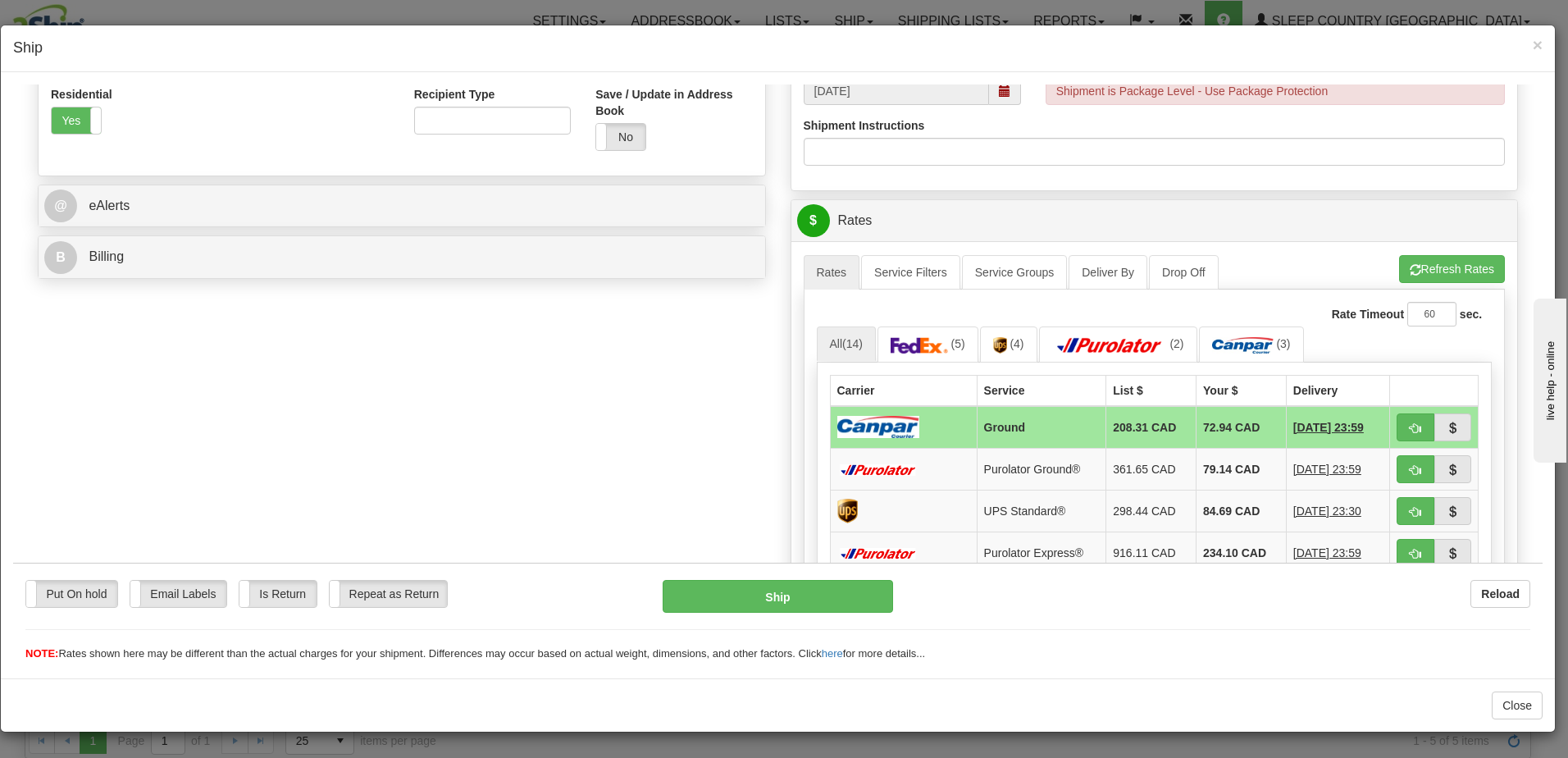
scroll to position [574, 0]
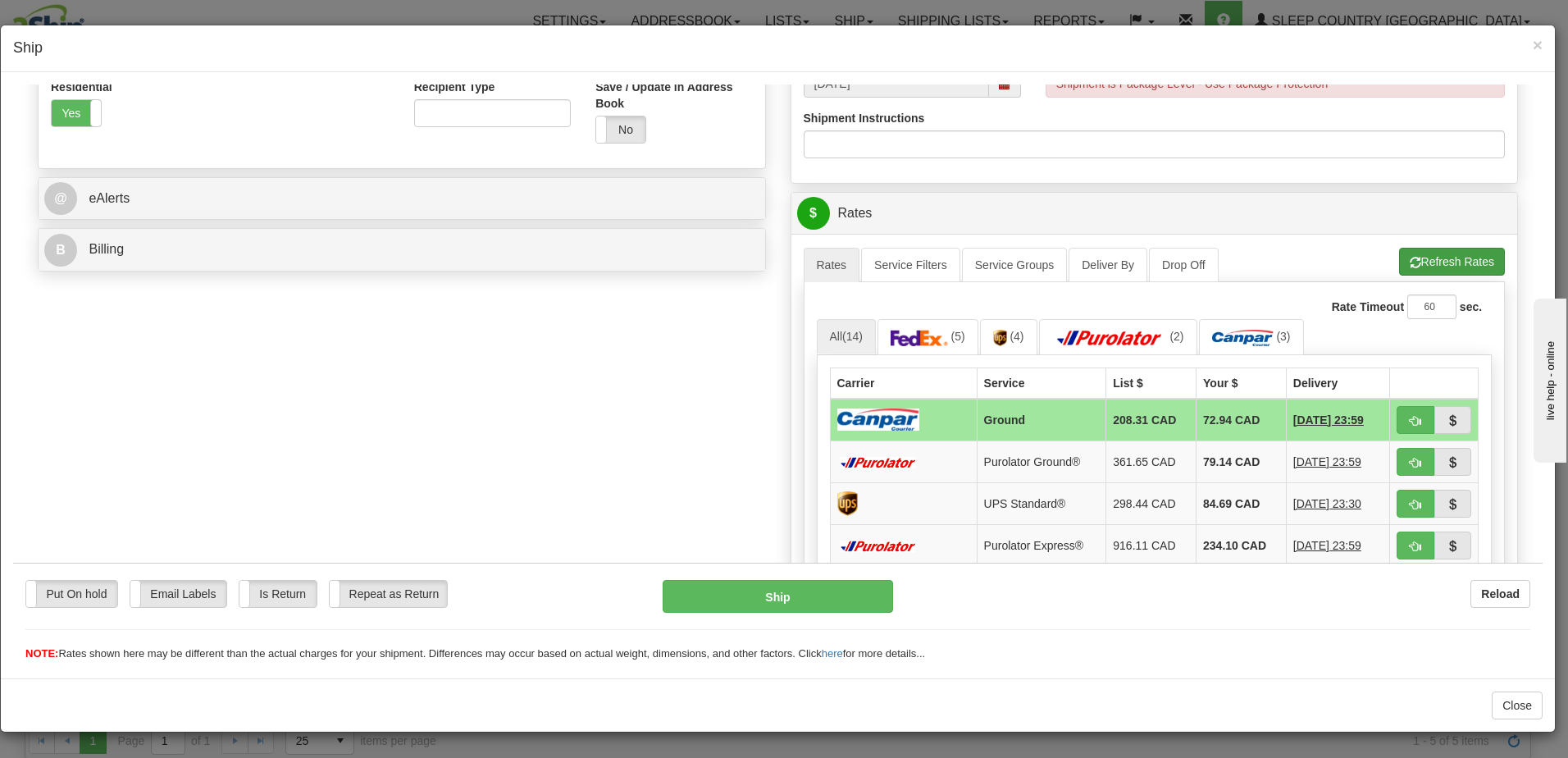
type input "1028140 1028139"
click at [1437, 253] on button "Refresh Rates" at bounding box center [1452, 260] width 105 height 27
click at [1409, 420] on span "button" at bounding box center [1415, 421] width 12 height 11
type input "1"
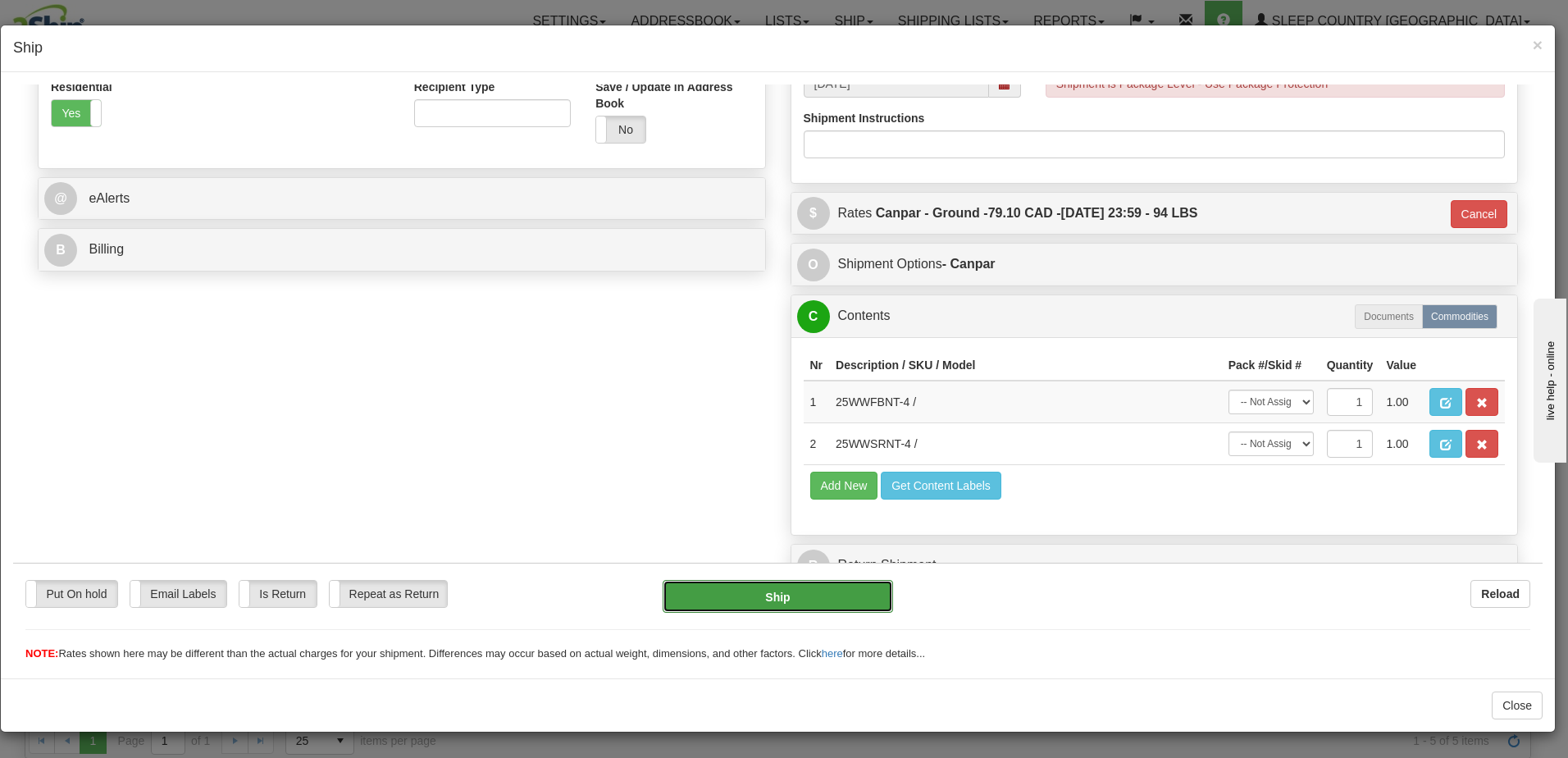
click at [836, 604] on button "Ship" at bounding box center [777, 596] width 230 height 33
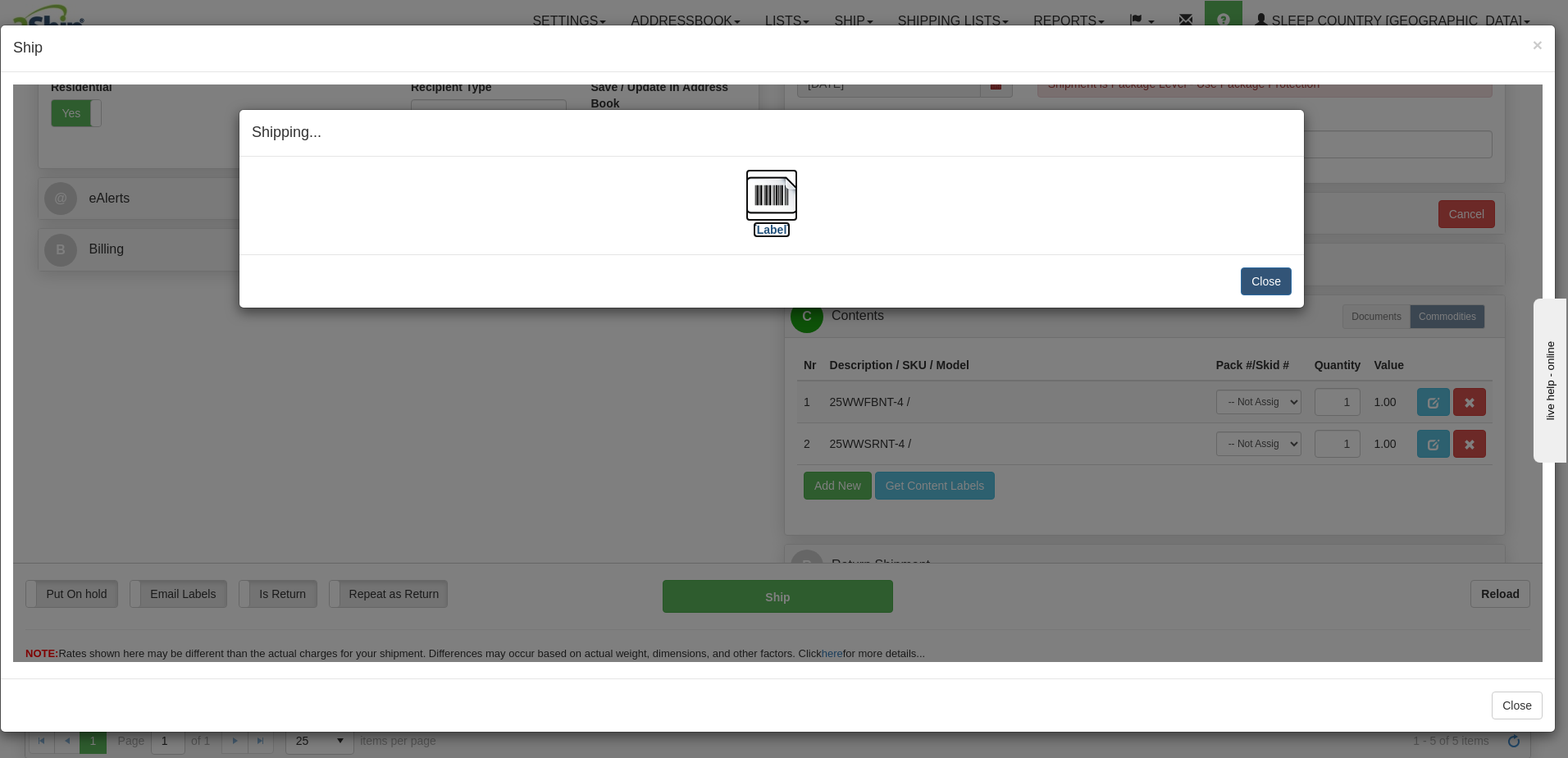
click at [773, 228] on label "[Label]" at bounding box center [771, 229] width 38 height 16
click at [1275, 277] on button "Close" at bounding box center [1266, 280] width 50 height 27
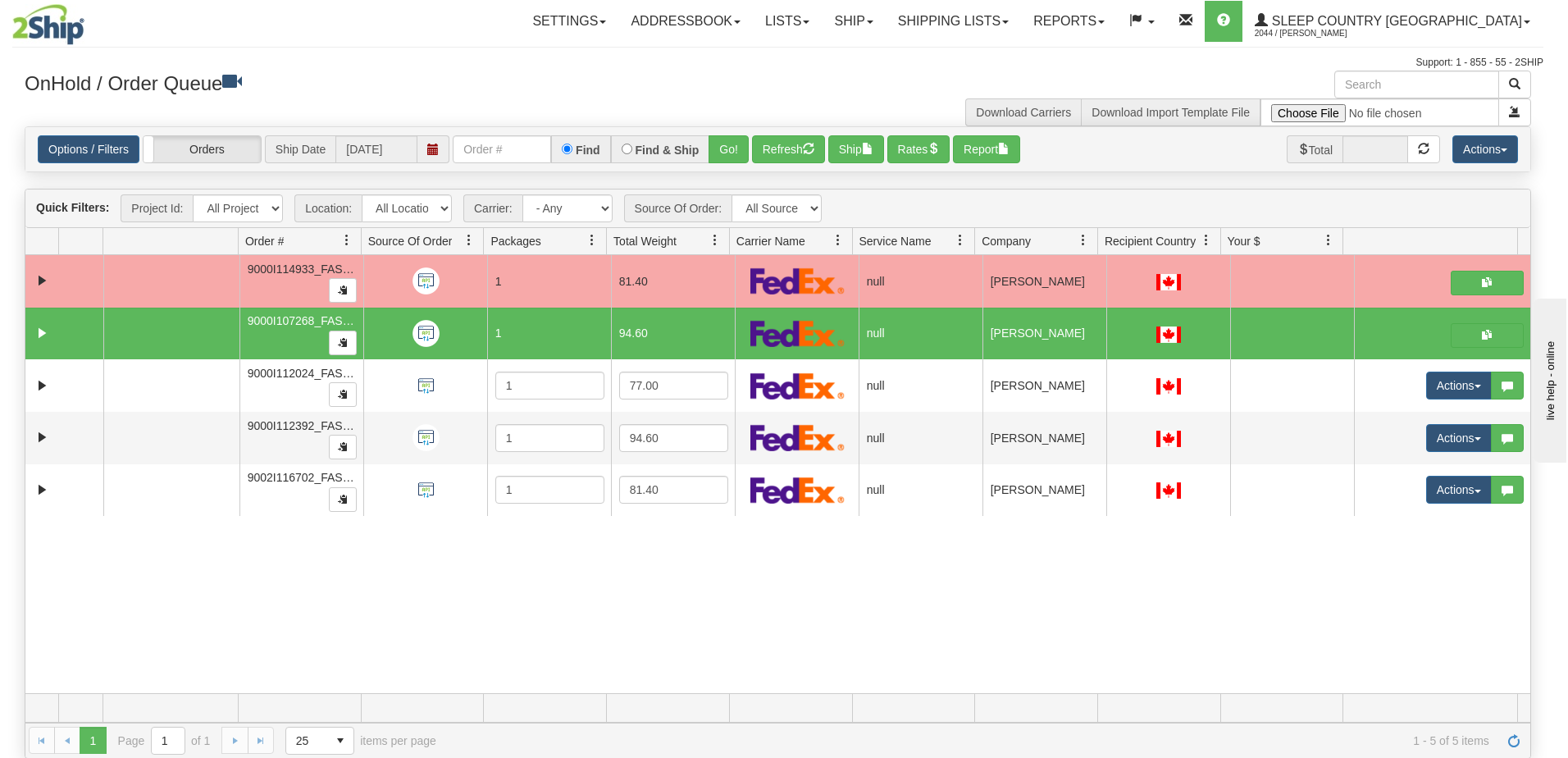
scroll to position [0, 0]
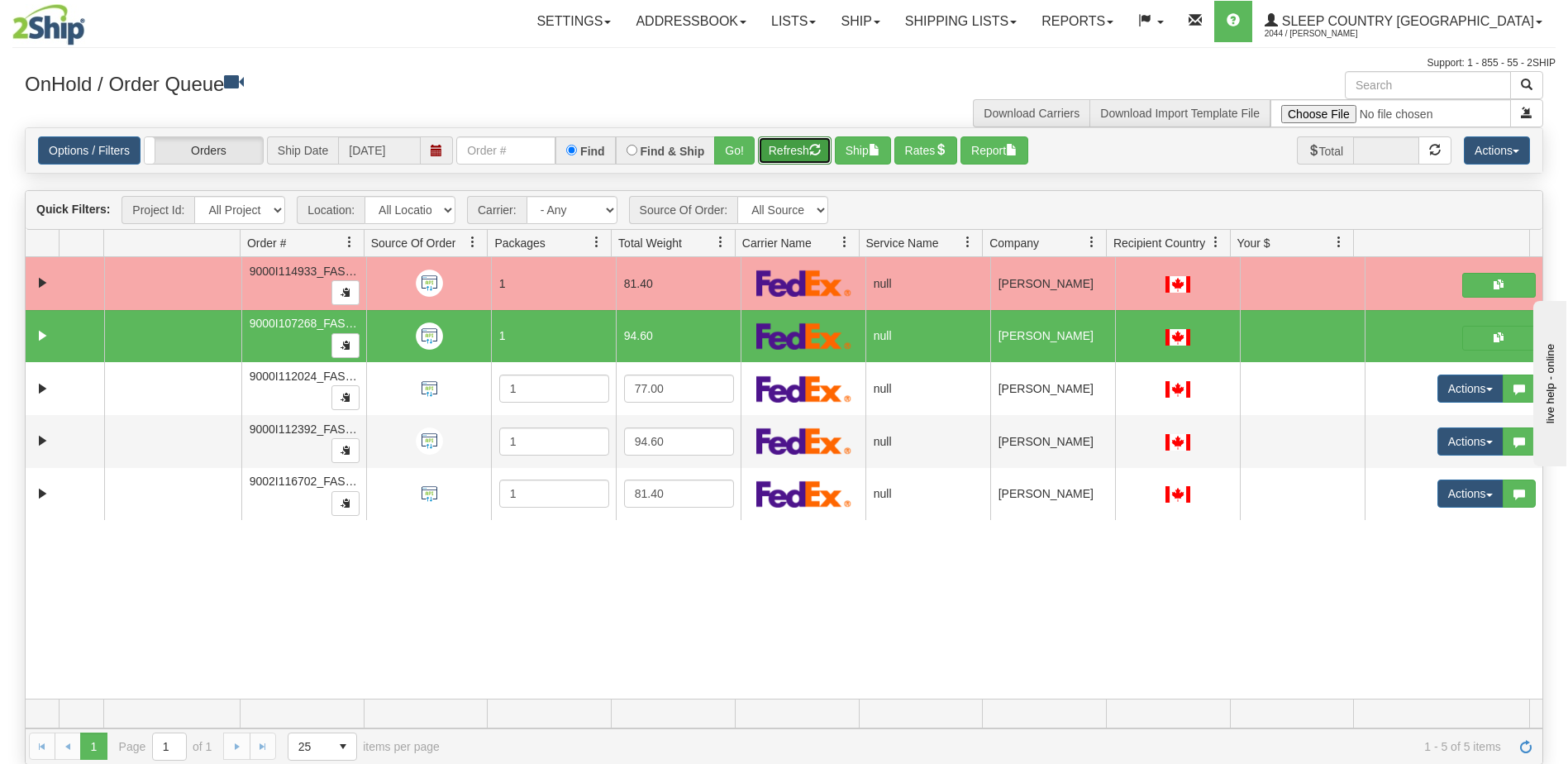
click at [790, 145] on button "Refresh" at bounding box center [796, 151] width 74 height 28
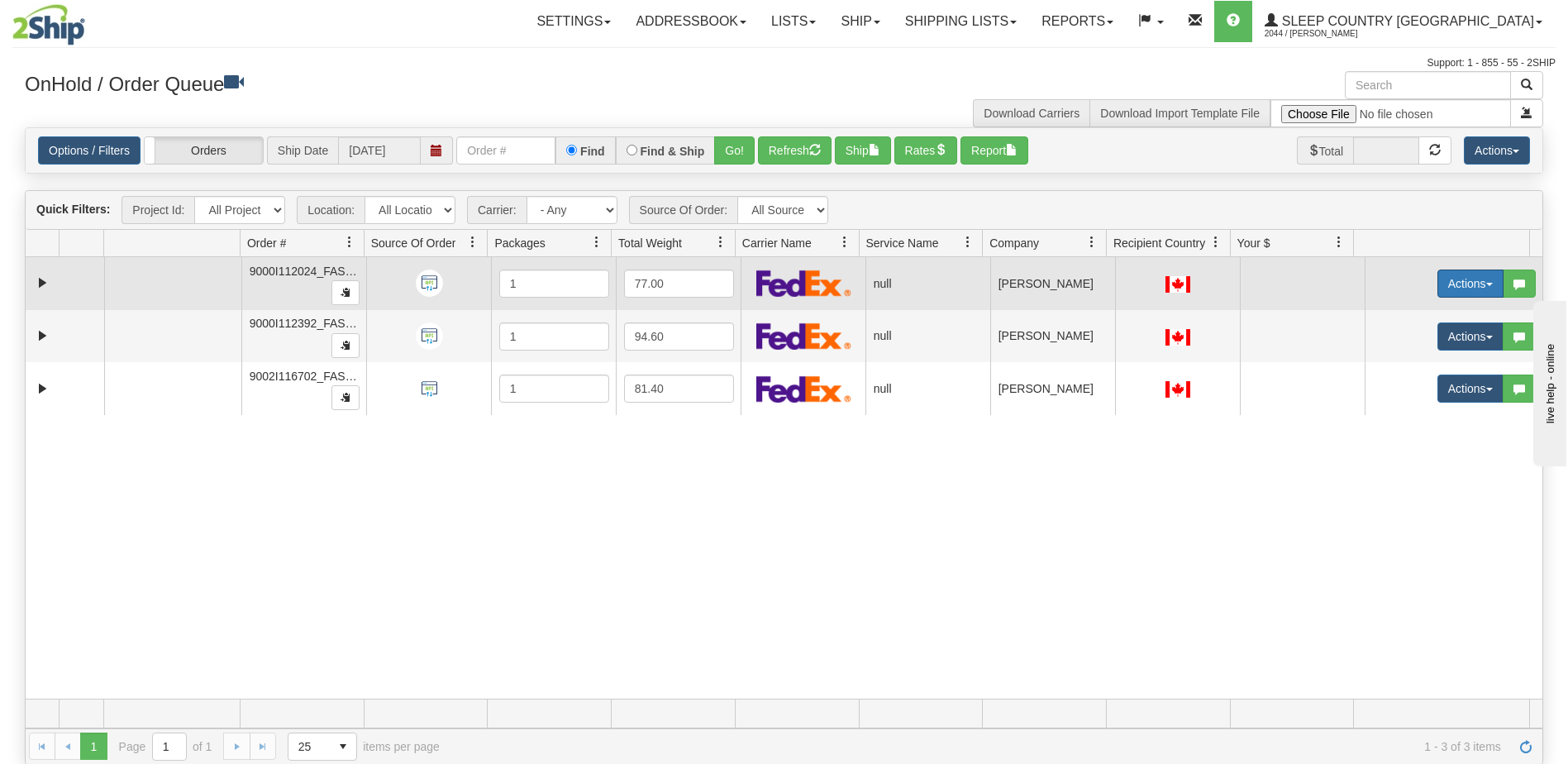
click at [1452, 285] on button "Actions" at bounding box center [1471, 284] width 67 height 28
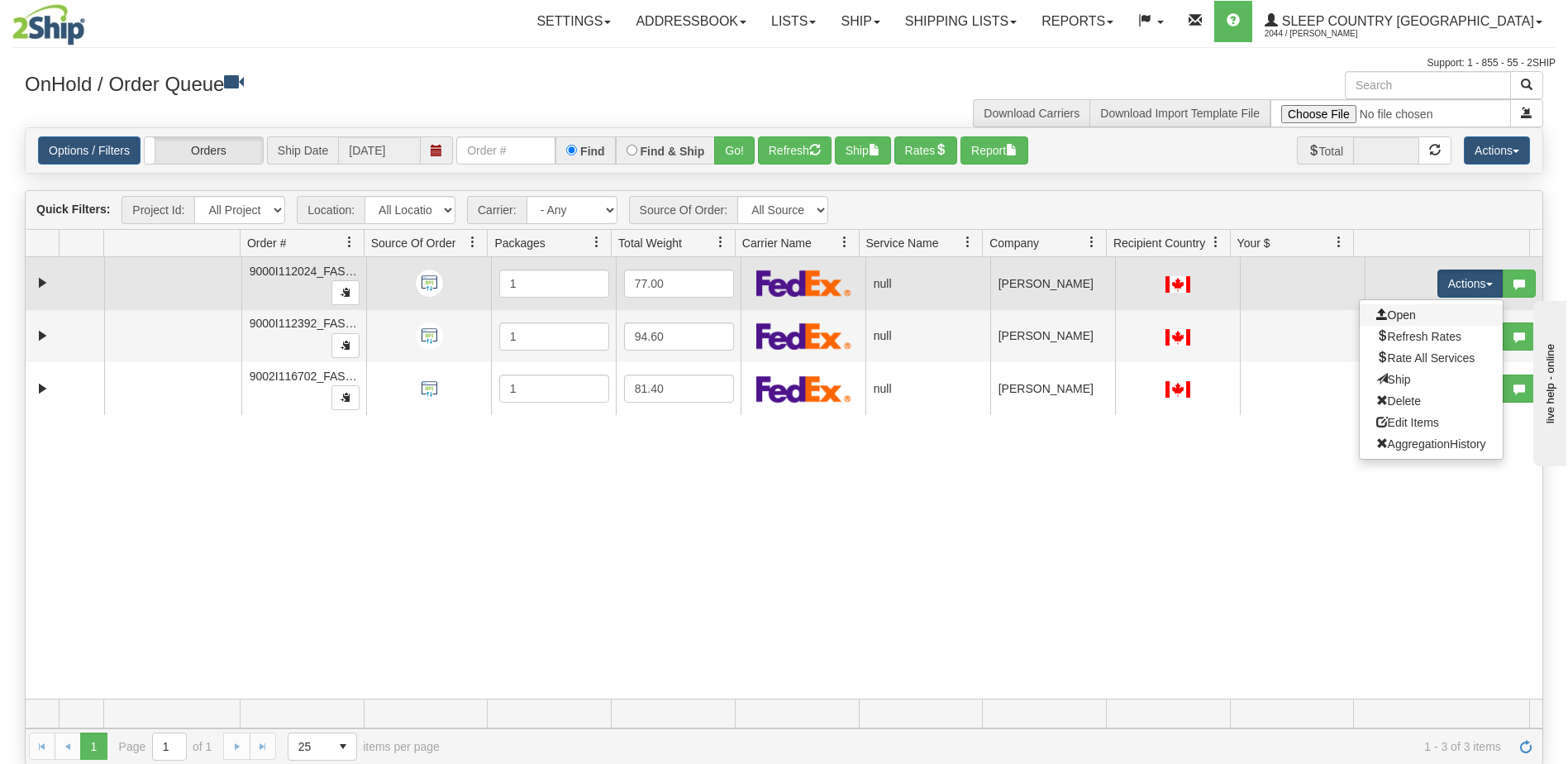
click at [1406, 315] on link "Open" at bounding box center [1431, 314] width 143 height 21
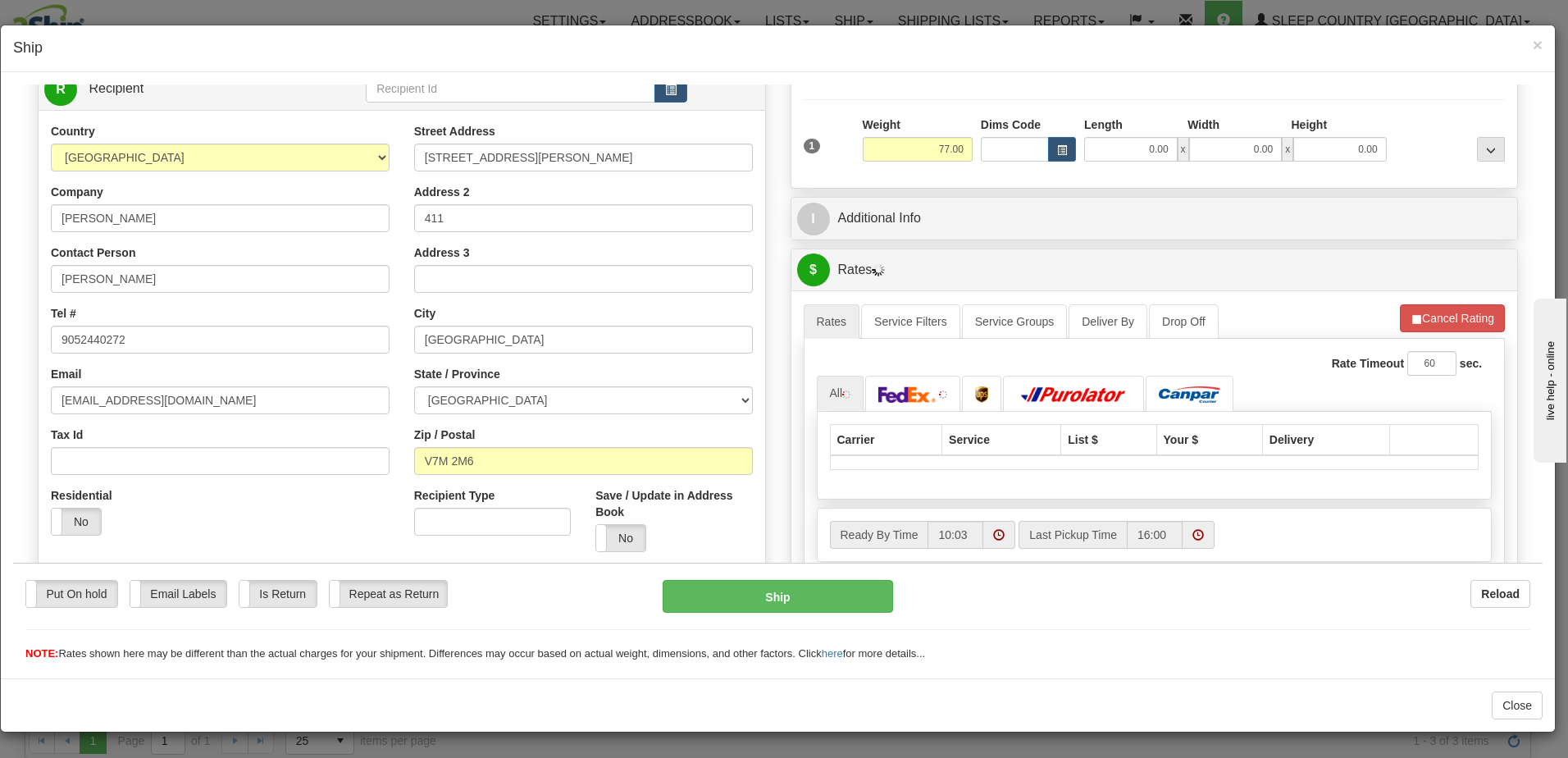
scroll to position [246, 0]
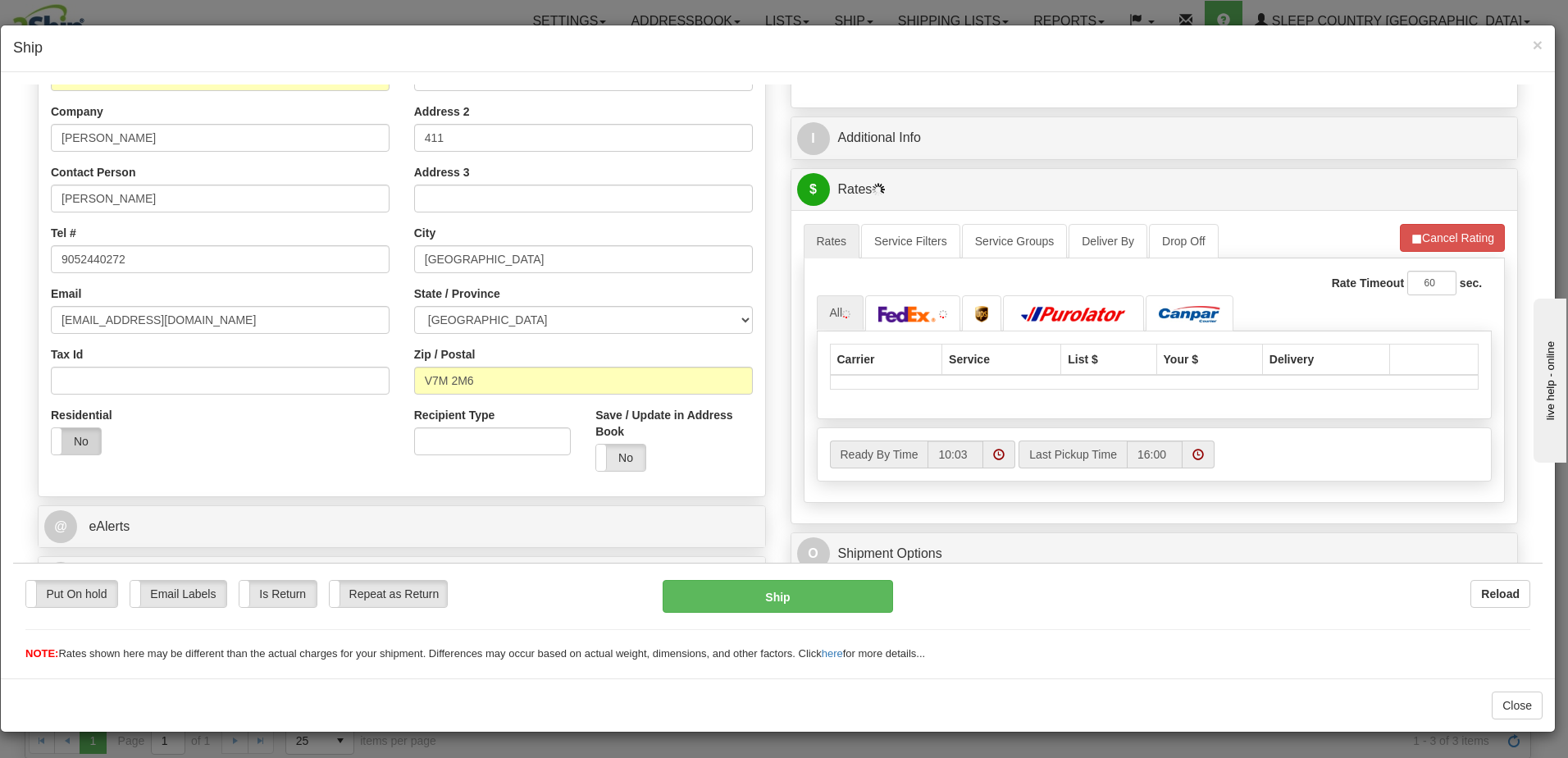
click at [69, 442] on label "No" at bounding box center [76, 440] width 49 height 27
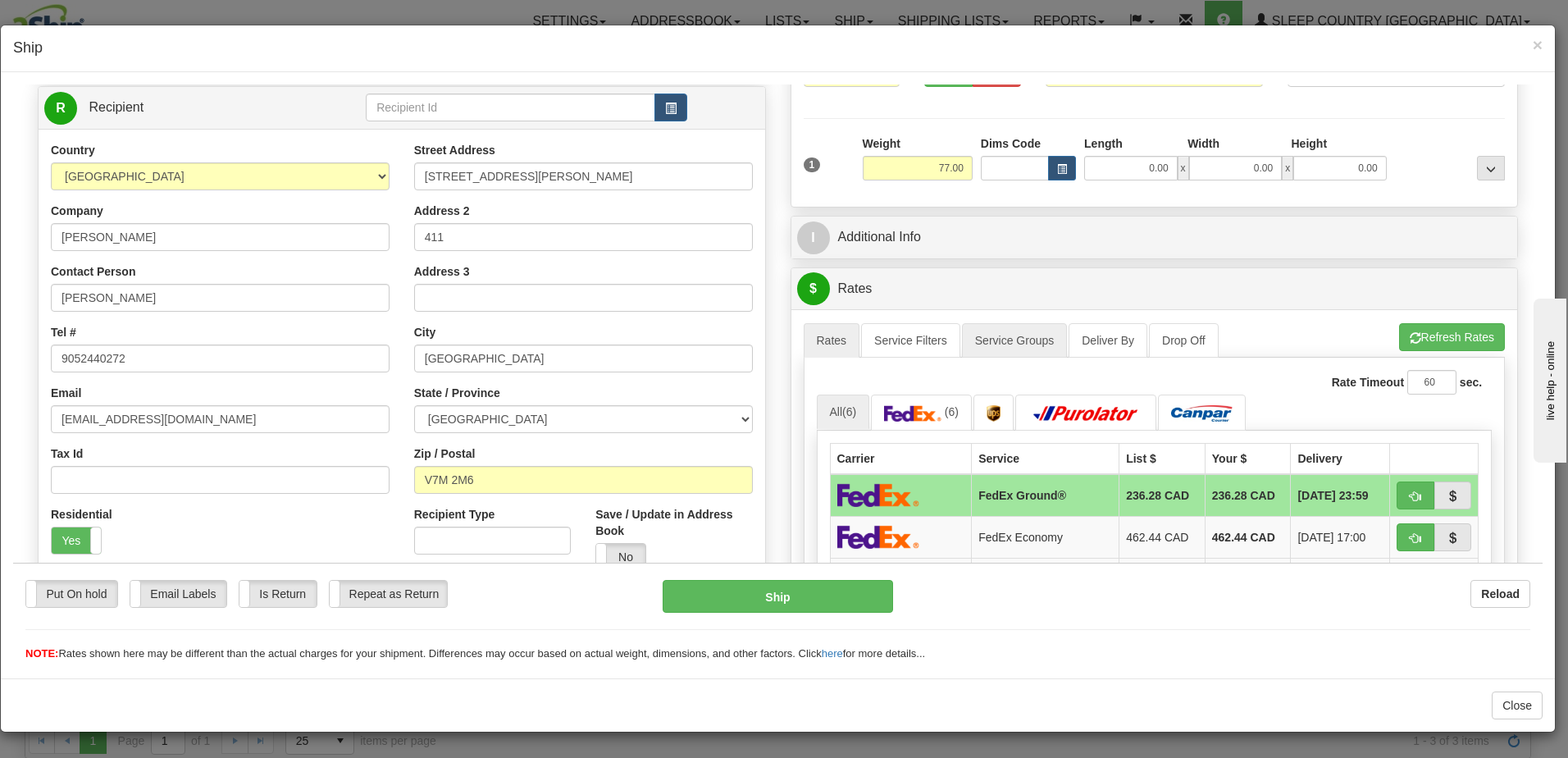
scroll to position [0, 0]
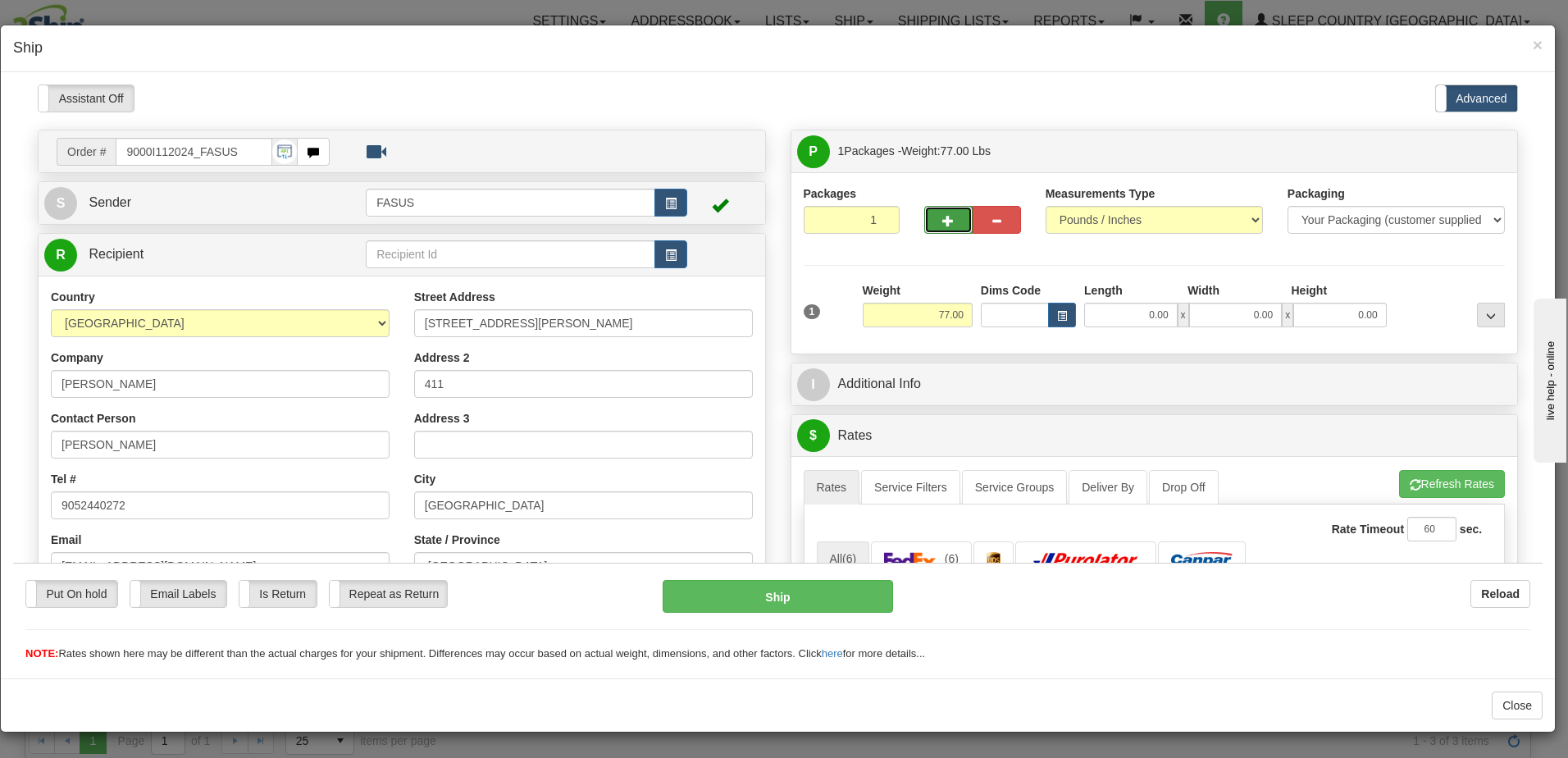
click at [942, 214] on span "button" at bounding box center [948, 220] width 12 height 11
type input "2"
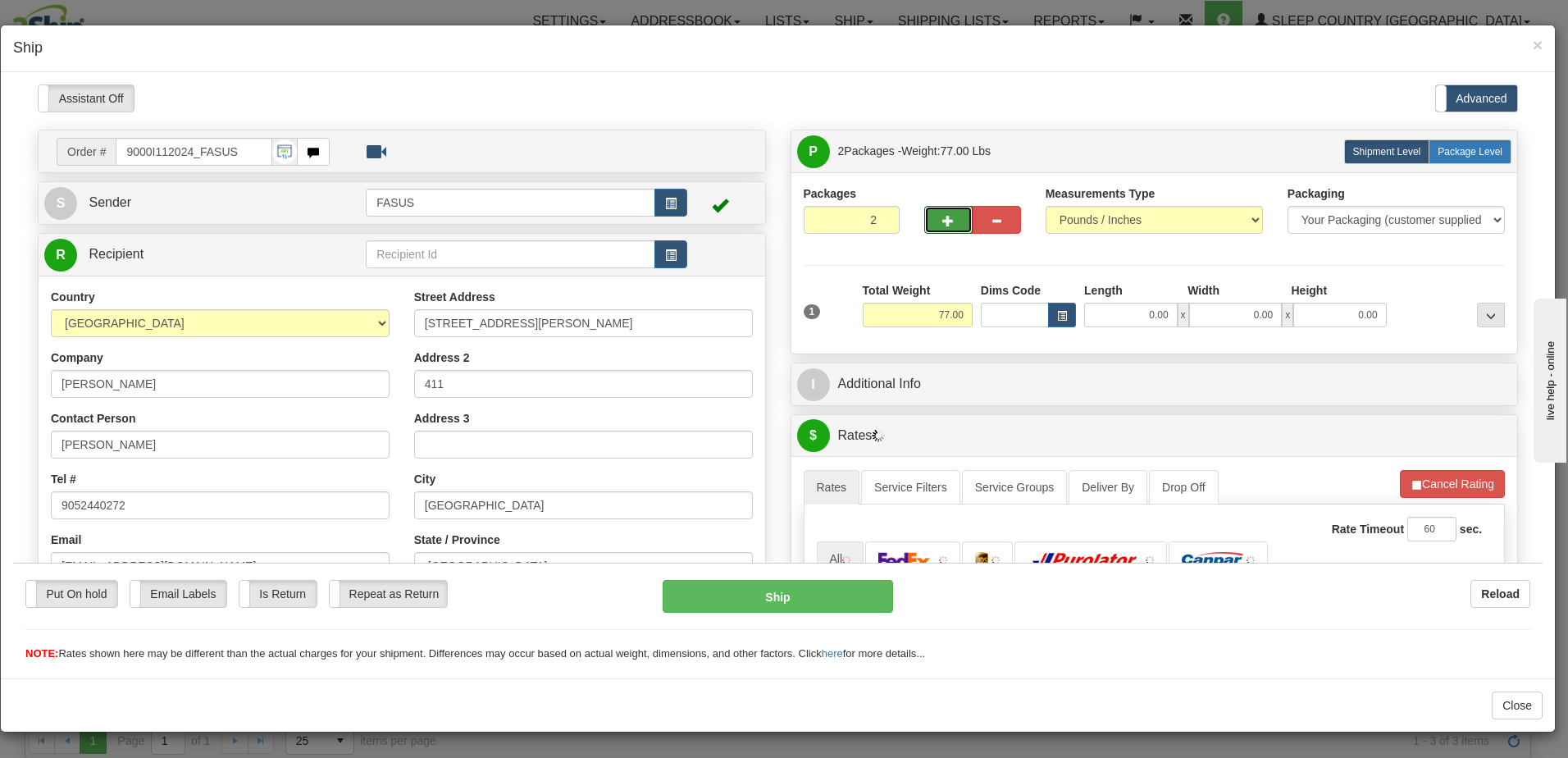
click at [1445, 150] on span "Package Level" at bounding box center [1470, 150] width 65 height 12
radio input "true"
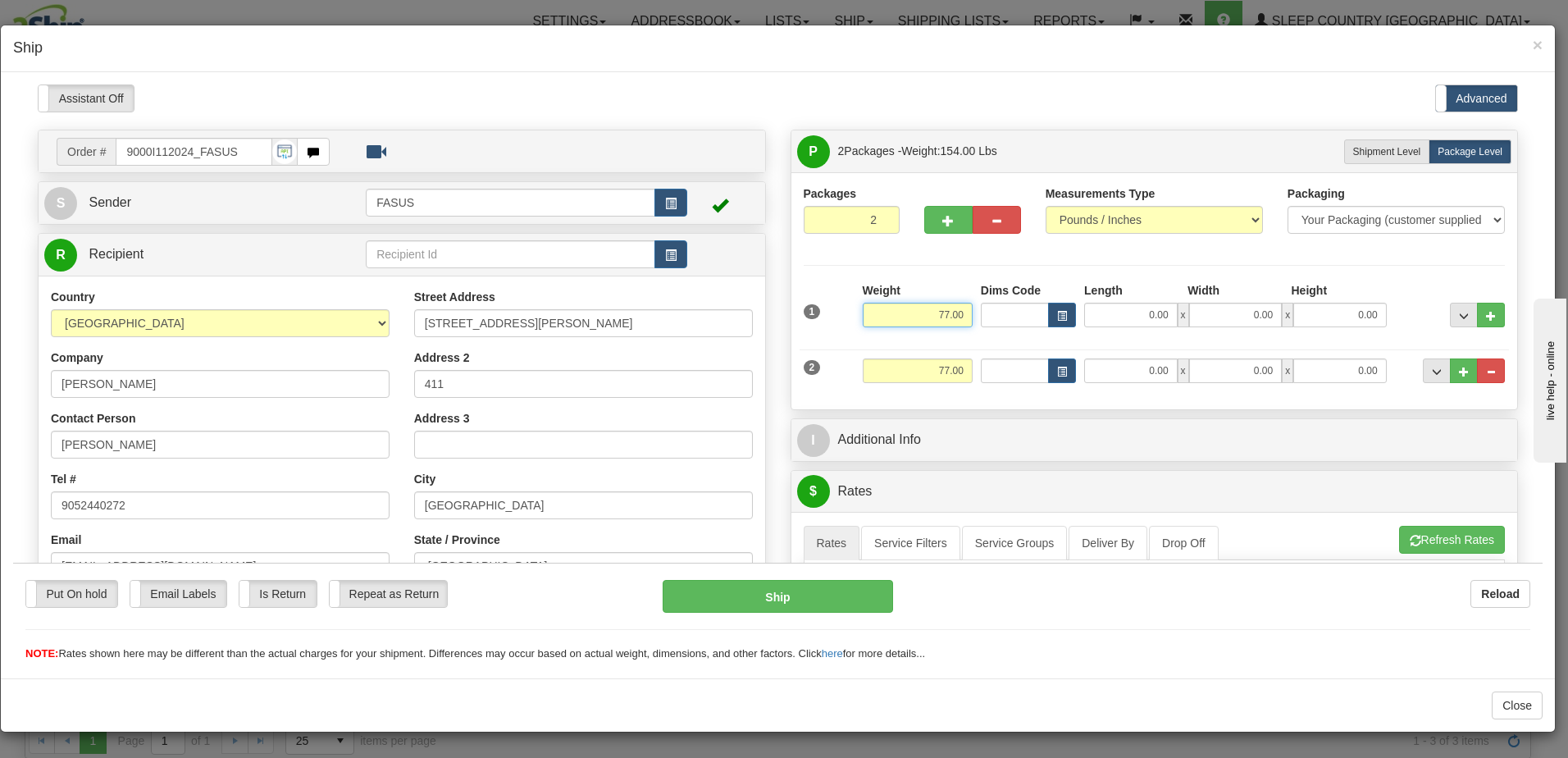
drag, startPoint x: 949, startPoint y: 312, endPoint x: 971, endPoint y: 319, distance: 23.1
click at [971, 319] on div "1 Weight 77.00 Dims Code x x" at bounding box center [1154, 311] width 710 height 59
type input "47.10"
type input "78.00"
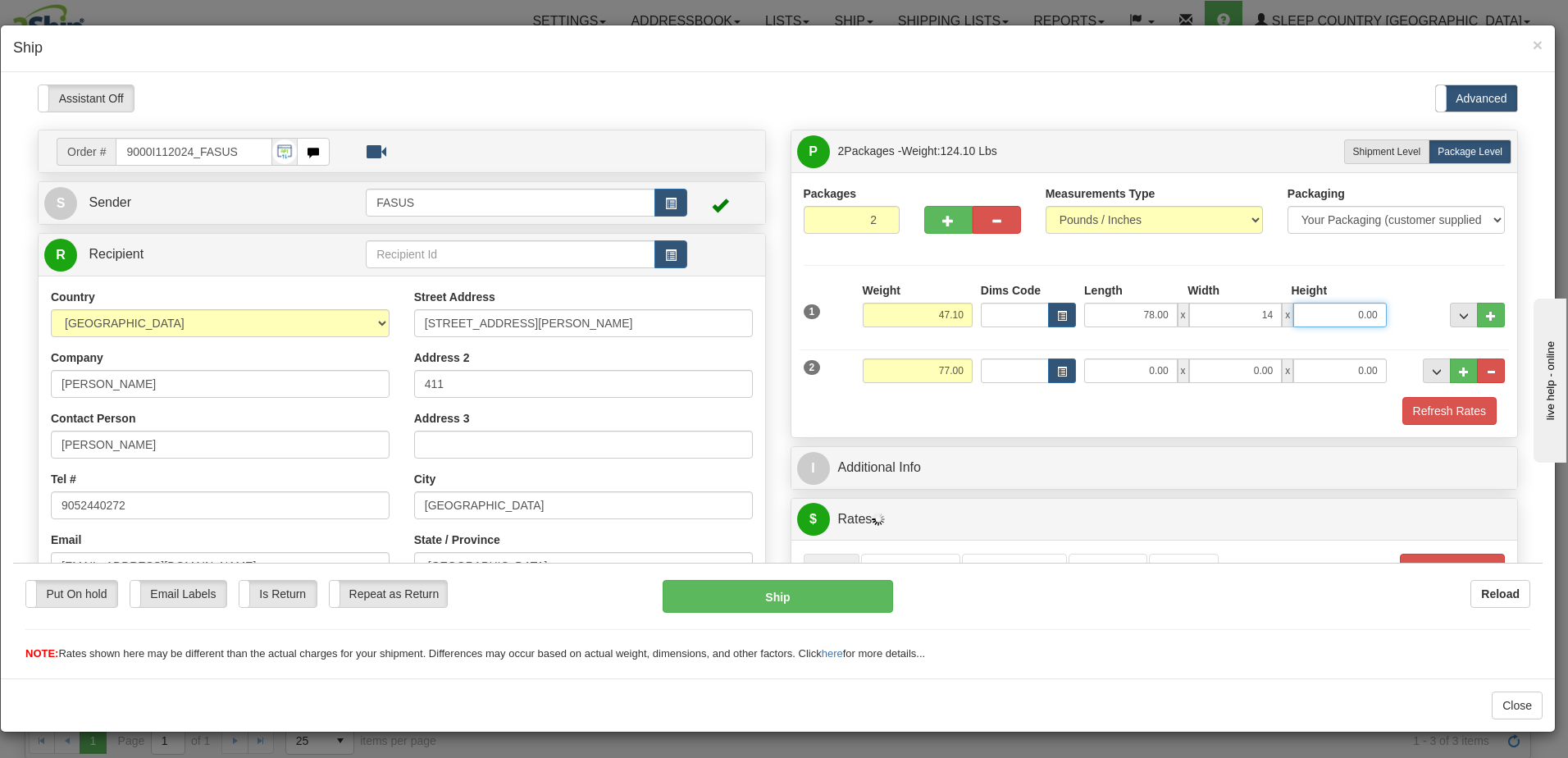
type input "14.00"
type input "3.50"
drag, startPoint x: 905, startPoint y: 364, endPoint x: 992, endPoint y: 362, distance: 87.0
click at [992, 362] on div "2 Weight 77.00 Dims Code Length Width Height" at bounding box center [1154, 368] width 710 height 55
type input "22.00"
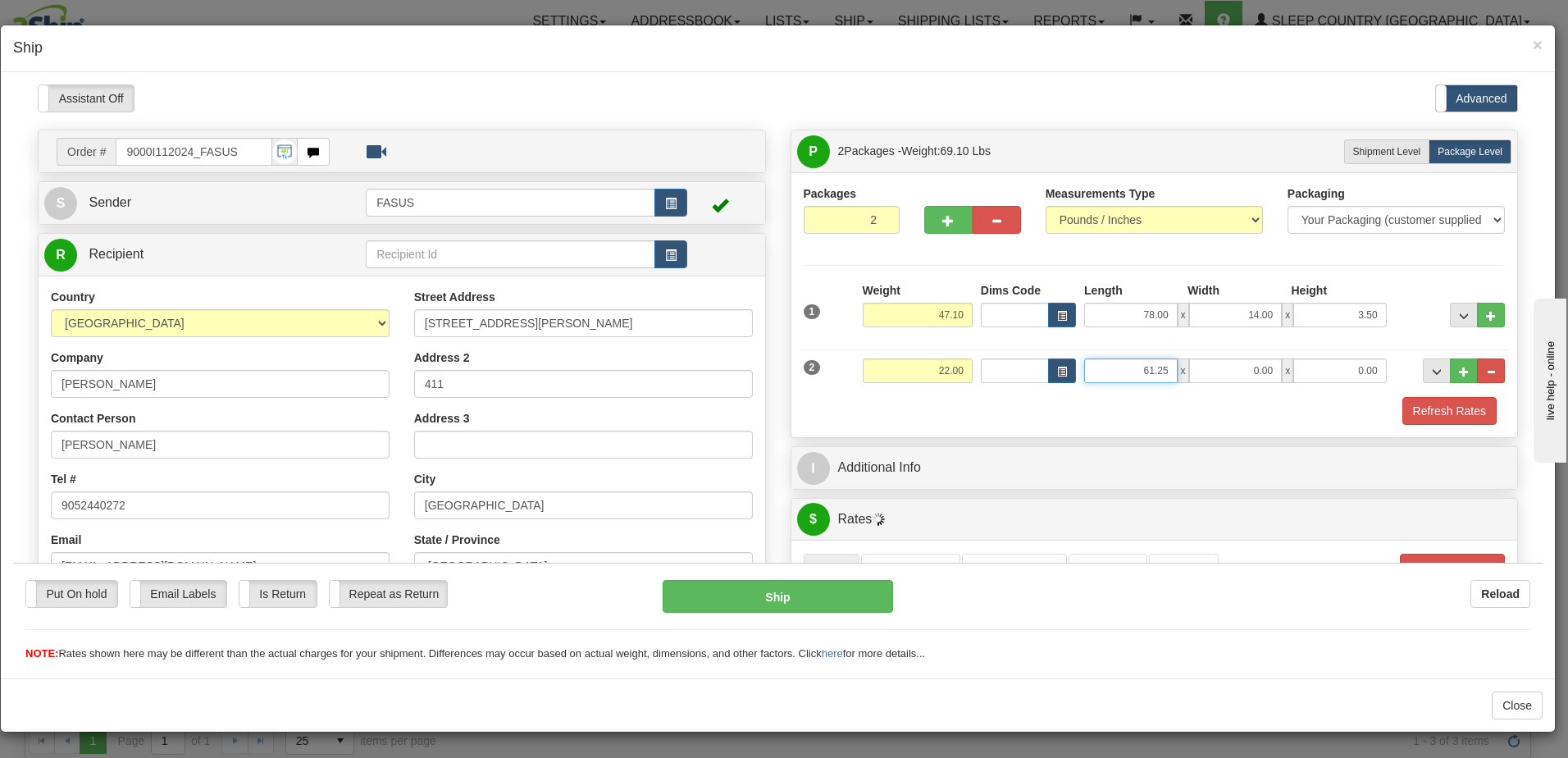
type input "61.25"
type input "14.00"
type input "6.00"
click at [1409, 304] on div at bounding box center [1450, 303] width 118 height 45
click at [1459, 316] on span "..." at bounding box center [1464, 315] width 10 height 9
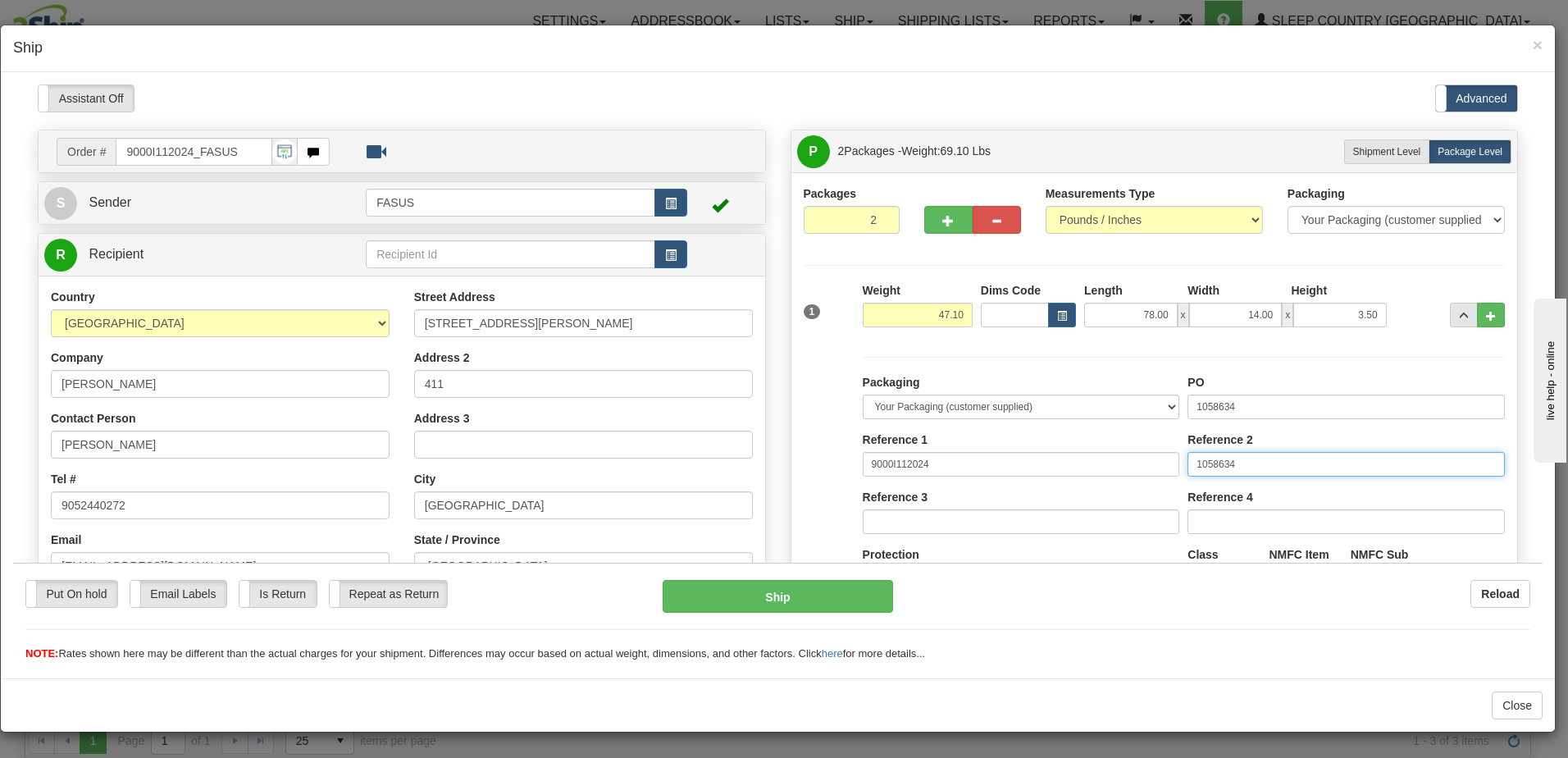
drag, startPoint x: 1272, startPoint y: 461, endPoint x: 904, endPoint y: 456, distance: 368.0
click at [900, 456] on div "Packaging Your Packaging (customer supplied) Envelope (carrier supplied) Pack (…" at bounding box center [1184, 523] width 651 height 302
drag, startPoint x: 1252, startPoint y: 401, endPoint x: 758, endPoint y: 437, distance: 495.3
click at [758, 128] on div "Order # 9000I112024_FASUS S Sender FASUS" at bounding box center [778, 128] width 1505 height 0
type input "1028137"
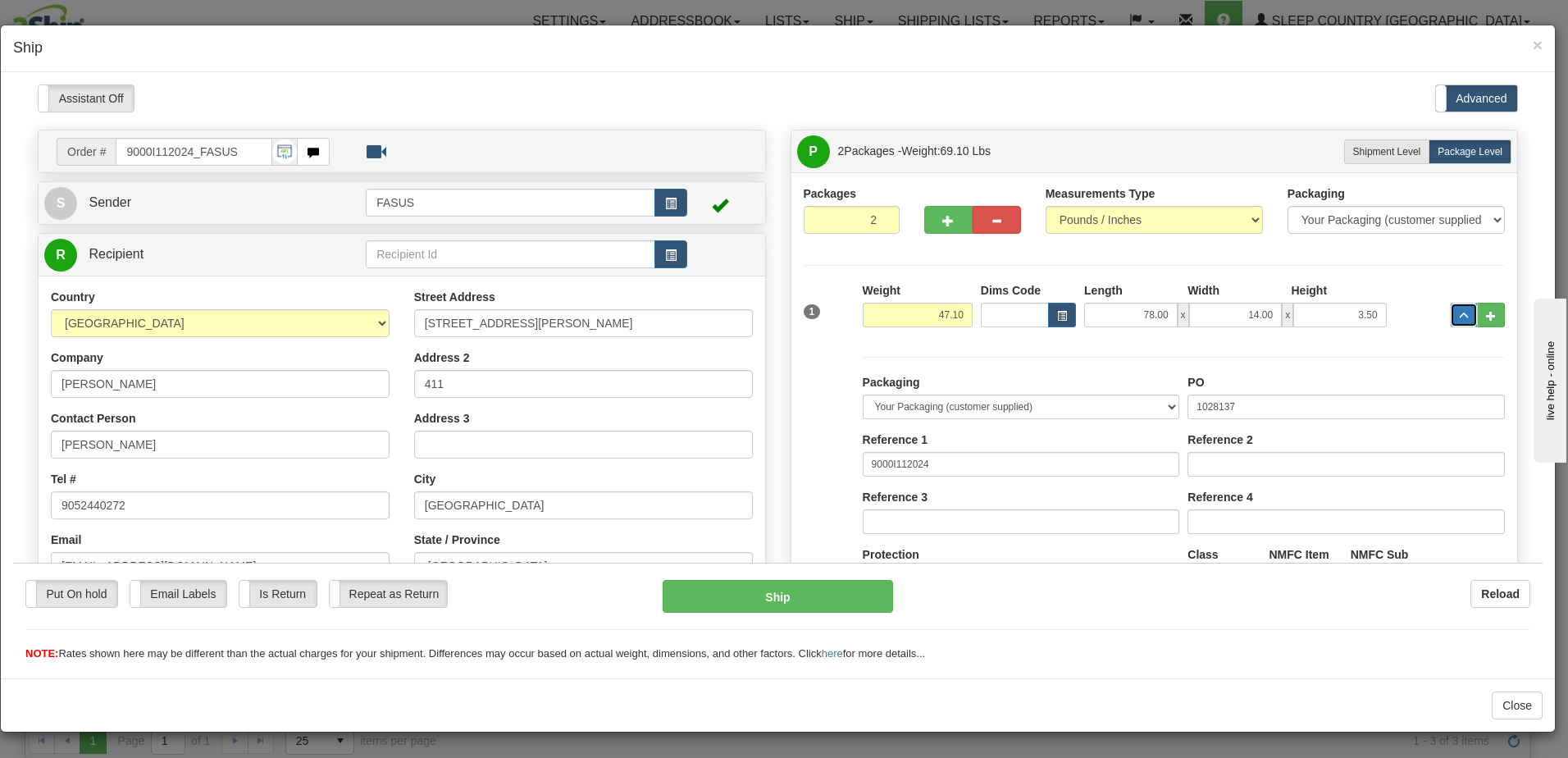
click at [1450, 313] on button "..." at bounding box center [1464, 313] width 27 height 25
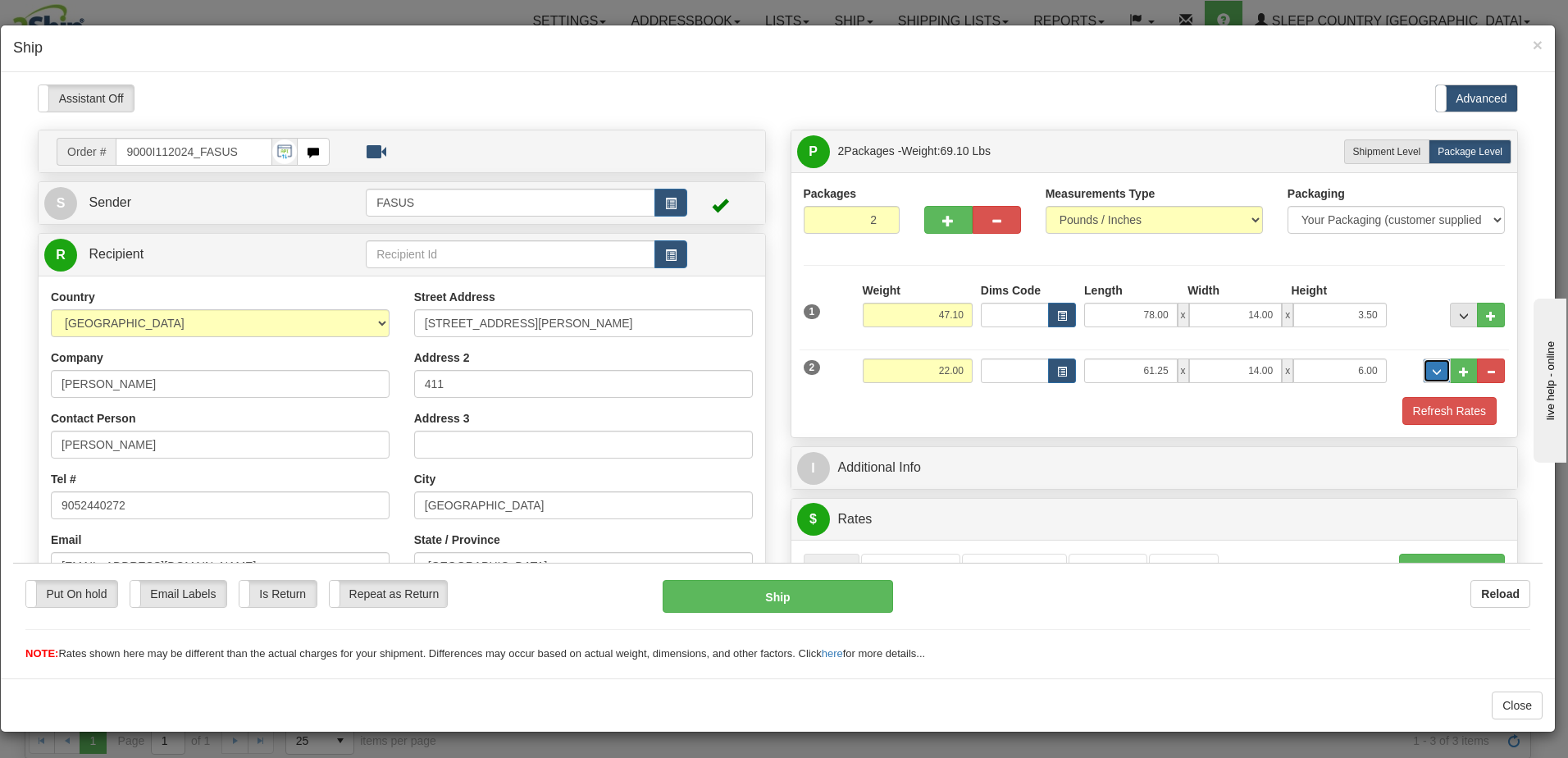
click at [1431, 369] on span "..." at bounding box center [1436, 371] width 10 height 9
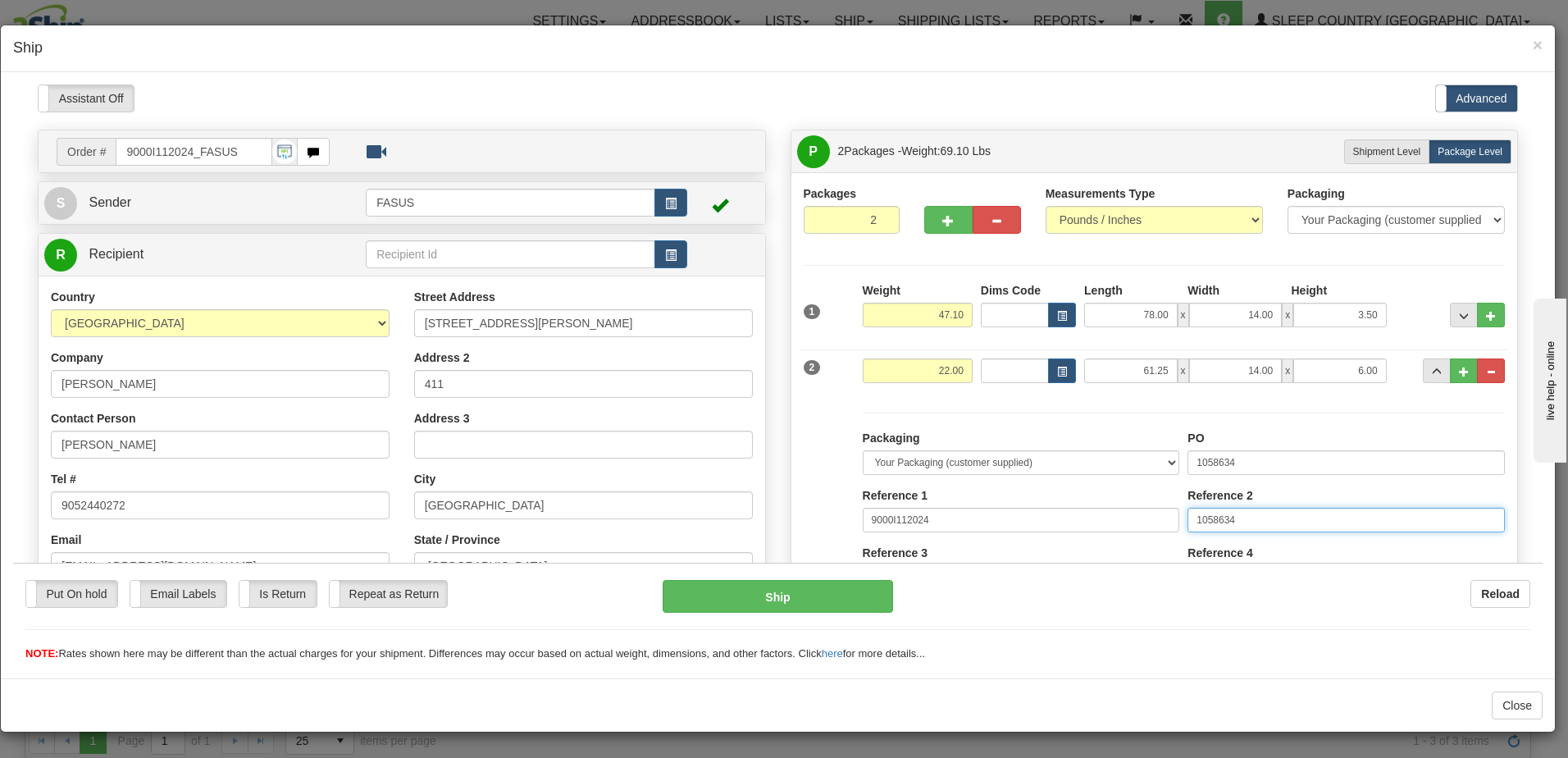
drag, startPoint x: 1281, startPoint y: 512, endPoint x: 1060, endPoint y: 519, distance: 221.1
click at [1060, 519] on div "Packaging Your Packaging (customer supplied) Envelope (carrier supplied) Pack (…" at bounding box center [1184, 579] width 651 height 302
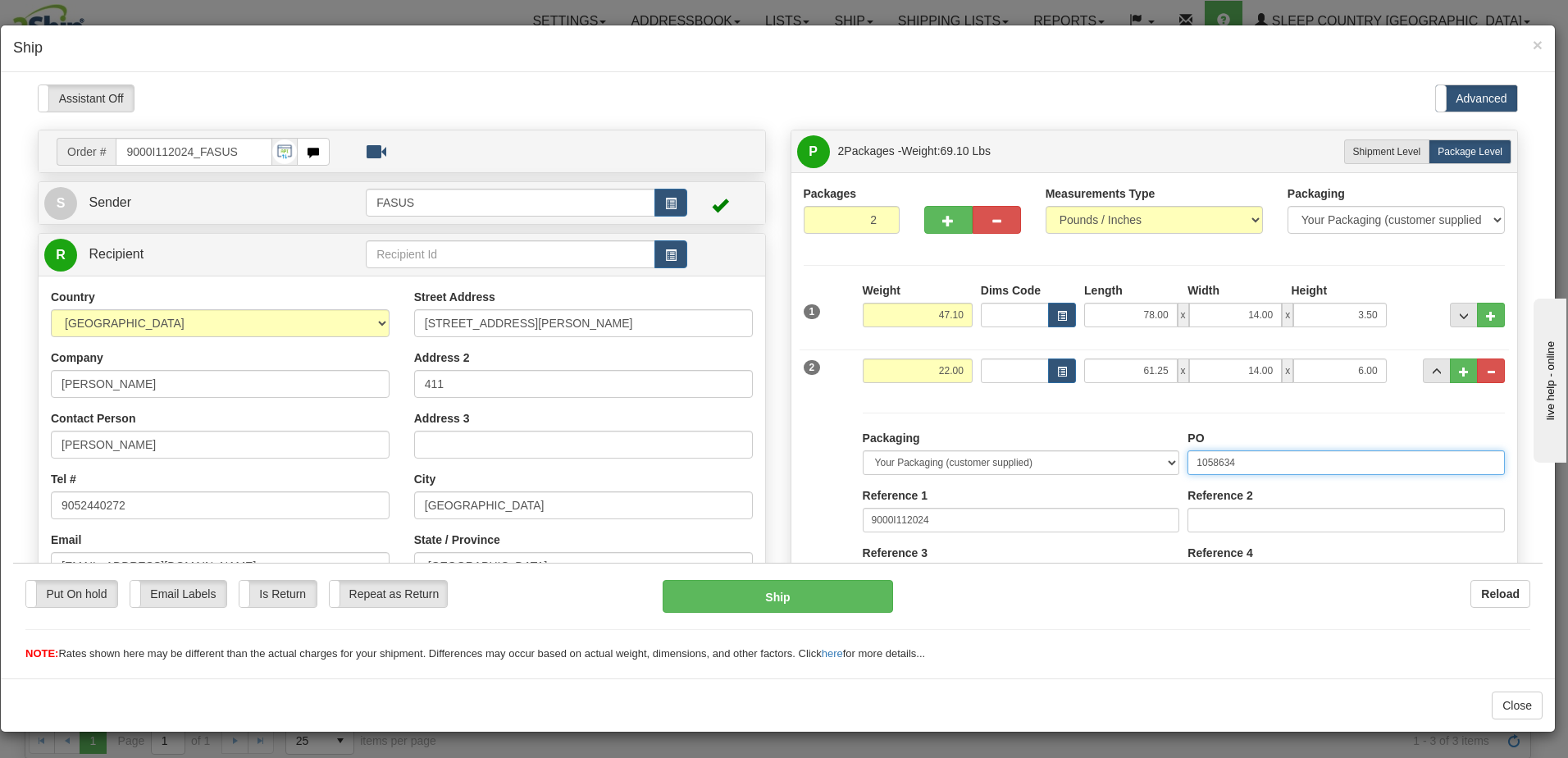
drag, startPoint x: 1252, startPoint y: 458, endPoint x: 987, endPoint y: 444, distance: 265.4
click at [987, 444] on div "Packaging Your Packaging (customer supplied) Envelope (carrier supplied) Pack (…" at bounding box center [1184, 579] width 651 height 302
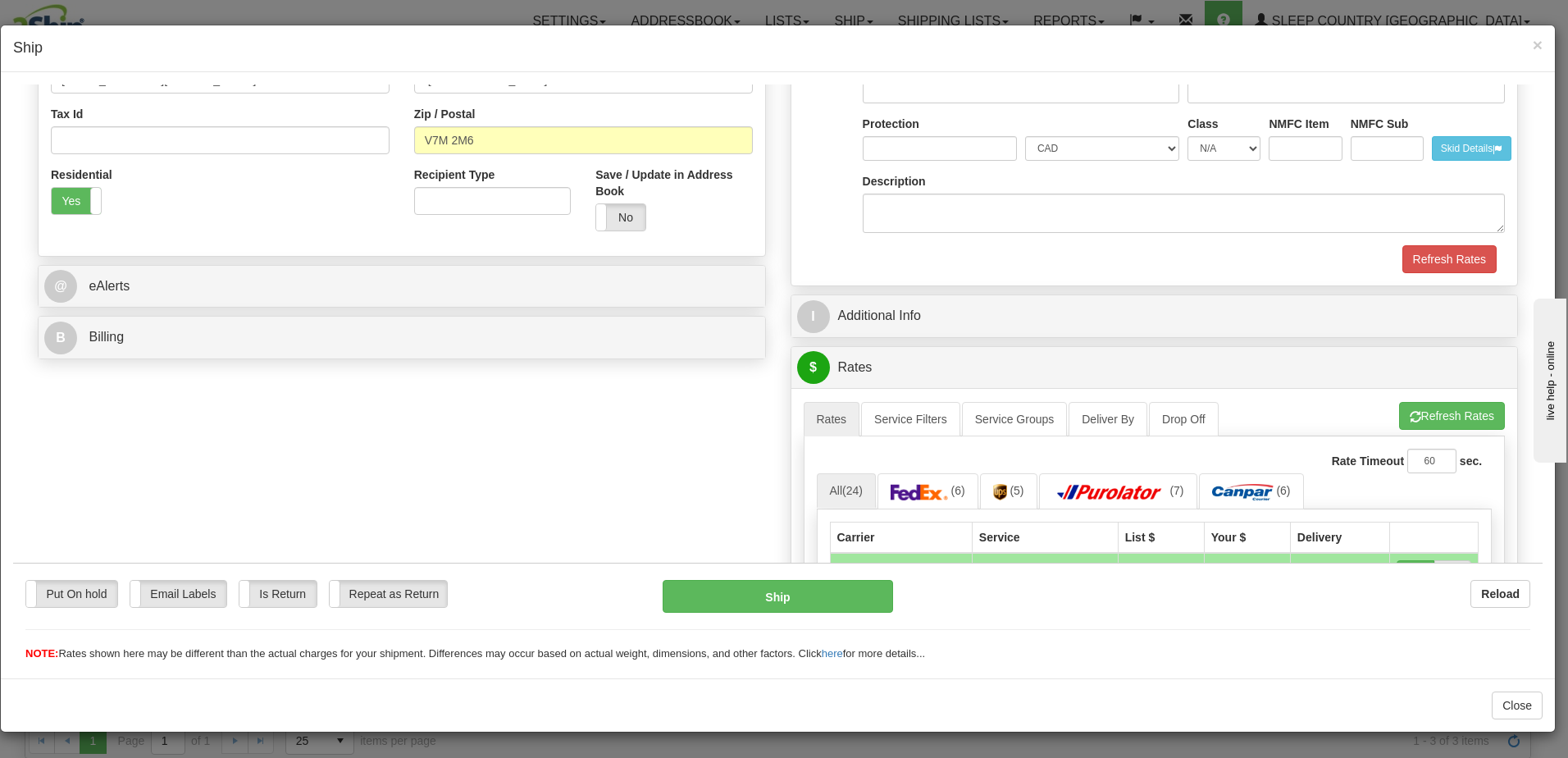
scroll to position [492, 0]
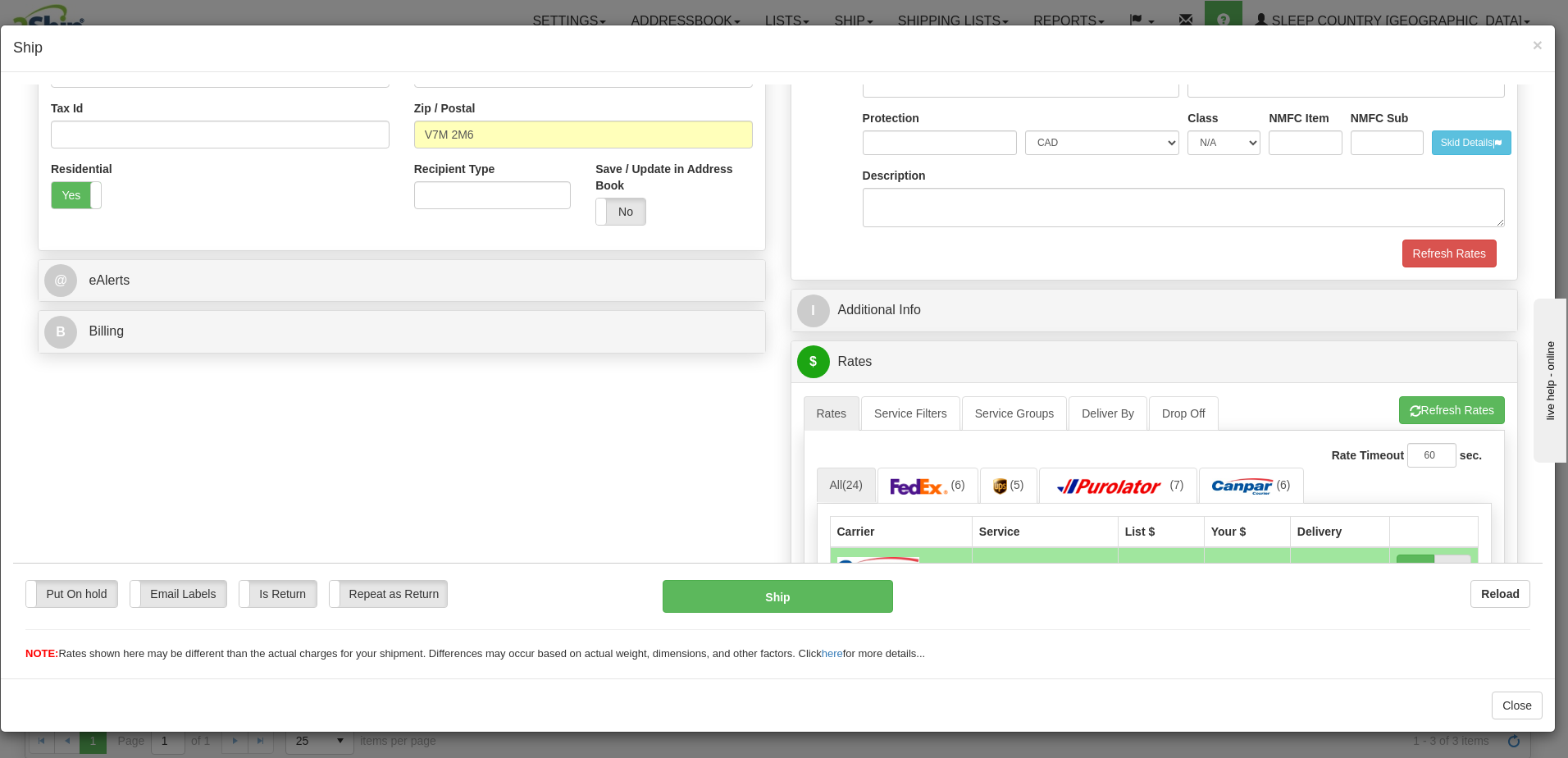
type input "1028136"
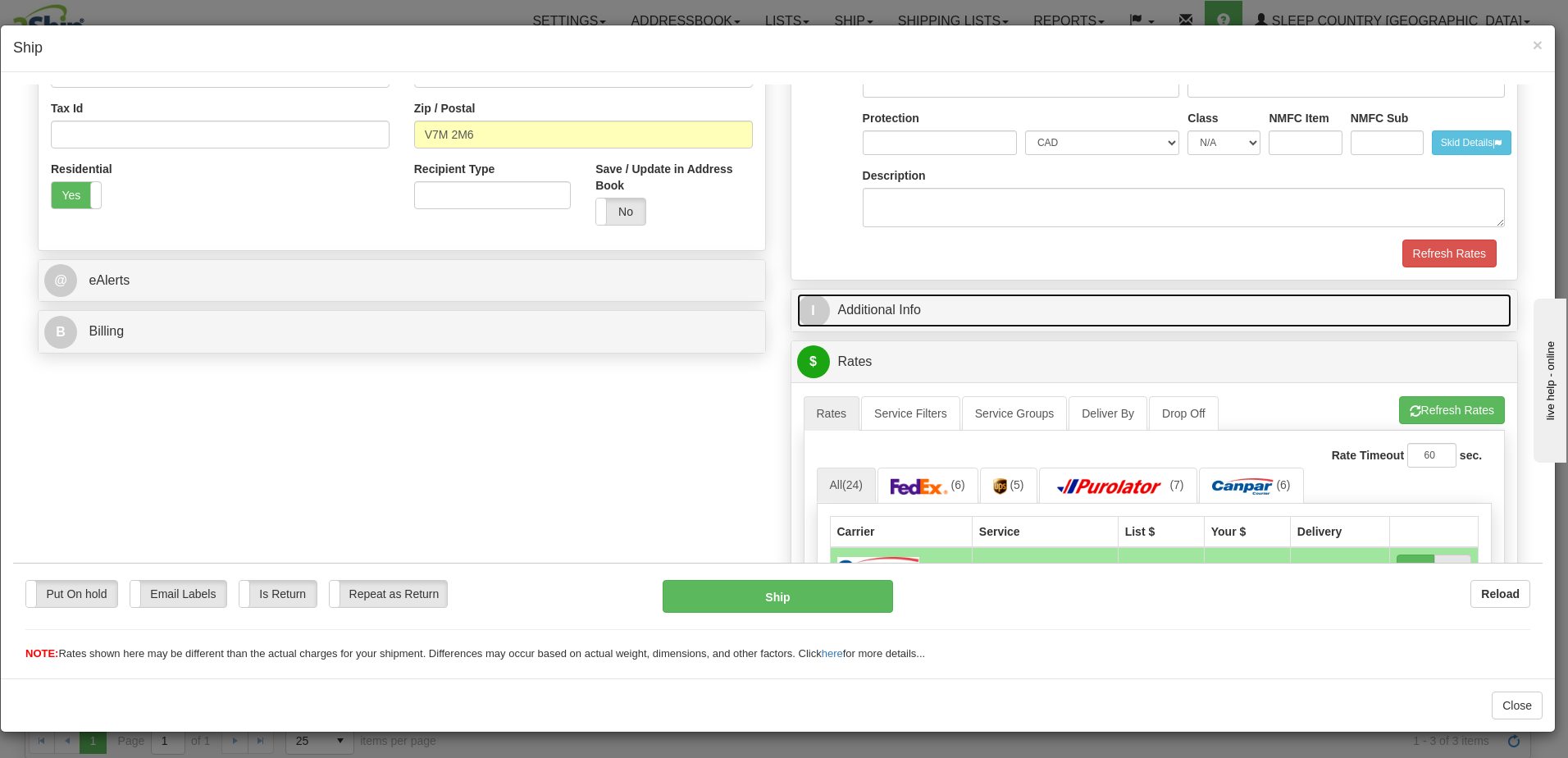
click at [1130, 313] on link "I Additional Info" at bounding box center [1155, 309] width 715 height 34
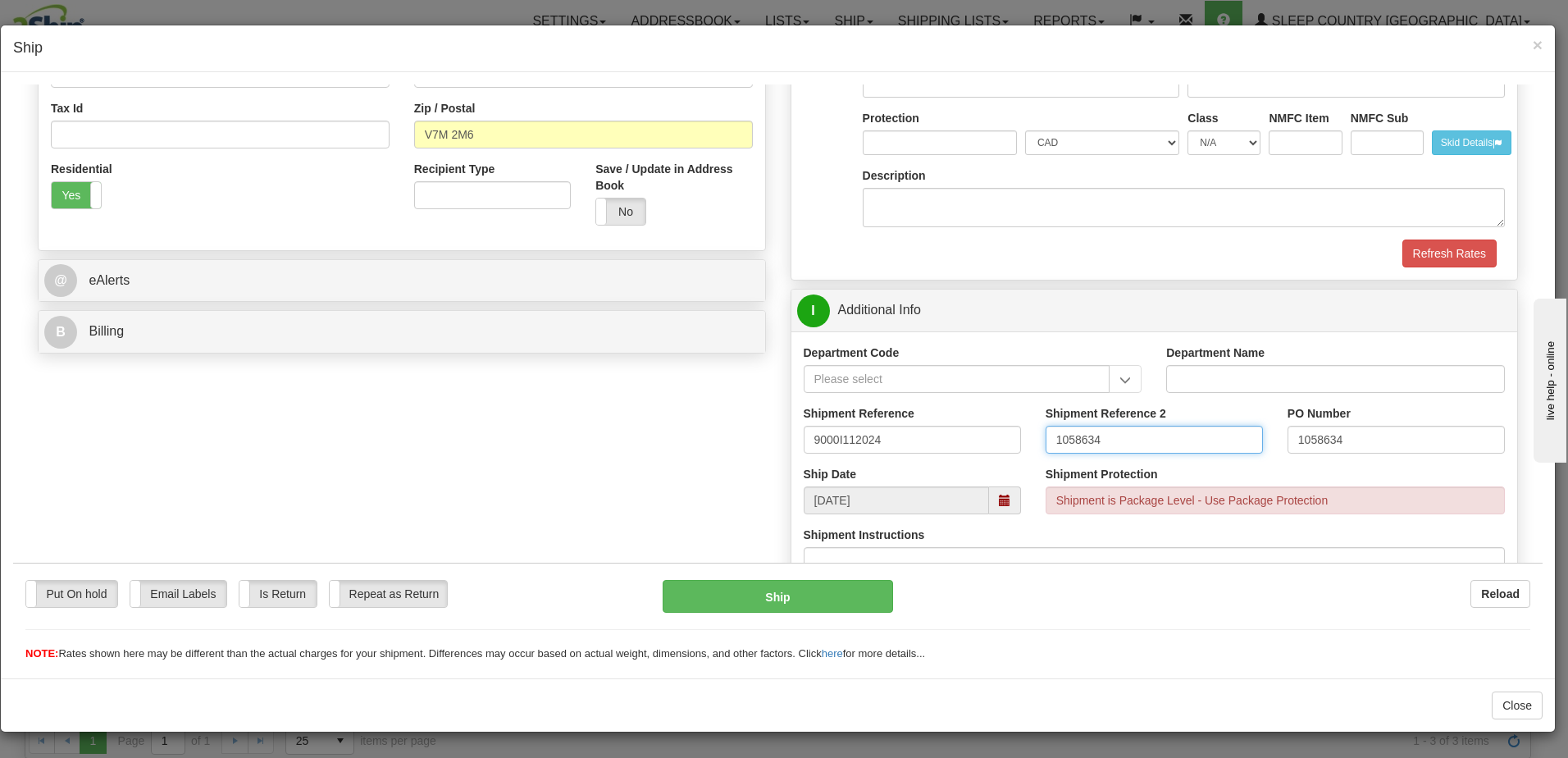
drag, startPoint x: 1152, startPoint y: 426, endPoint x: 634, endPoint y: 452, distance: 518.7
click at [630, 452] on div "Order # 9000I112024_FASUS S" at bounding box center [778, 609] width 1505 height 1944
drag, startPoint x: 1347, startPoint y: 433, endPoint x: 1182, endPoint y: 433, distance: 165.0
click at [1173, 431] on div "Shipment Reference 9000I112024 Shipment Reference 2 PO Number 1058634" at bounding box center [1154, 434] width 727 height 60
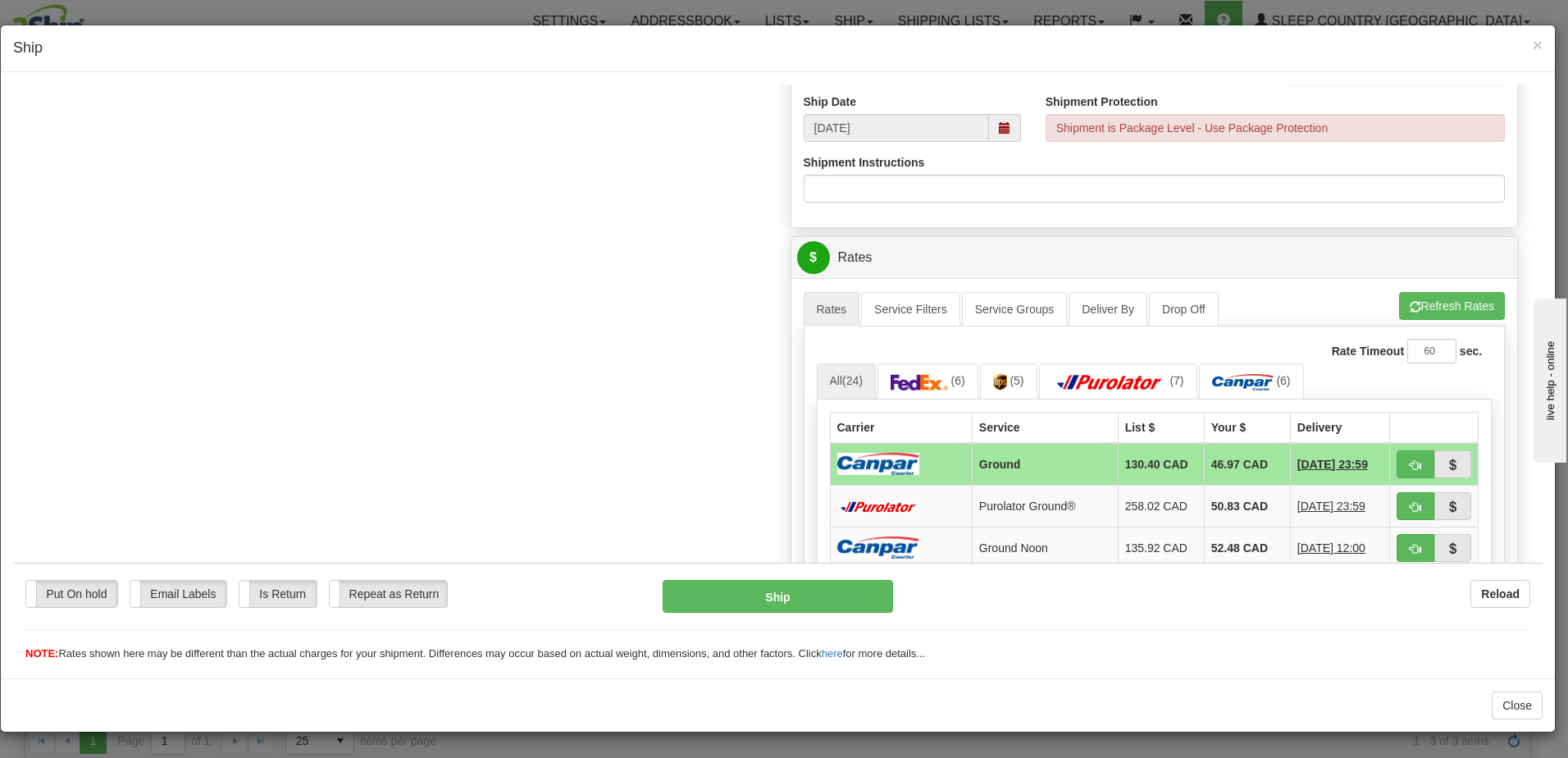
scroll to position [902, 0]
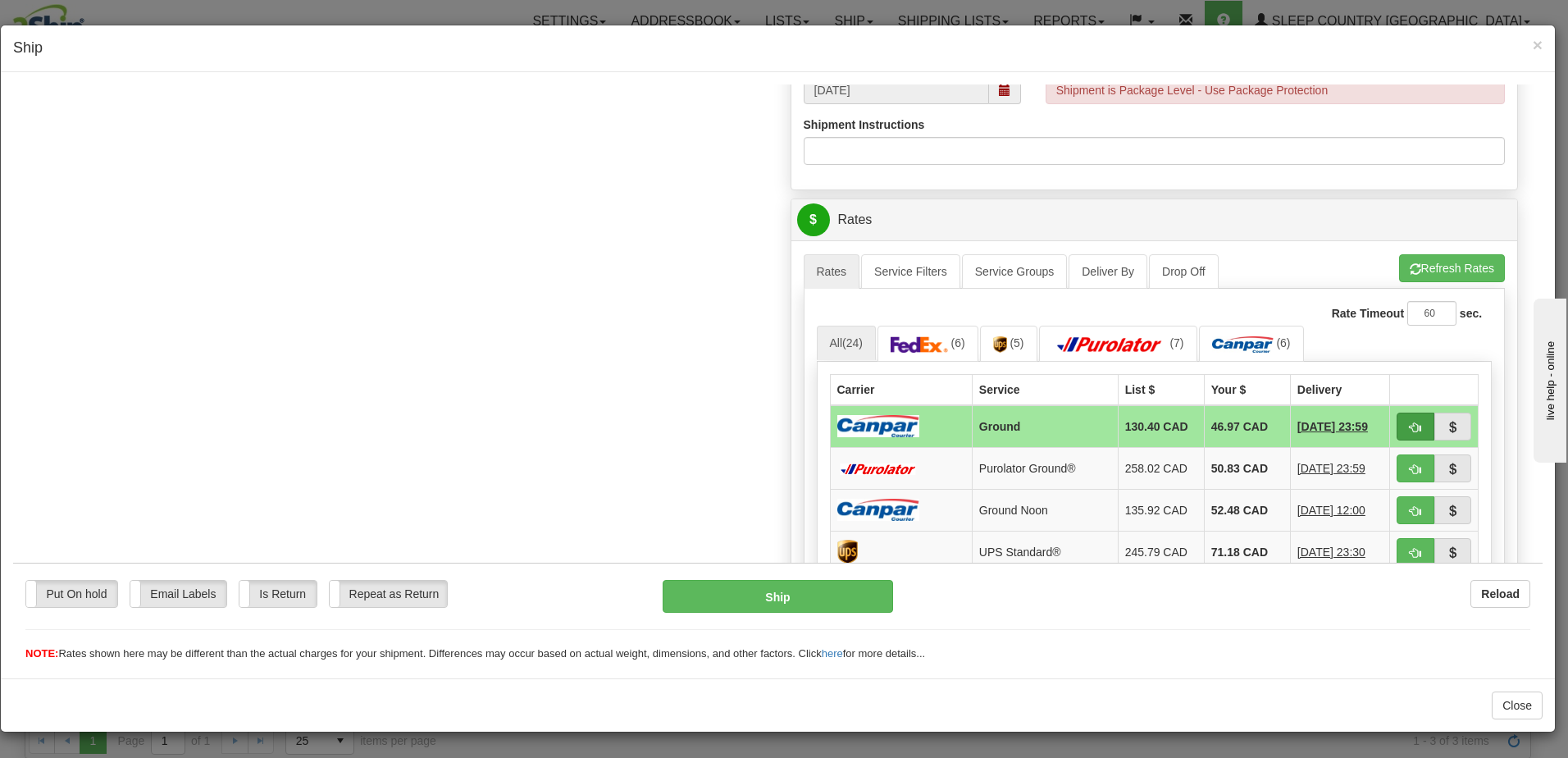
type input "1028137 1028136"
click at [1409, 425] on span "button" at bounding box center [1415, 427] width 12 height 11
type input "1"
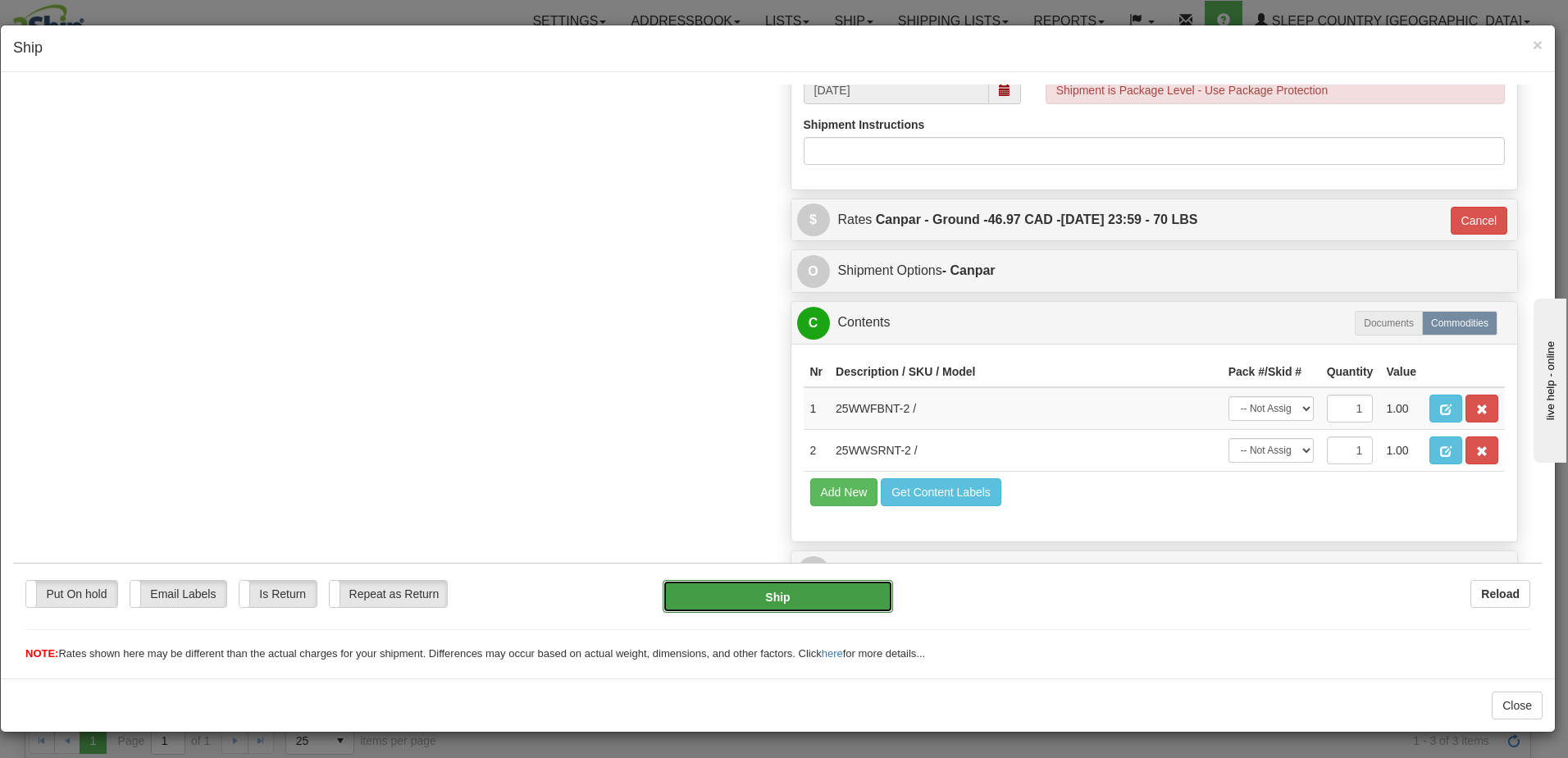
click at [815, 597] on button "Ship" at bounding box center [777, 596] width 230 height 33
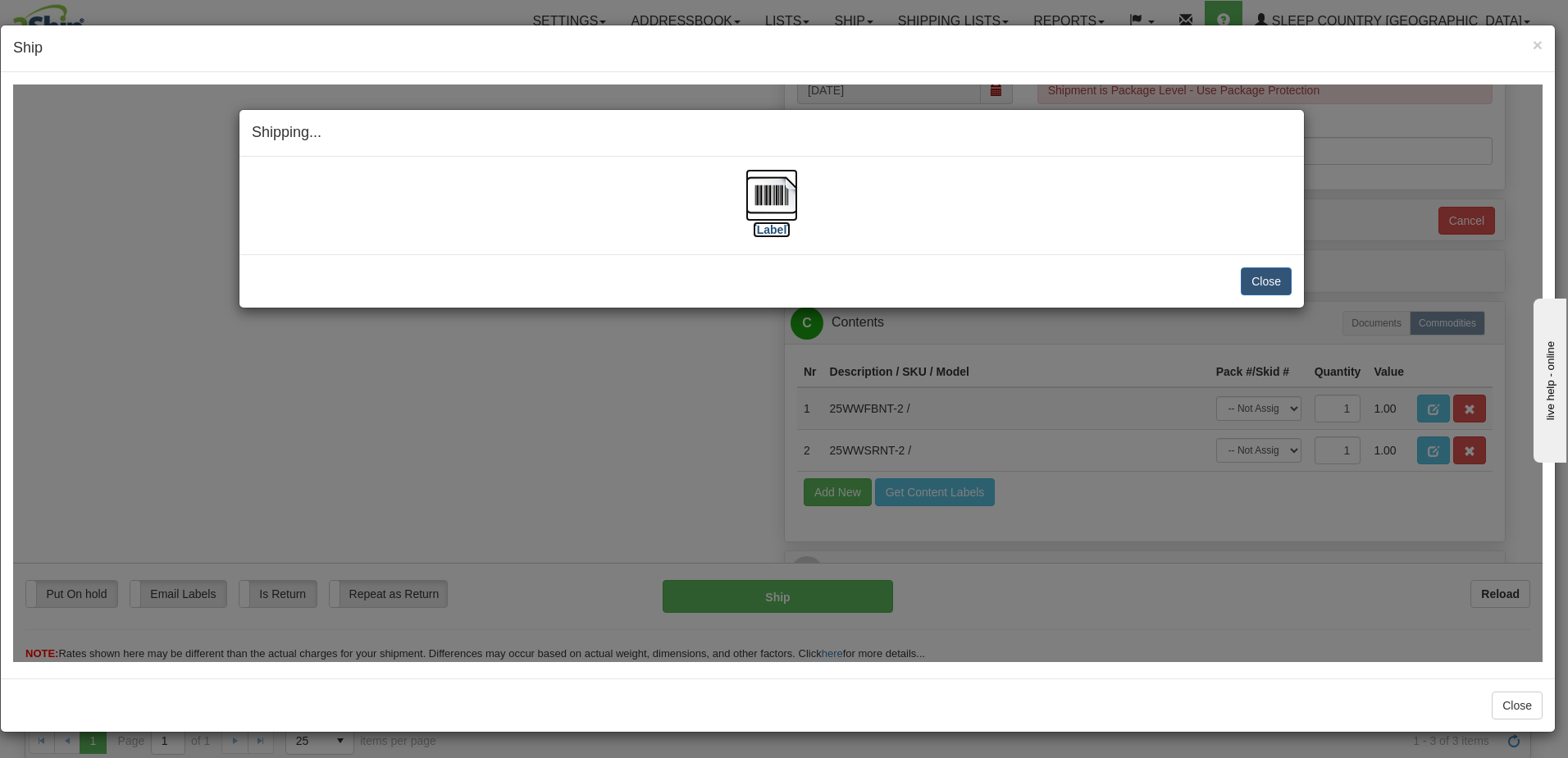
click at [768, 230] on label "[Label]" at bounding box center [771, 229] width 38 height 16
click at [1268, 281] on button "Close" at bounding box center [1266, 280] width 50 height 27
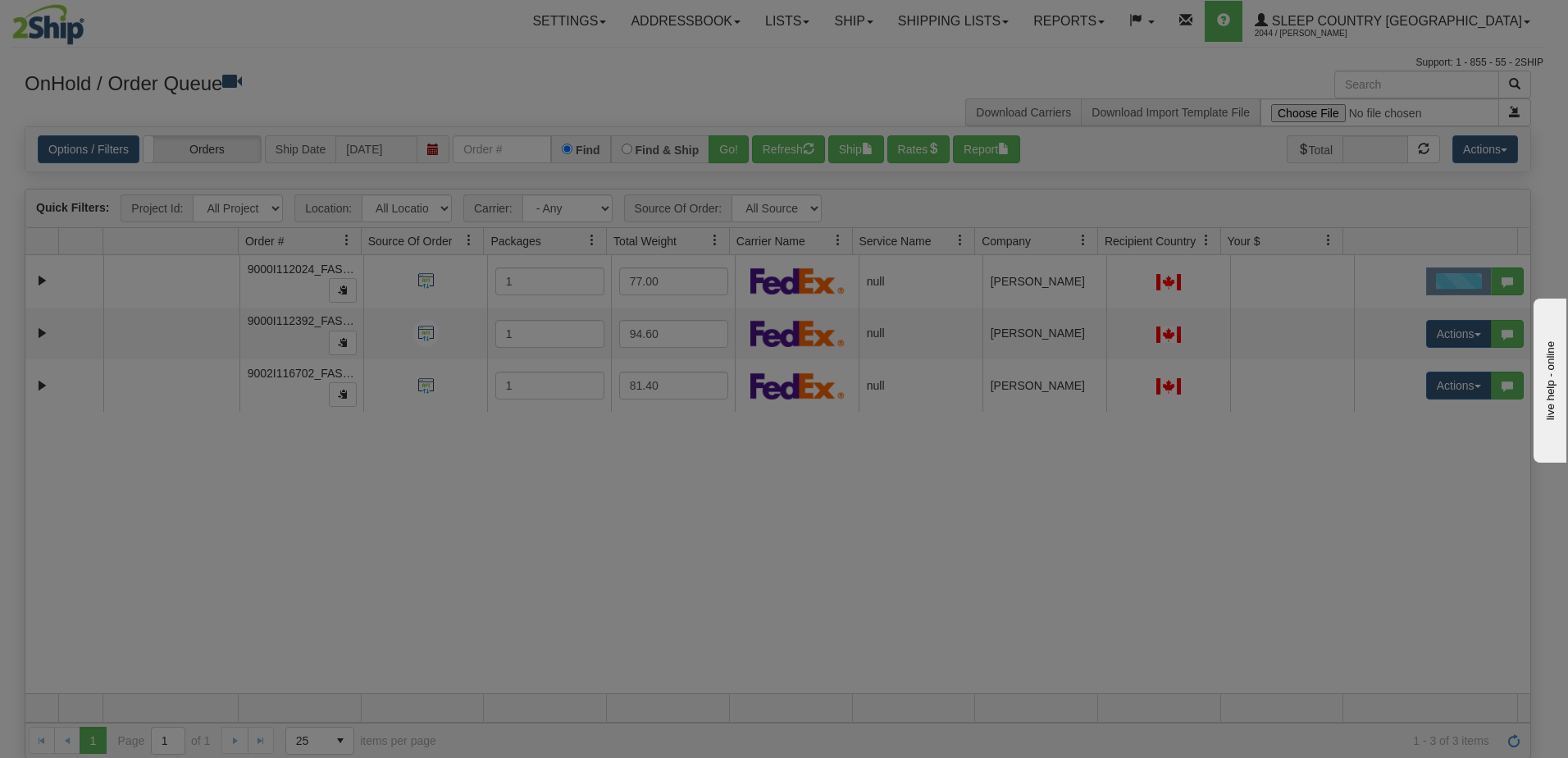
scroll to position [0, 0]
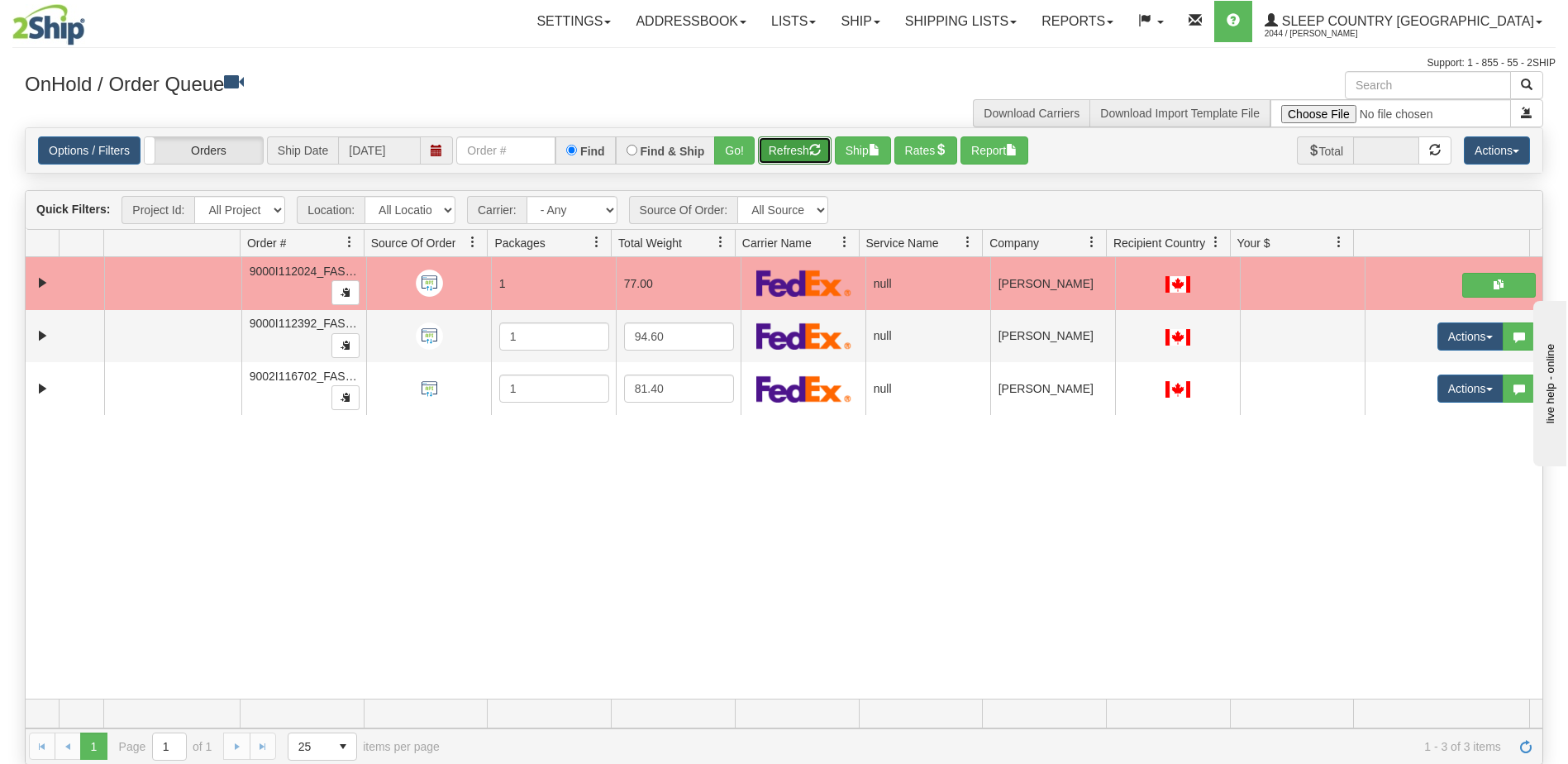
click at [816, 152] on span "button" at bounding box center [815, 150] width 12 height 12
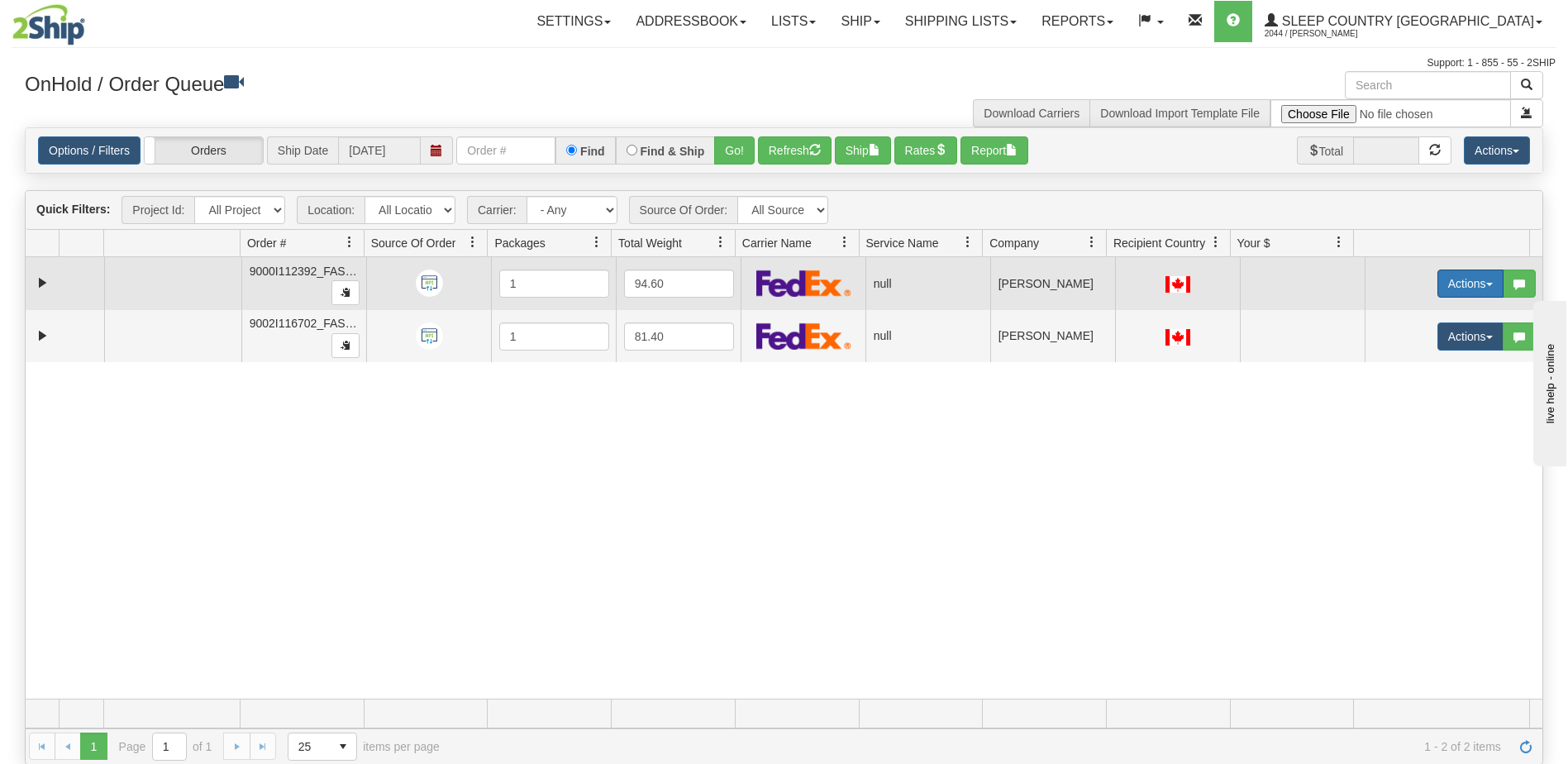
click at [1465, 278] on button "Actions" at bounding box center [1471, 284] width 67 height 28
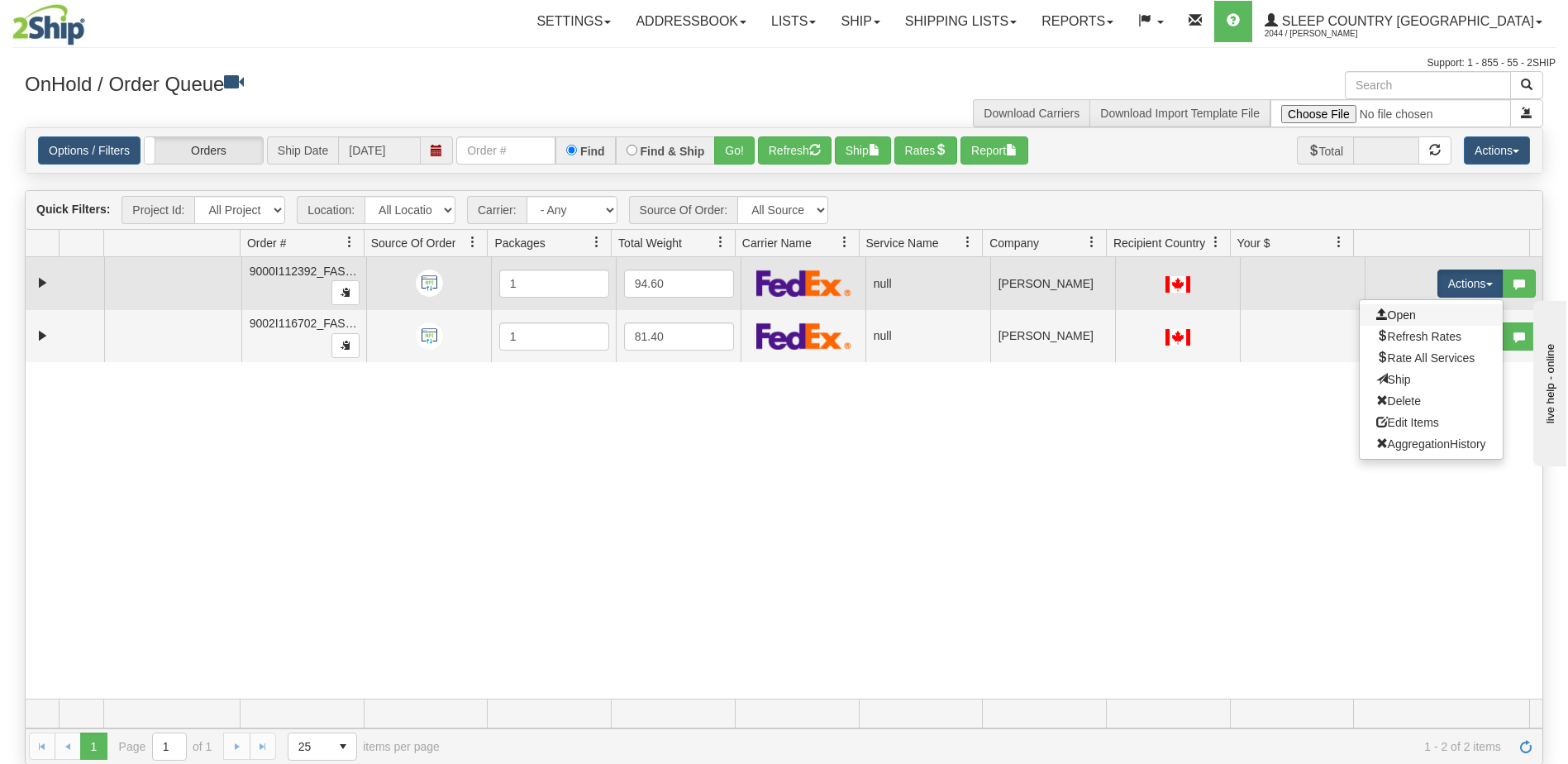
click at [1406, 313] on link "Open" at bounding box center [1431, 314] width 143 height 21
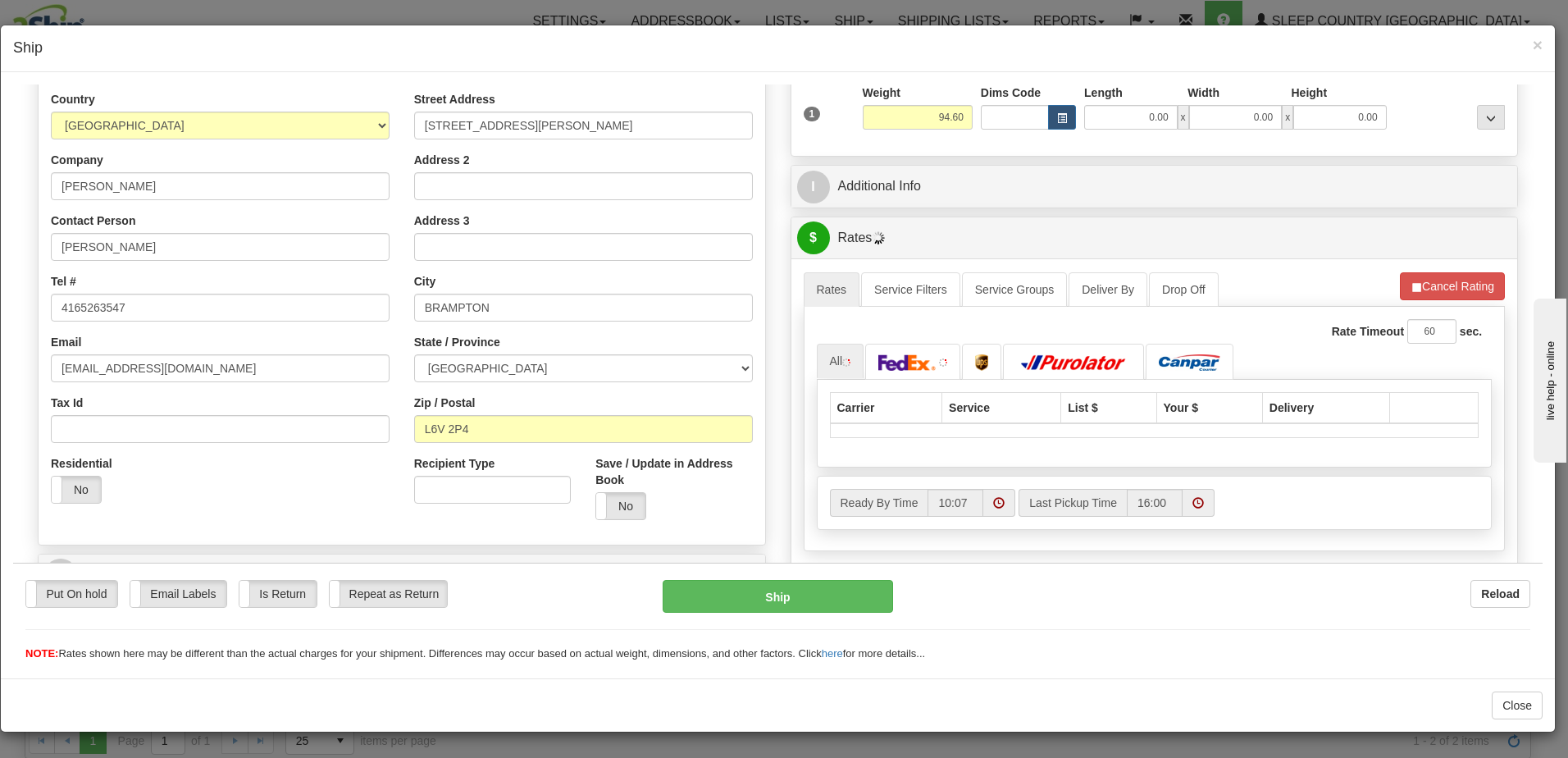
scroll to position [328, 0]
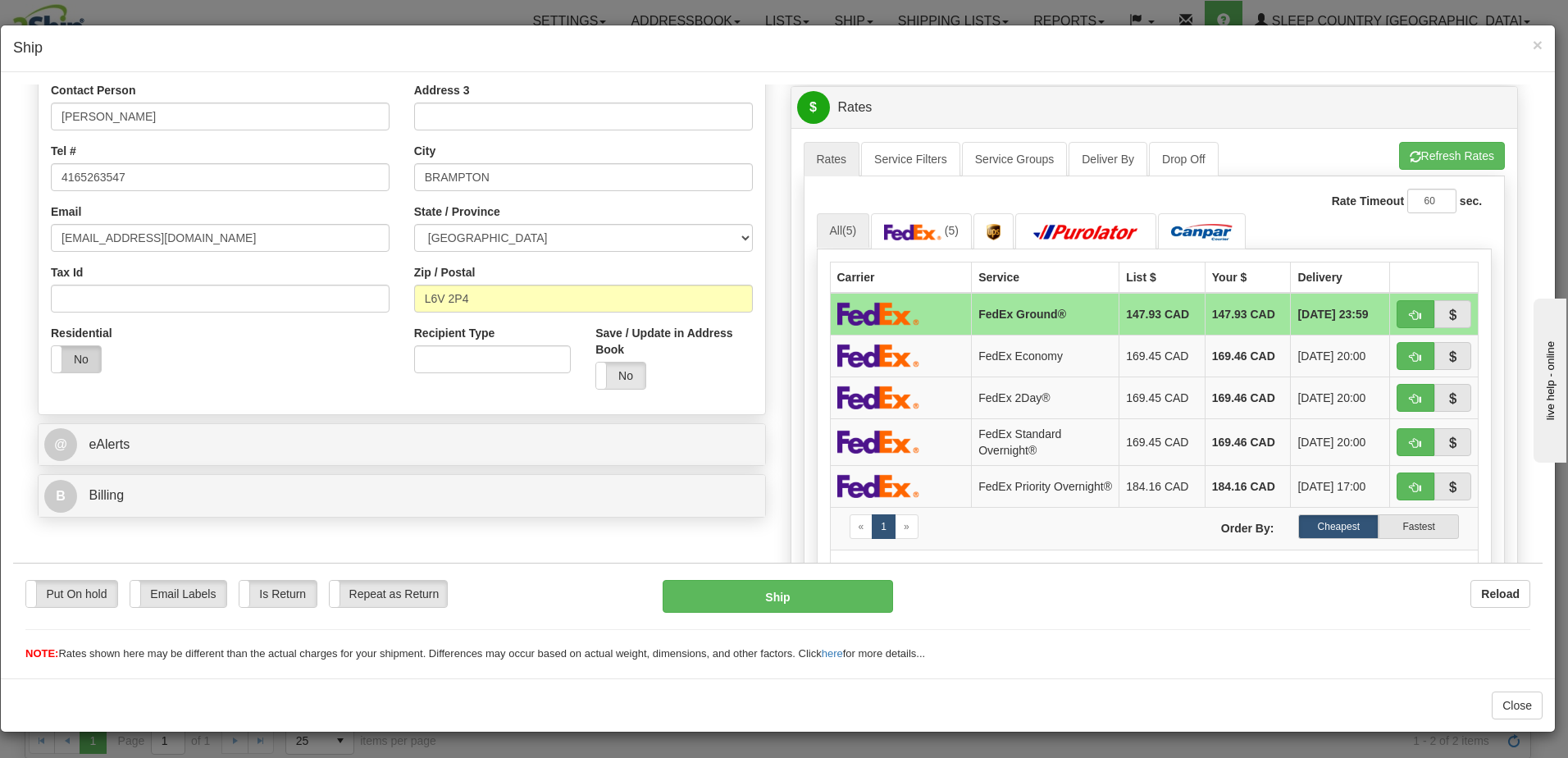
click at [76, 362] on label "No" at bounding box center [76, 358] width 49 height 27
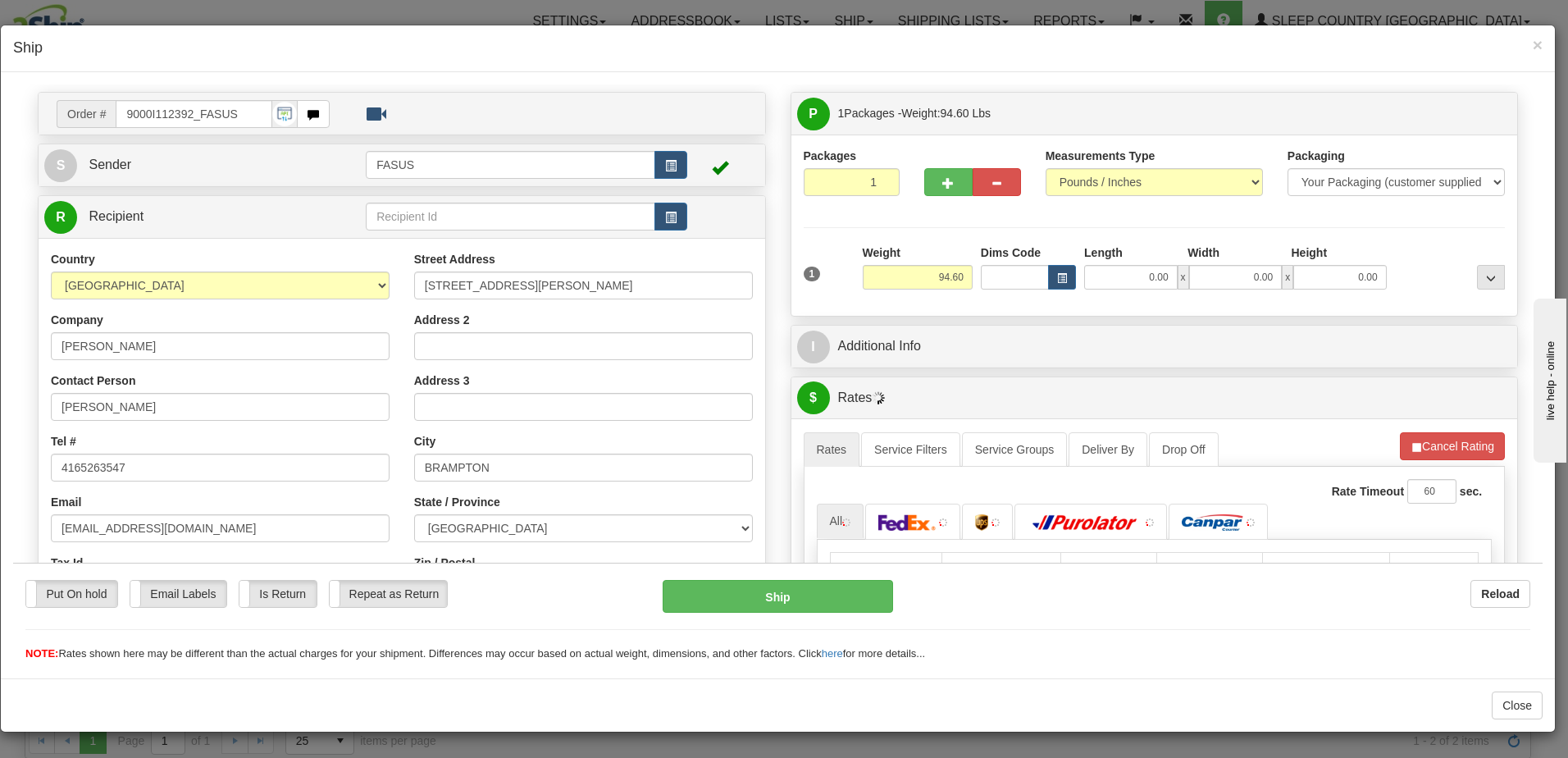
scroll to position [0, 0]
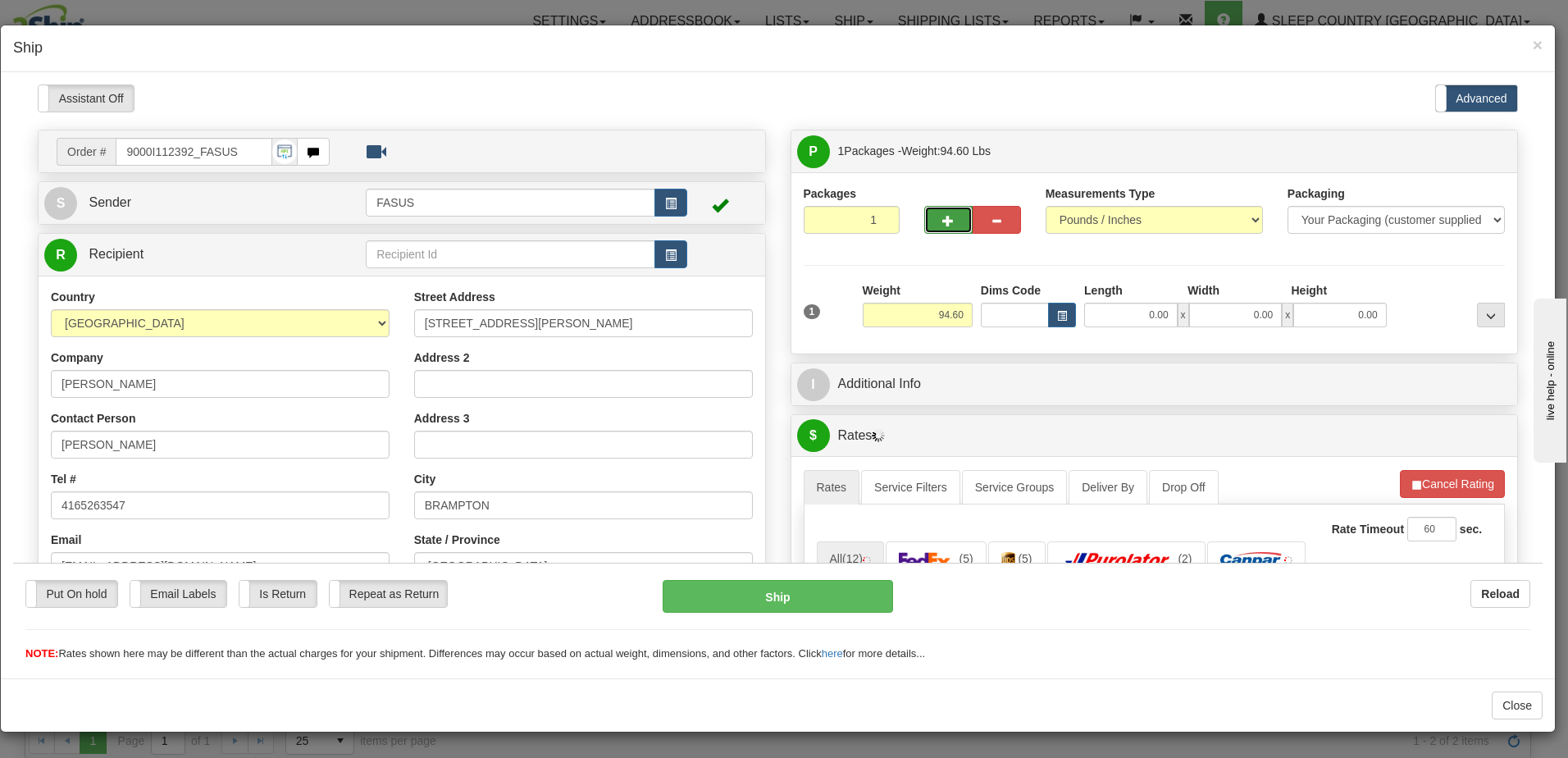
click at [948, 226] on button "button" at bounding box center [948, 219] width 49 height 27
type input "2"
click at [1492, 140] on label "Package Level Pack.." at bounding box center [1470, 150] width 82 height 25
radio input "true"
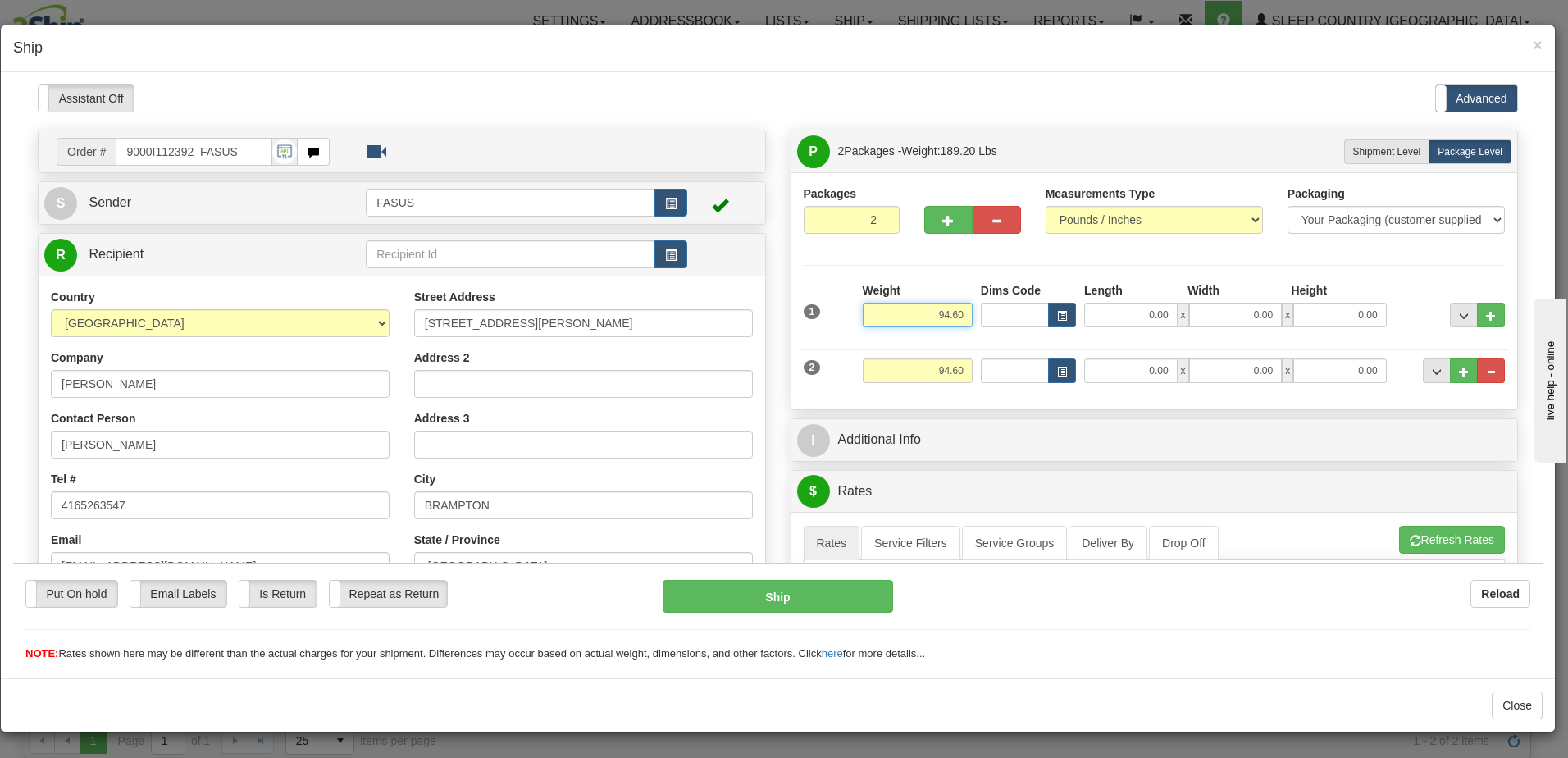
drag, startPoint x: 917, startPoint y: 308, endPoint x: 971, endPoint y: 305, distance: 54.1
click at [970, 305] on div "1 Weight 94.60 Dims Code x x" at bounding box center [1154, 311] width 710 height 59
type input "61.60"
type input "83.00"
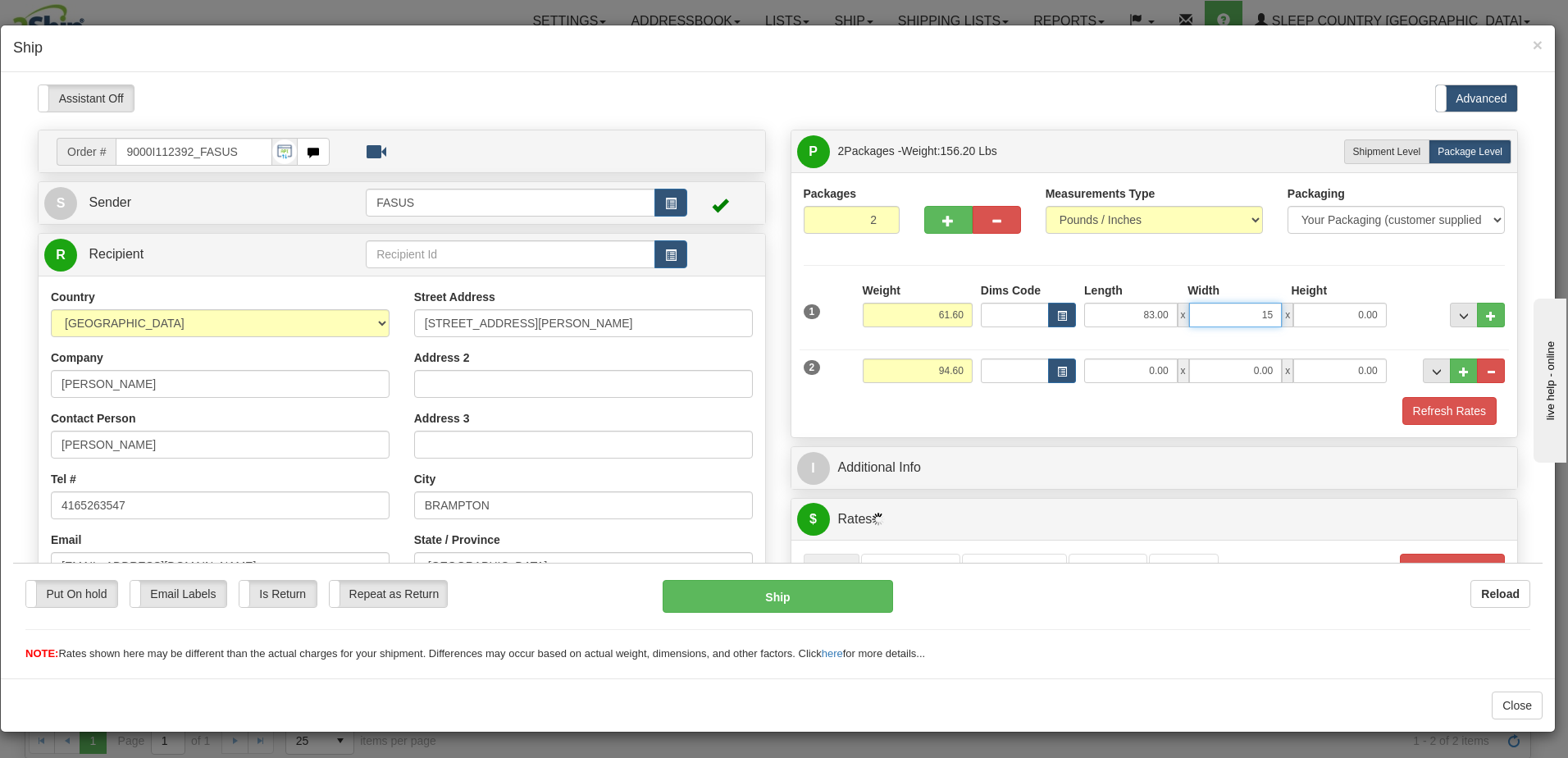
type input "15.00"
type input "4.00"
drag, startPoint x: 949, startPoint y: 370, endPoint x: 970, endPoint y: 368, distance: 21.1
click at [970, 368] on div "2 Weight 94.60 Dims Code Length Width Height" at bounding box center [1154, 368] width 710 height 55
type input "31.70"
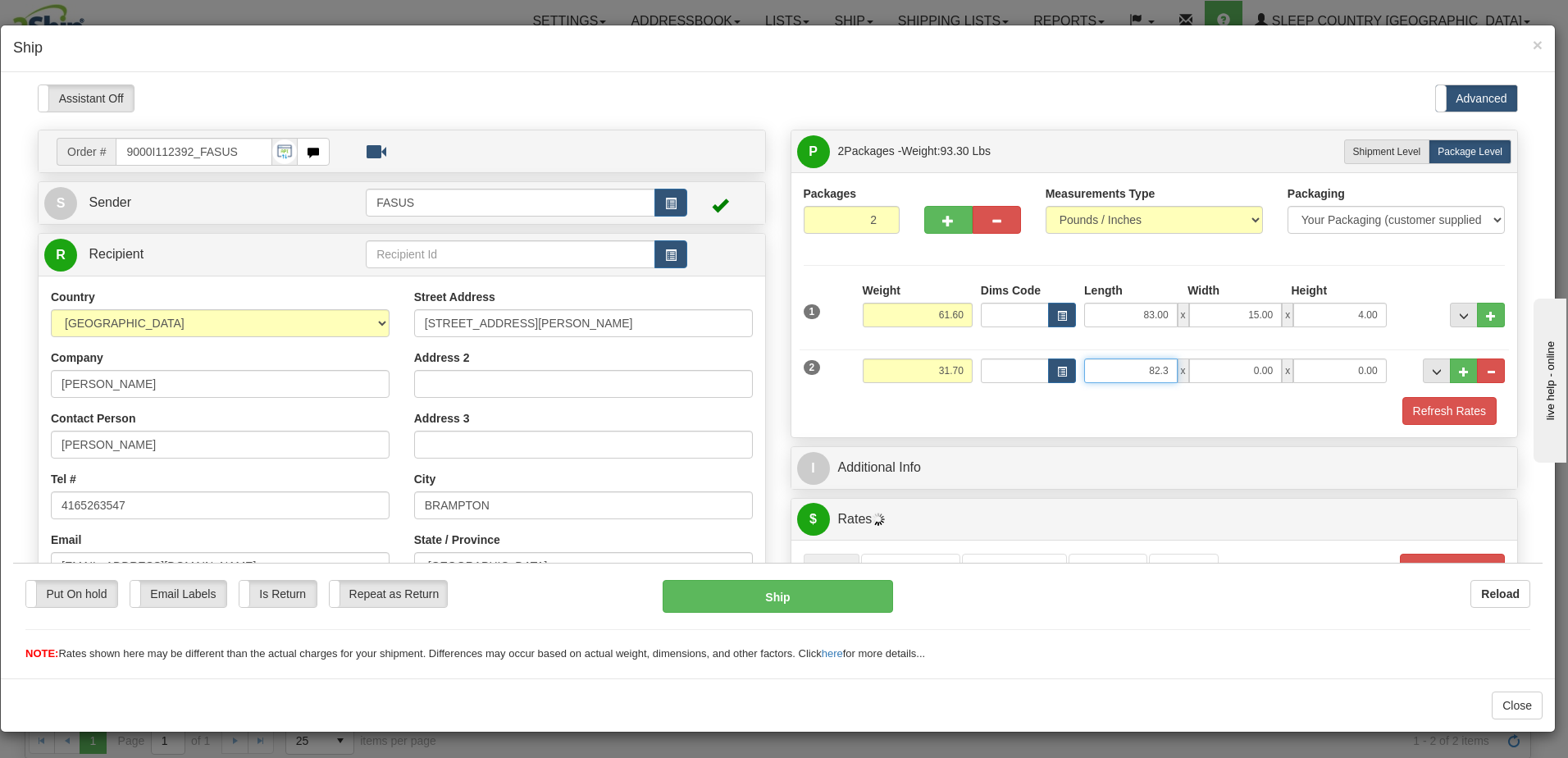
type input "82.30"
type input "14.00"
type input "6.00"
click at [1415, 269] on div "Packages 2 2 Measurements Type" at bounding box center [1155, 303] width 702 height 239
click at [1450, 319] on button "..." at bounding box center [1464, 313] width 27 height 25
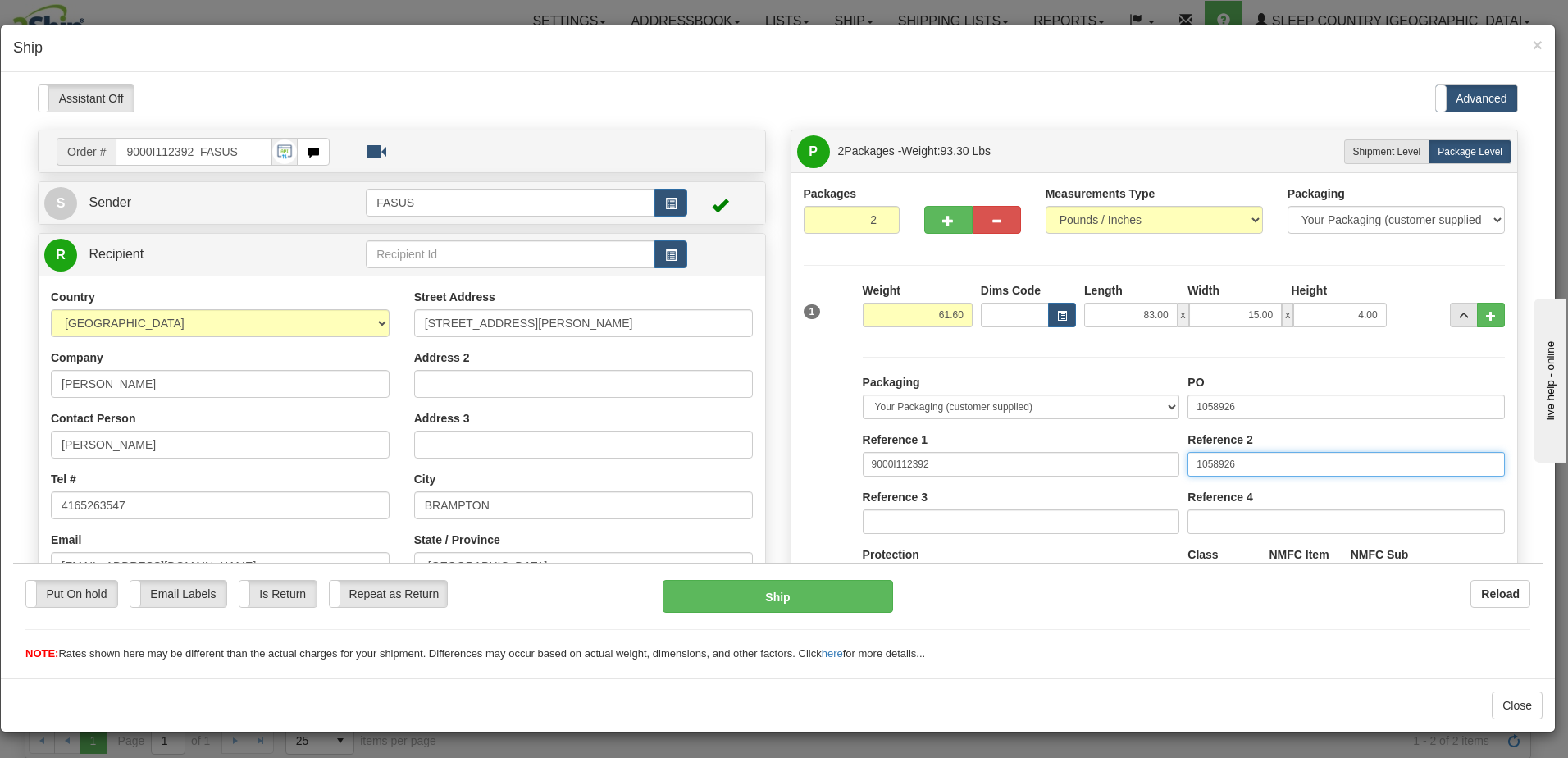
drag, startPoint x: 1269, startPoint y: 460, endPoint x: 887, endPoint y: 457, distance: 382.0
click at [887, 457] on div "Packaging Your Packaging (customer supplied) Envelope (carrier supplied) Pack (…" at bounding box center [1184, 523] width 651 height 302
drag, startPoint x: 1262, startPoint y: 403, endPoint x: 1051, endPoint y: 401, distance: 211.0
click at [1051, 401] on div "Packaging Your Packaging (customer supplied) Envelope (carrier supplied) Pack (…" at bounding box center [1184, 523] width 651 height 302
type input "1028143"
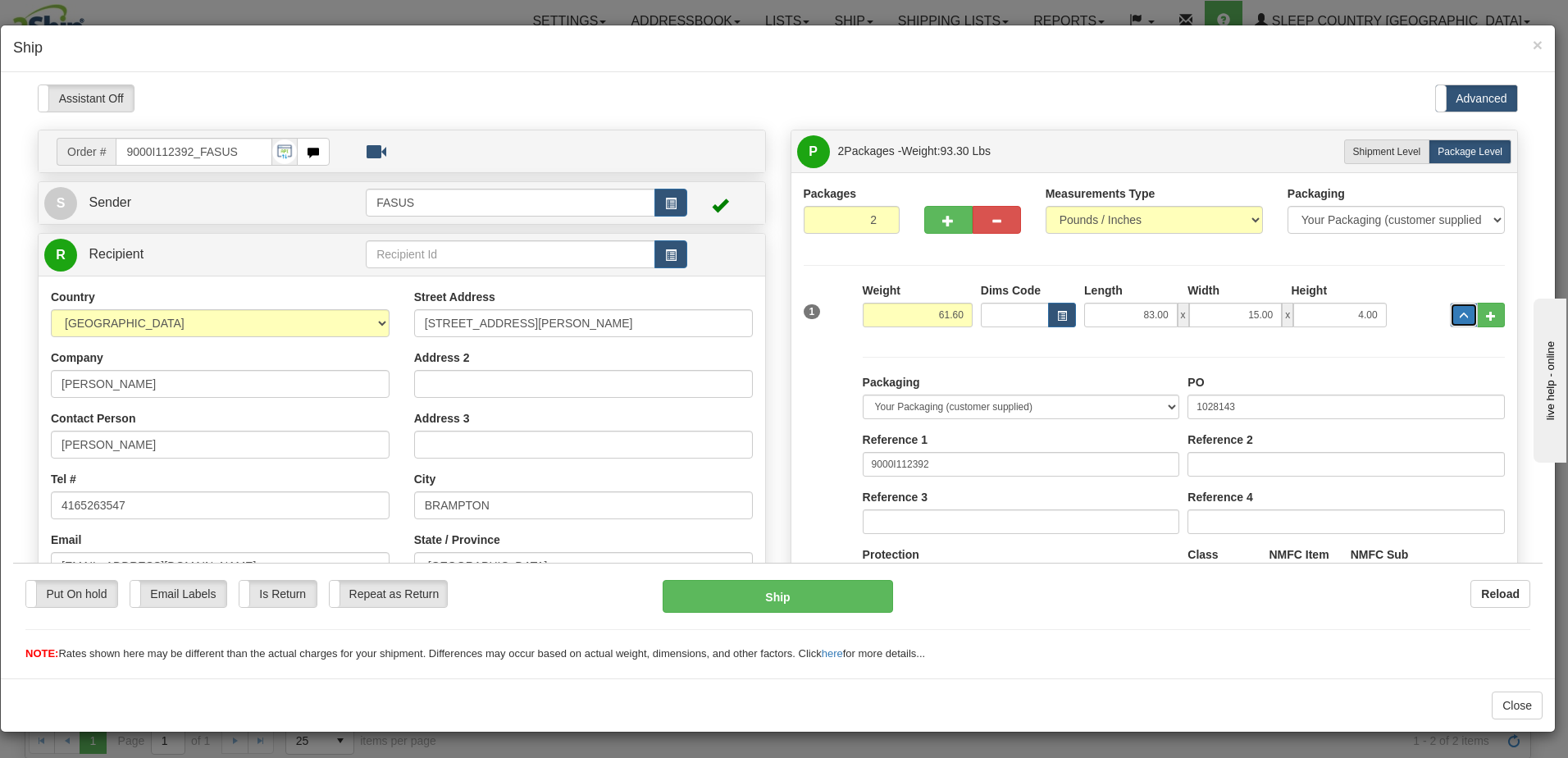
click at [1459, 317] on span "..." at bounding box center [1464, 315] width 10 height 9
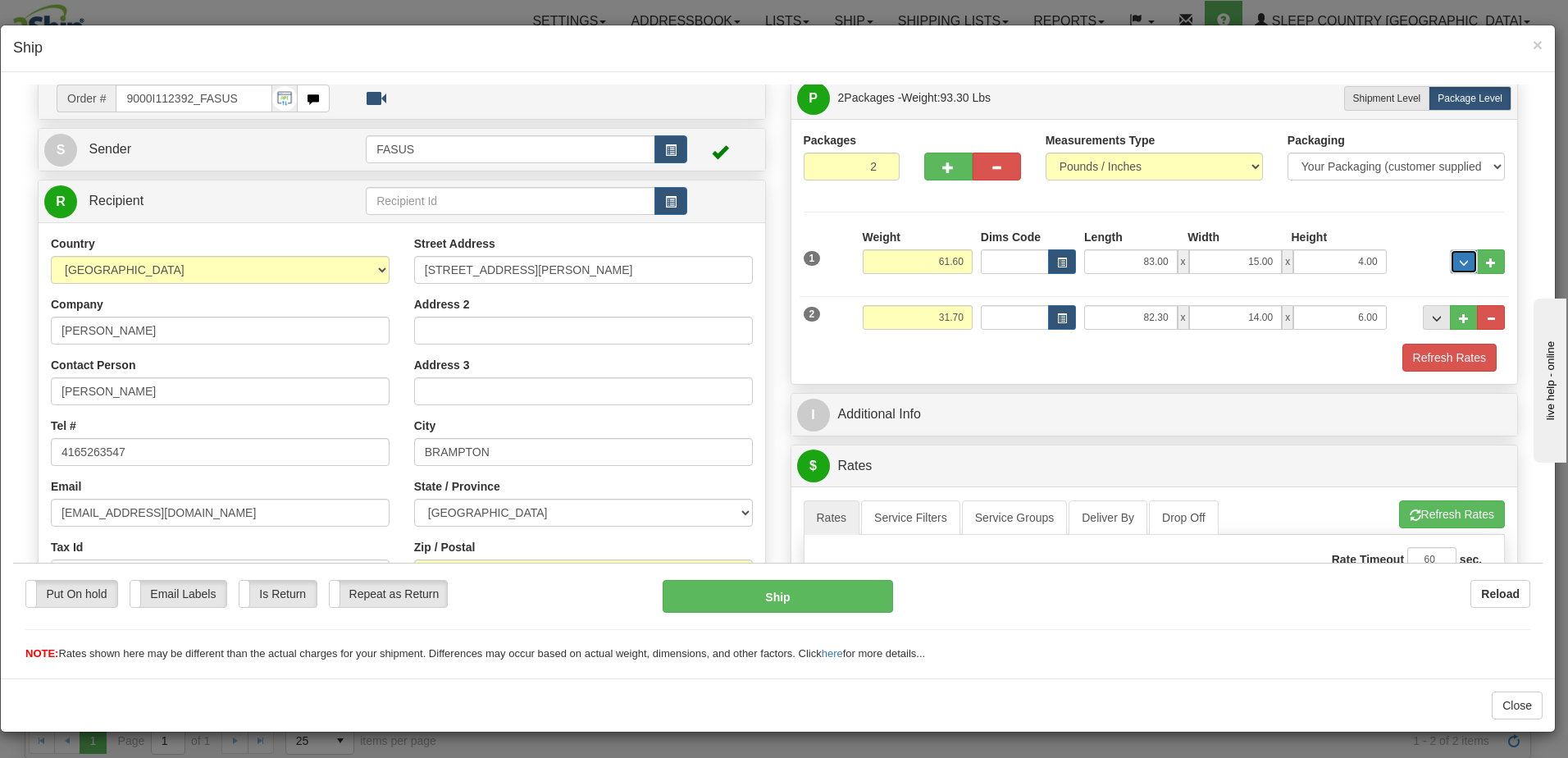
scroll to position [82, 0]
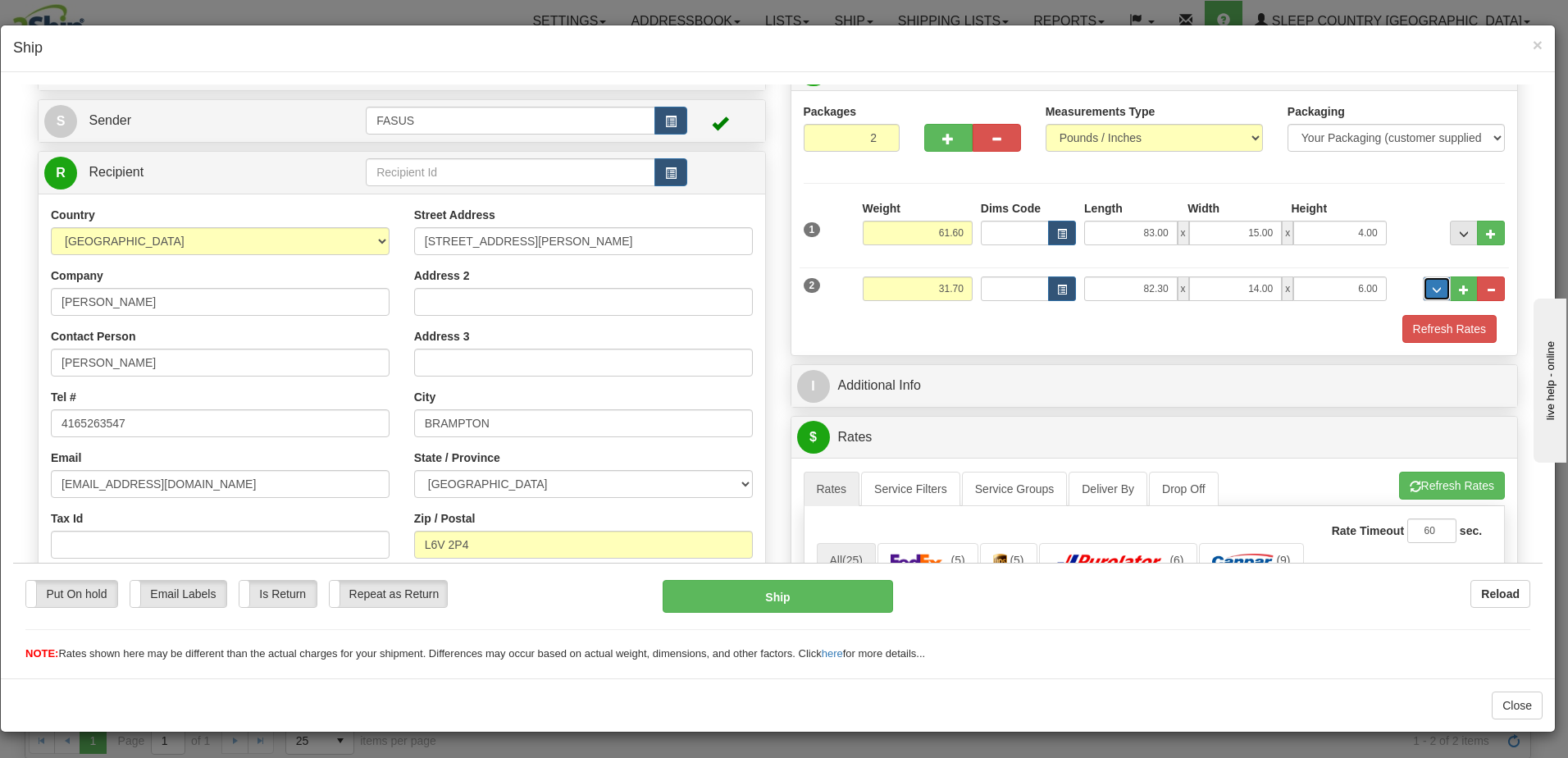
click at [1430, 293] on button "..." at bounding box center [1437, 288] width 27 height 25
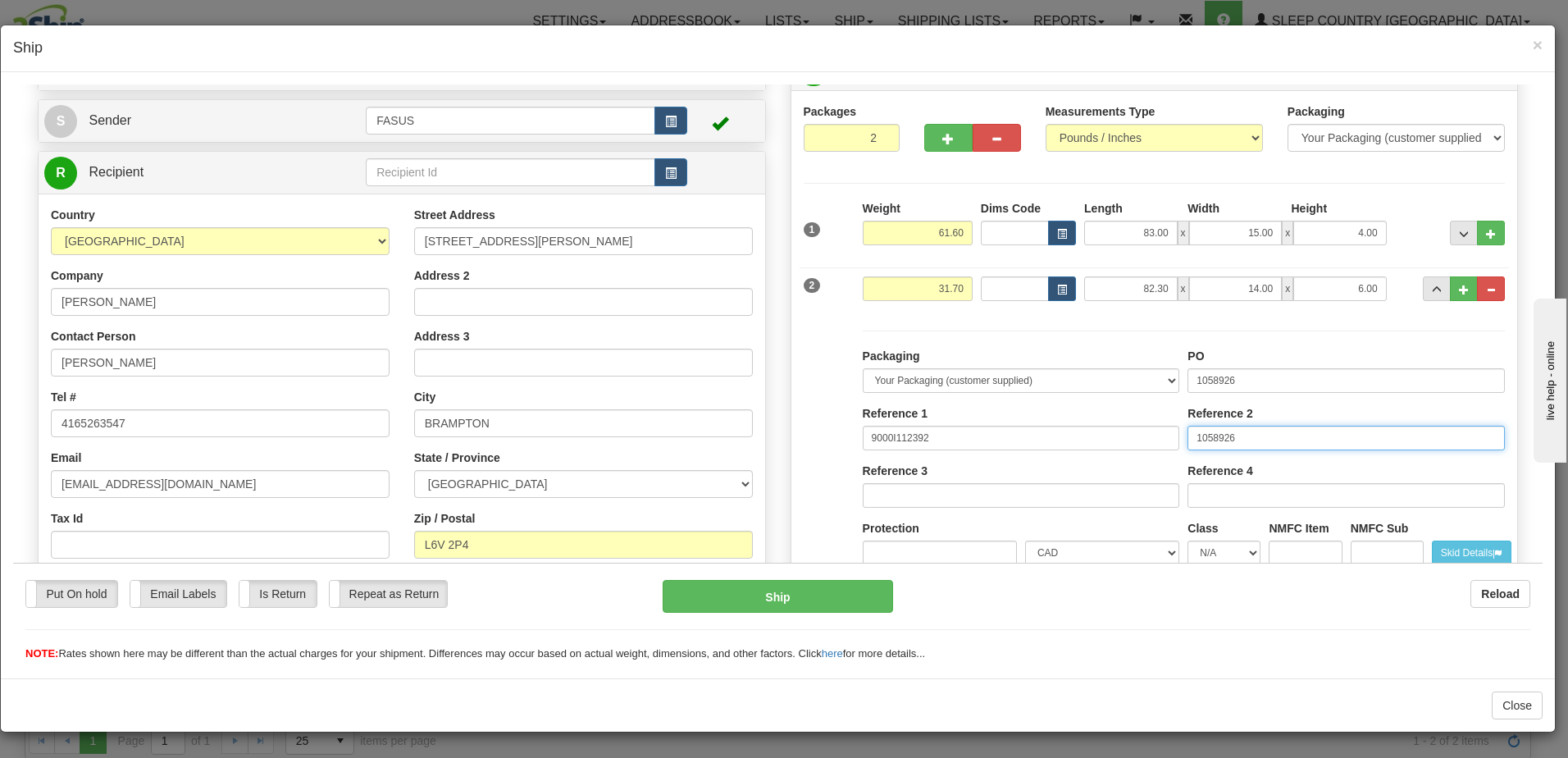
drag, startPoint x: 1245, startPoint y: 436, endPoint x: 883, endPoint y: 412, distance: 362.8
click at [883, 412] on div "Packaging Your Packaging (customer supplied) Envelope (carrier supplied) Pack (…" at bounding box center [1184, 498] width 651 height 302
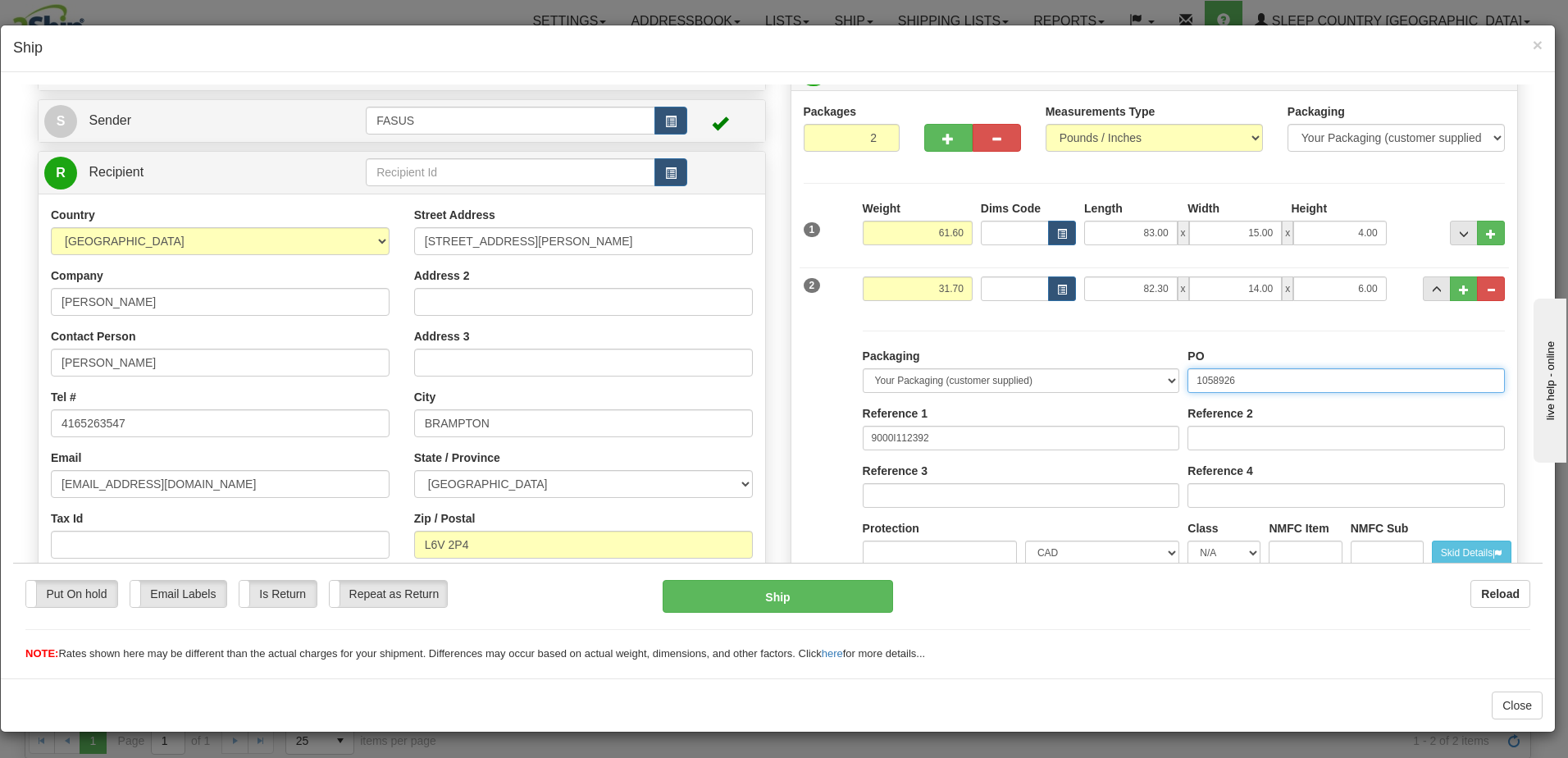
drag, startPoint x: 1278, startPoint y: 377, endPoint x: 1066, endPoint y: 392, distance: 212.5
click at [1066, 392] on div "Packaging Your Packaging (customer supplied) Envelope (carrier supplied) Pack (…" at bounding box center [1184, 498] width 651 height 302
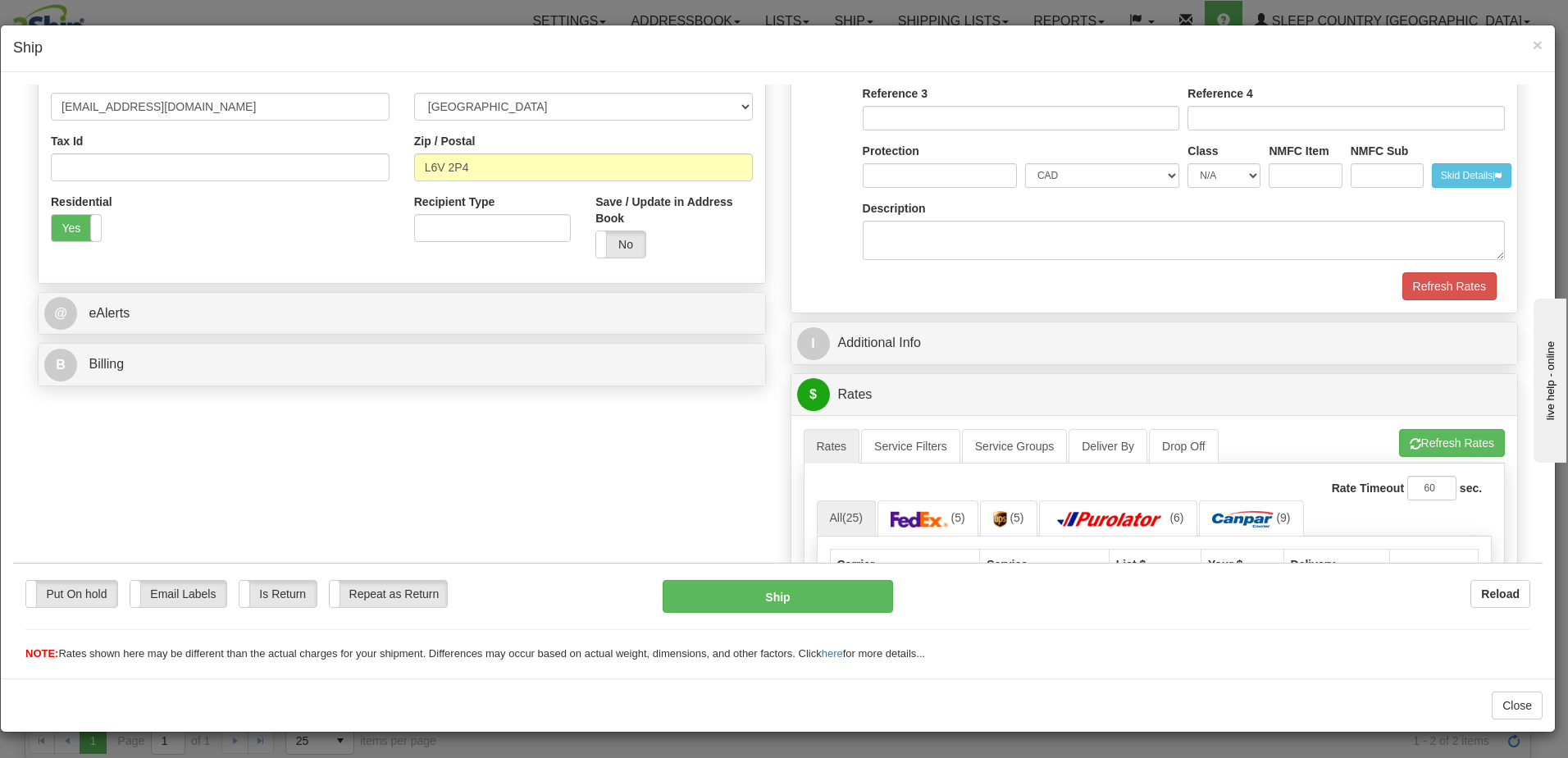
scroll to position [492, 0]
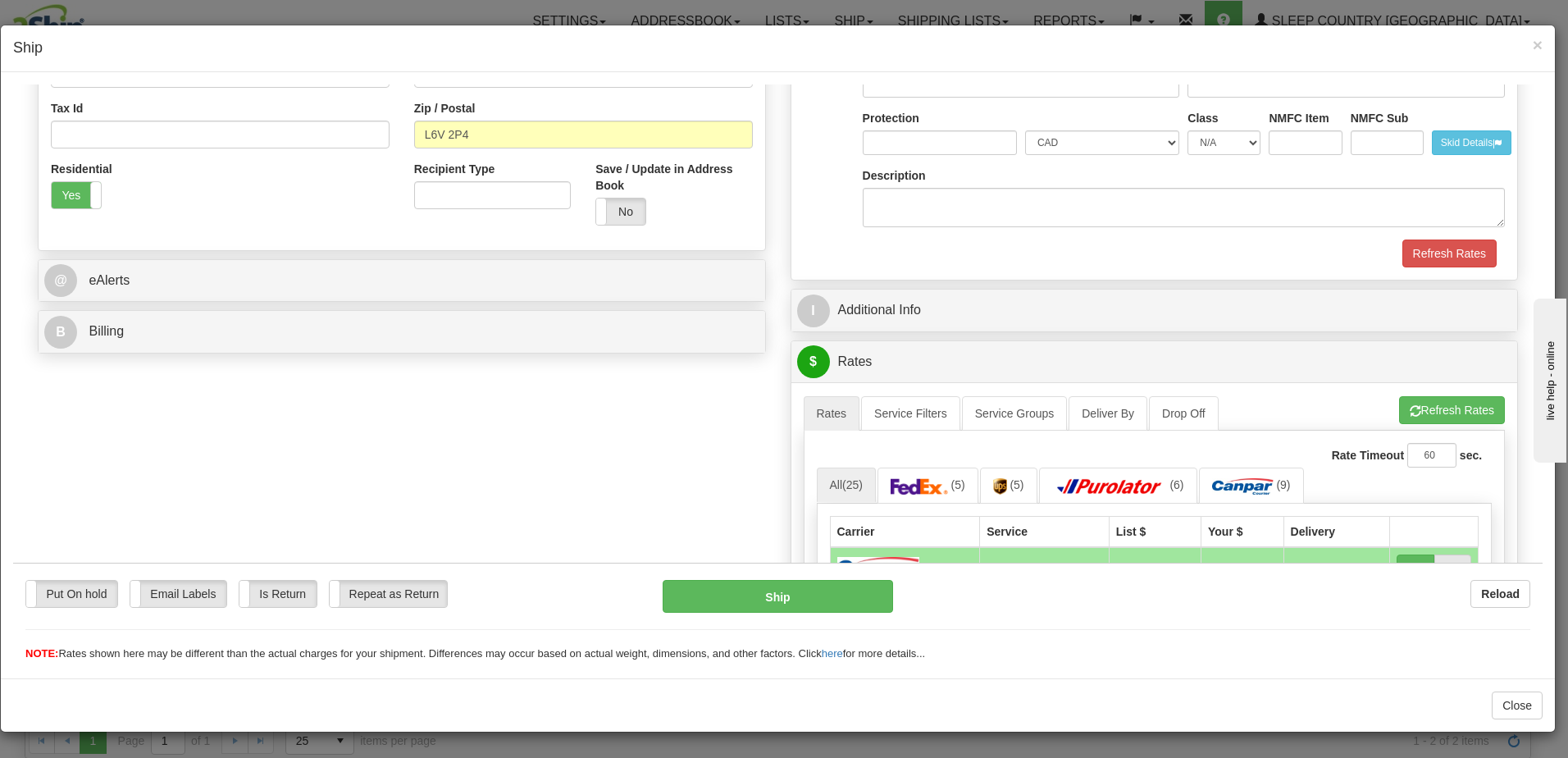
type input "1028144"
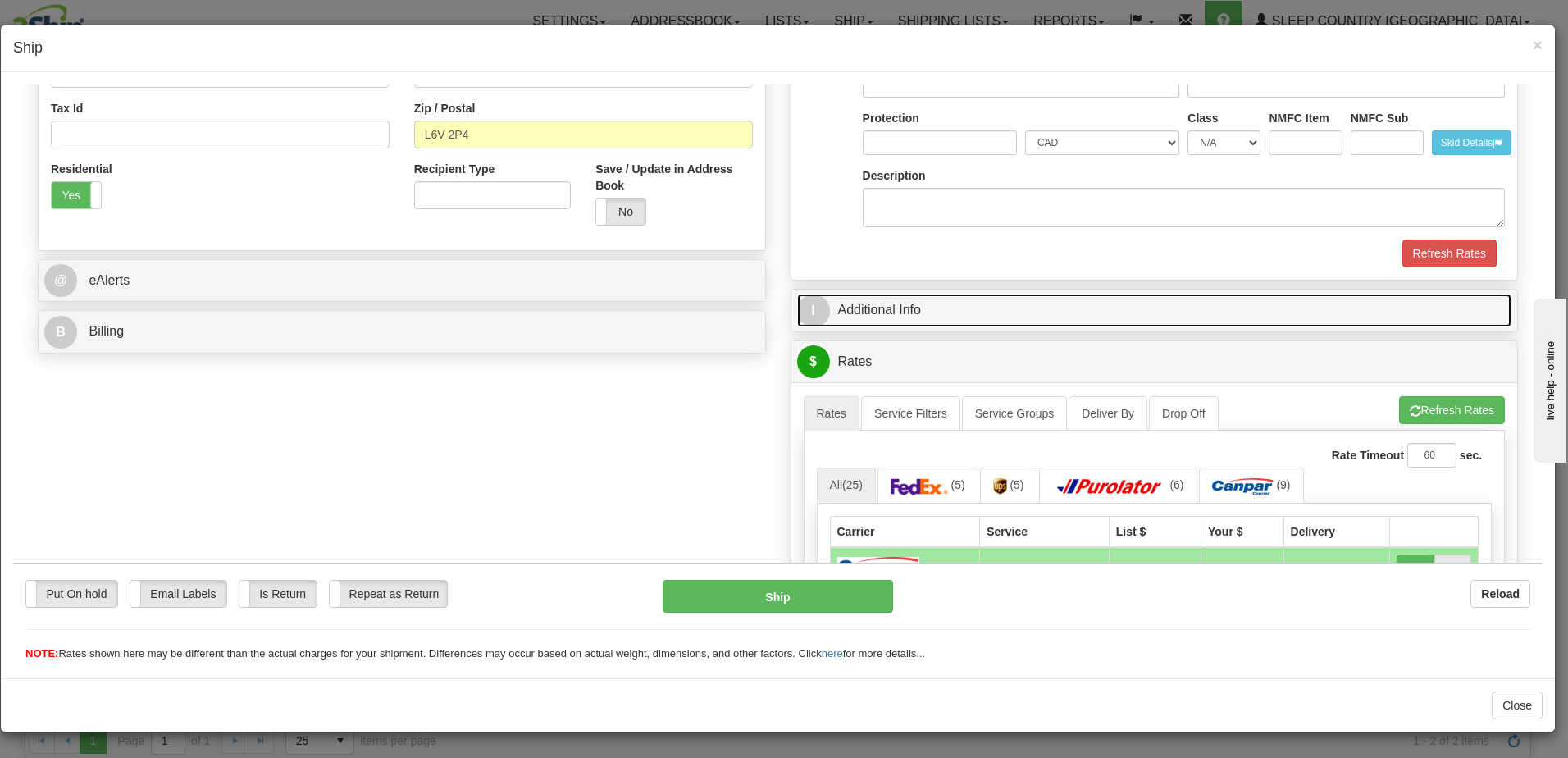
click at [1109, 308] on link "I Additional Info" at bounding box center [1155, 309] width 715 height 34
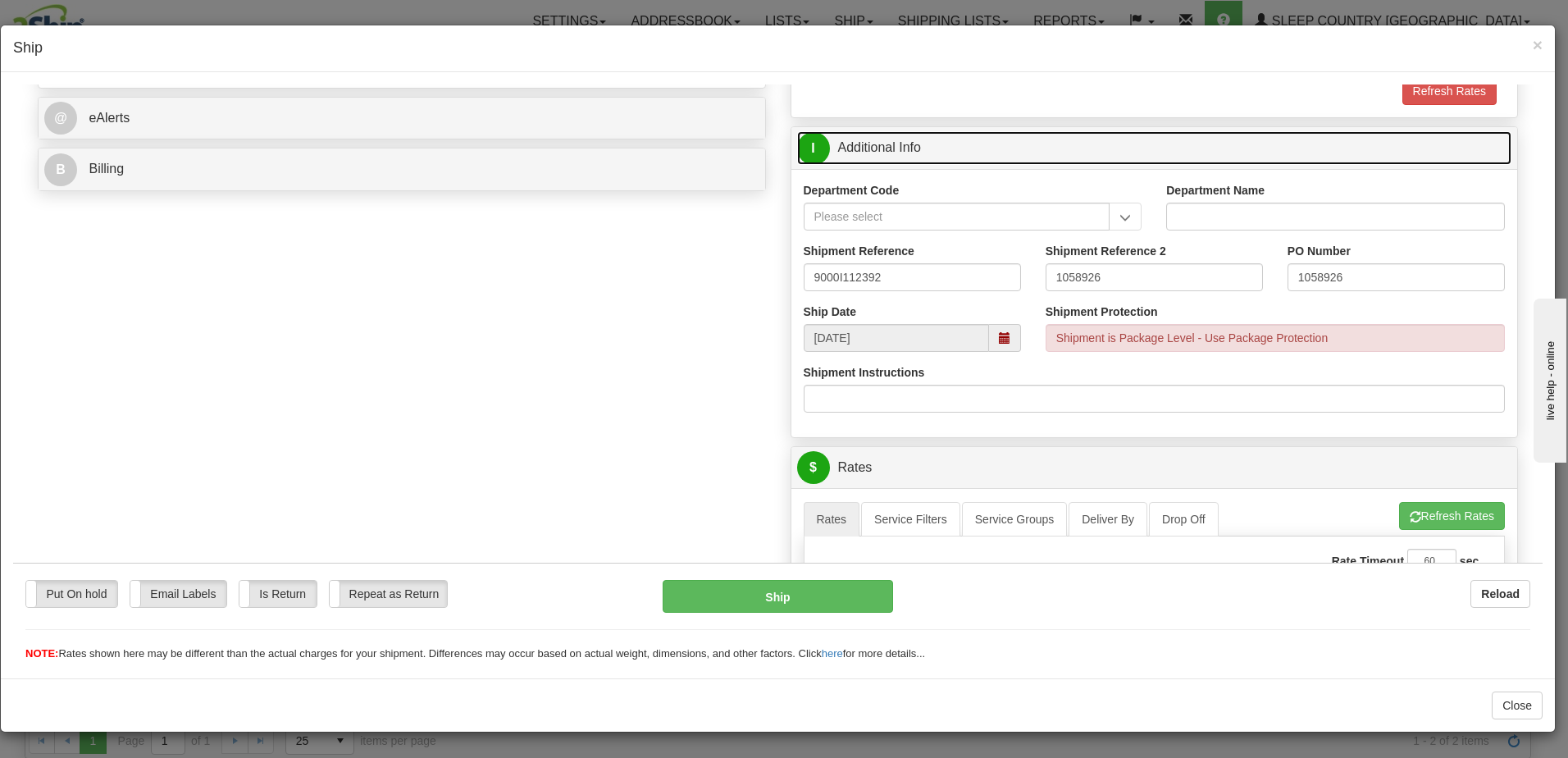
scroll to position [656, 0]
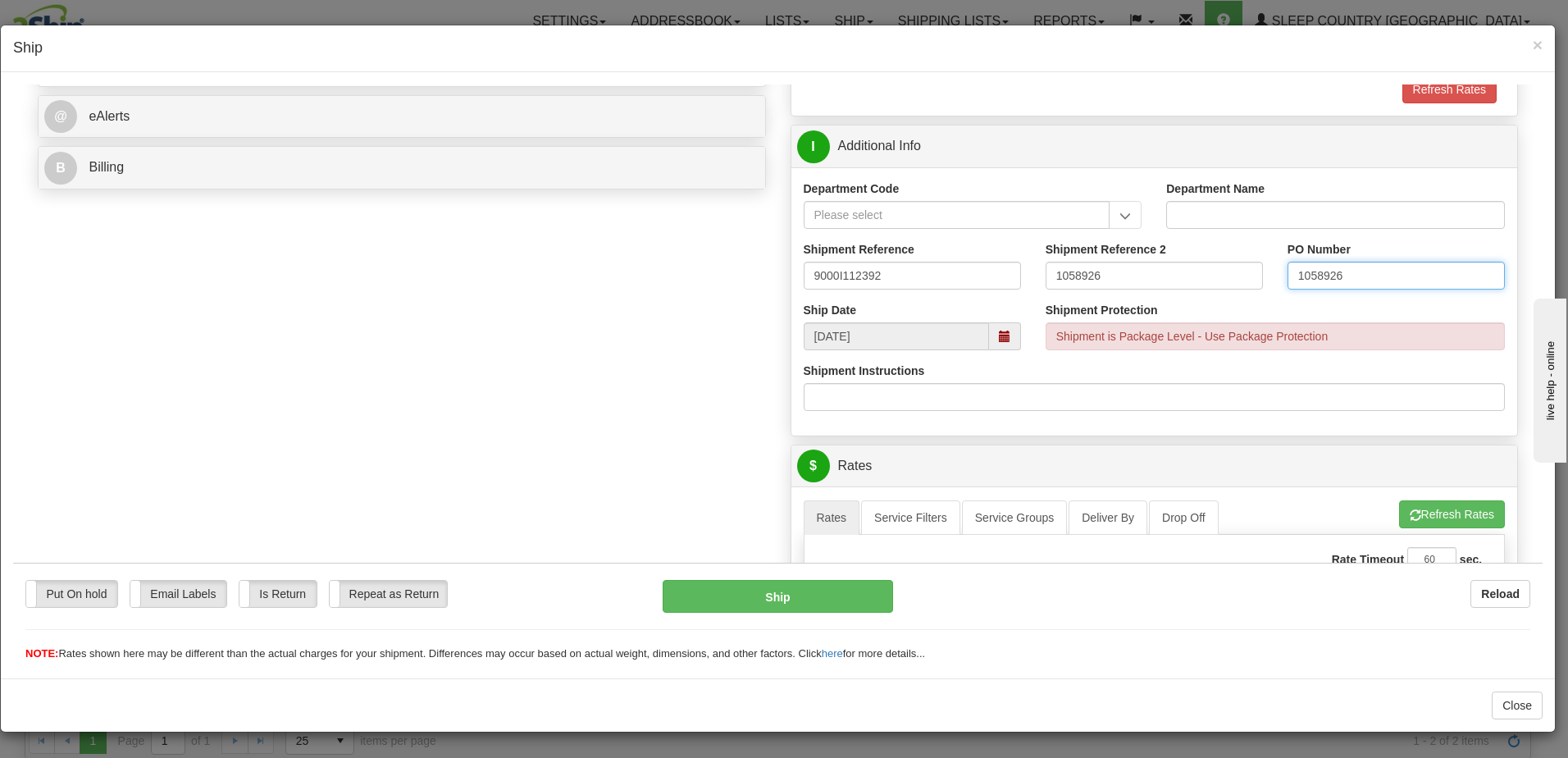
drag, startPoint x: 1399, startPoint y: 274, endPoint x: 1148, endPoint y: 290, distance: 251.5
click at [1148, 290] on div "Shipment Reference 9000I112392 Shipment Reference 2 1058926 PO Number 1058926" at bounding box center [1154, 270] width 727 height 60
drag, startPoint x: 1150, startPoint y: 270, endPoint x: 1051, endPoint y: 277, distance: 99.2
click at [1051, 277] on input "1058926" at bounding box center [1154, 275] width 217 height 27
type input "1"
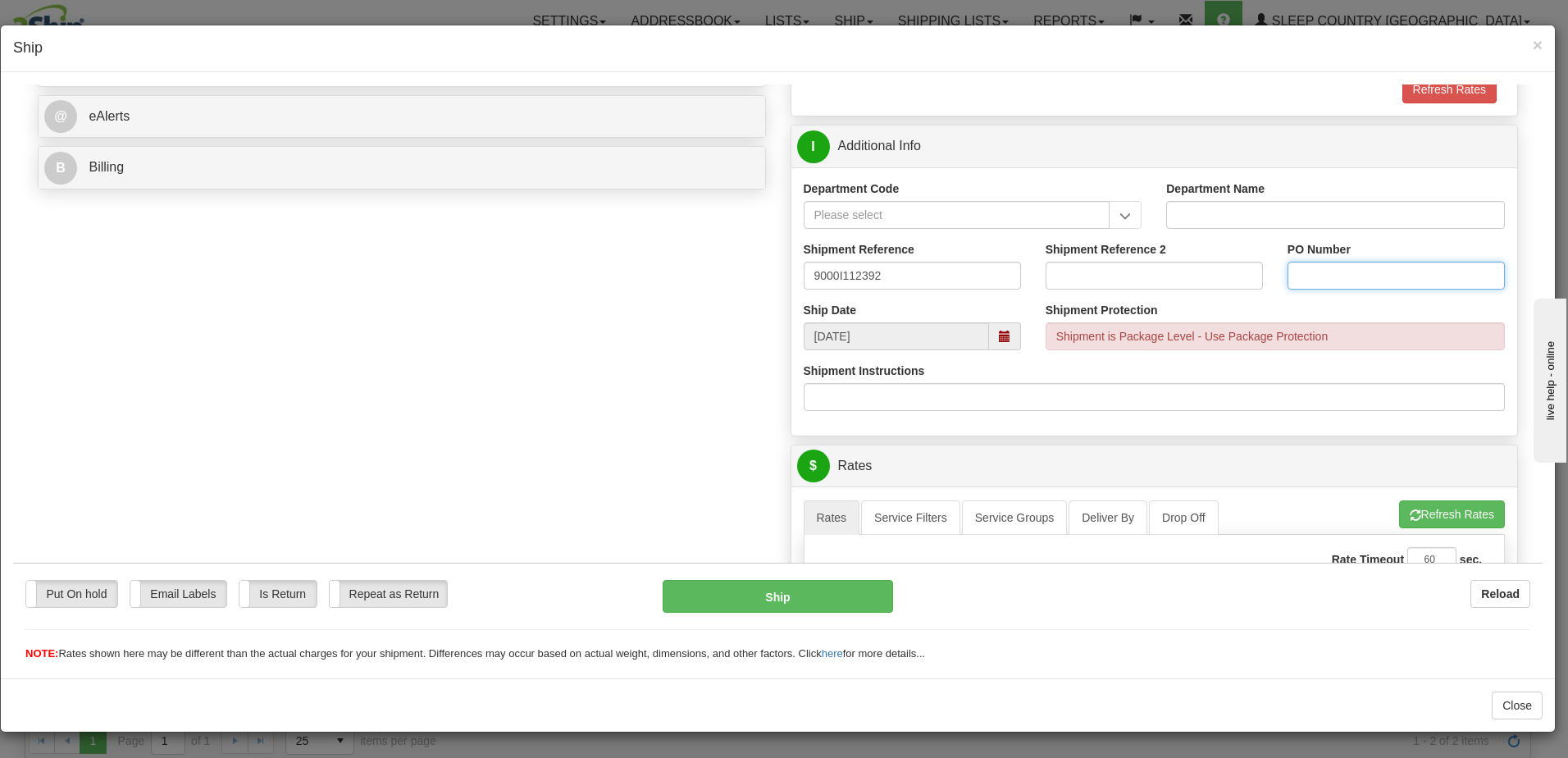
click at [1299, 278] on input "PO Number" at bounding box center [1396, 275] width 217 height 27
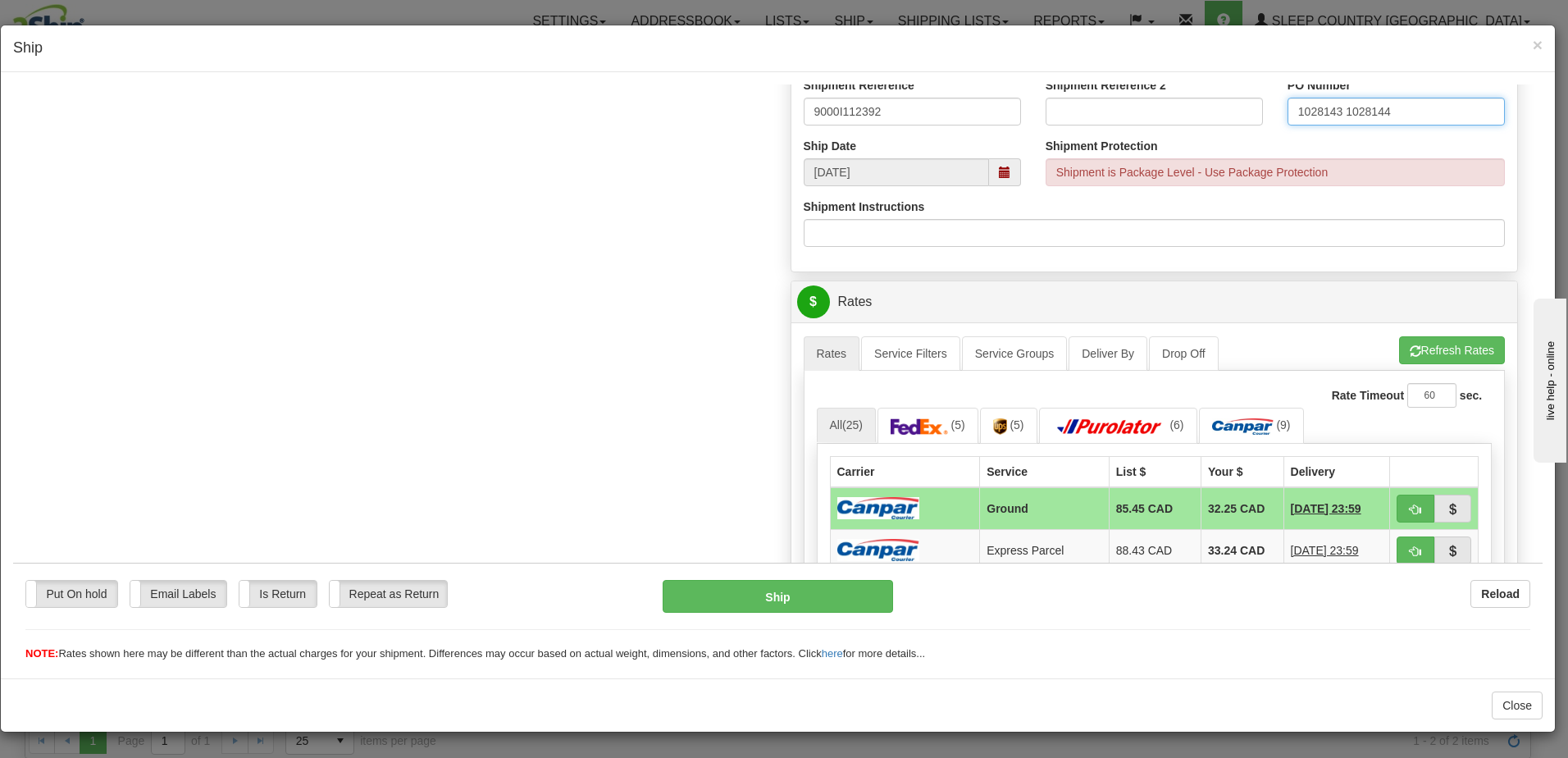
scroll to position [902, 0]
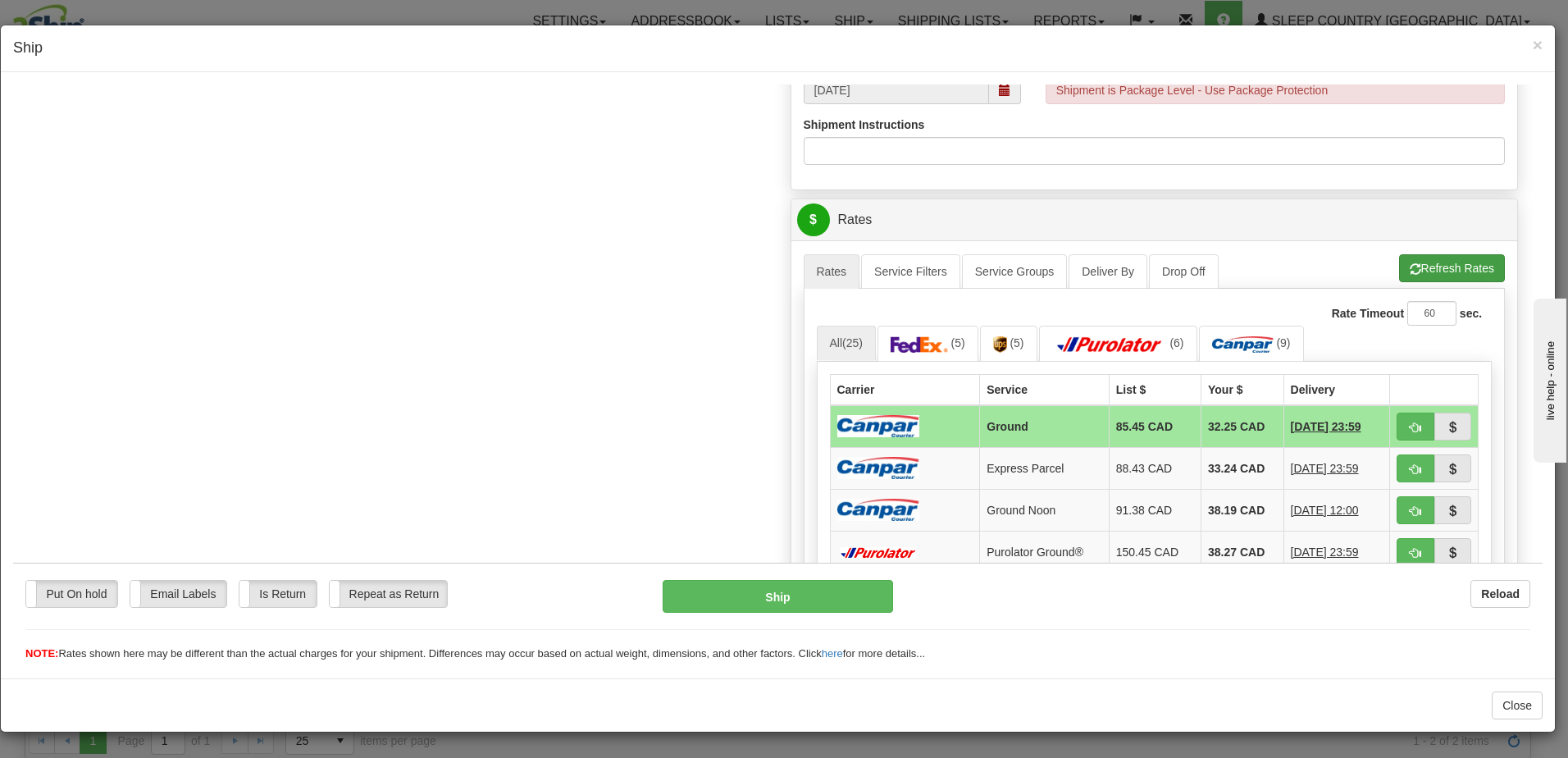
type input "1028143 1028144"
click at [1431, 259] on button "Refresh Rates" at bounding box center [1452, 267] width 105 height 27
click at [1409, 425] on span "button" at bounding box center [1415, 427] width 12 height 11
type input "1"
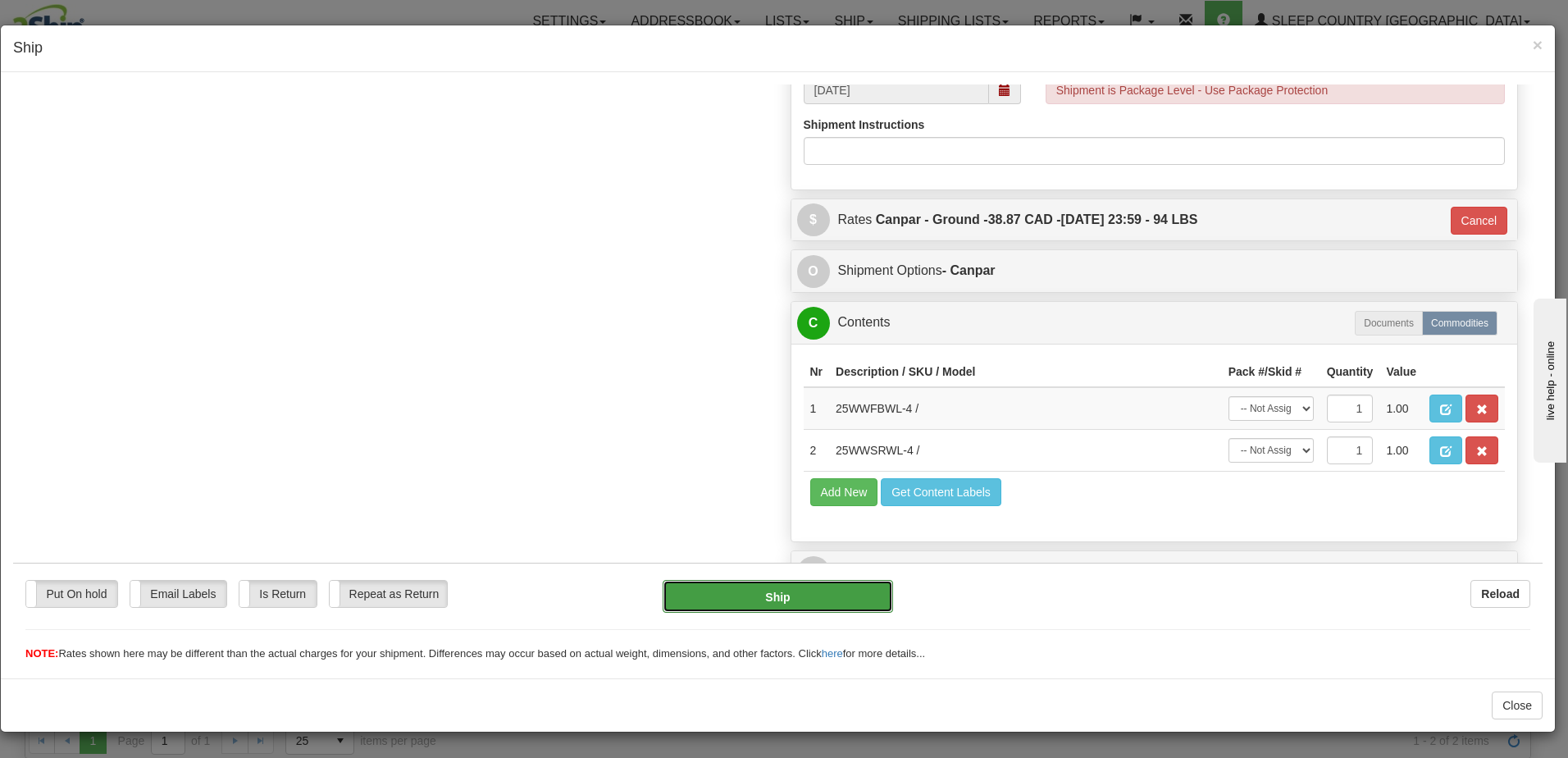
click at [784, 600] on button "Ship" at bounding box center [777, 596] width 230 height 33
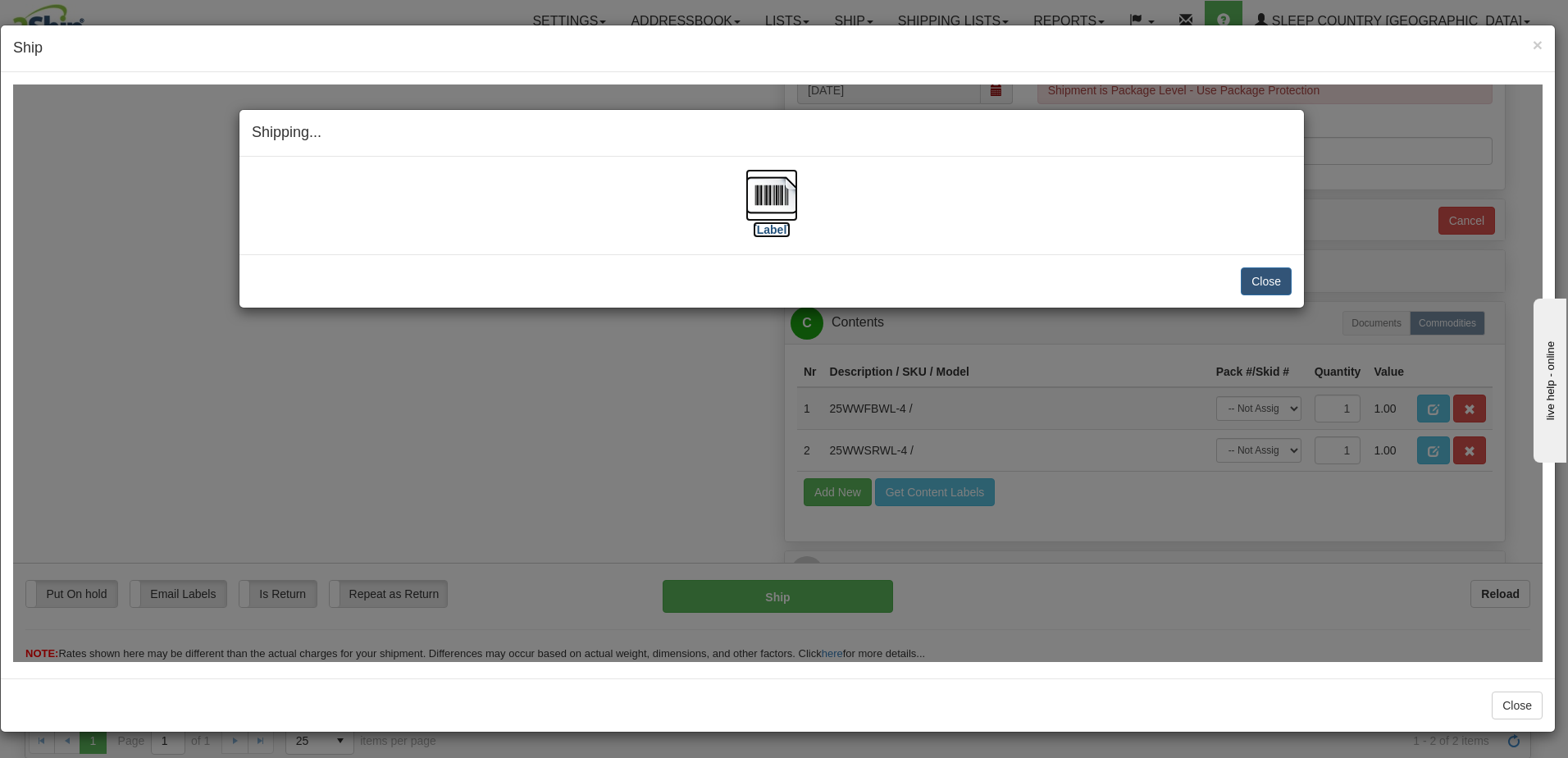
click at [767, 230] on label "[Label]" at bounding box center [771, 229] width 38 height 16
click at [1273, 275] on button "Close" at bounding box center [1266, 280] width 50 height 27
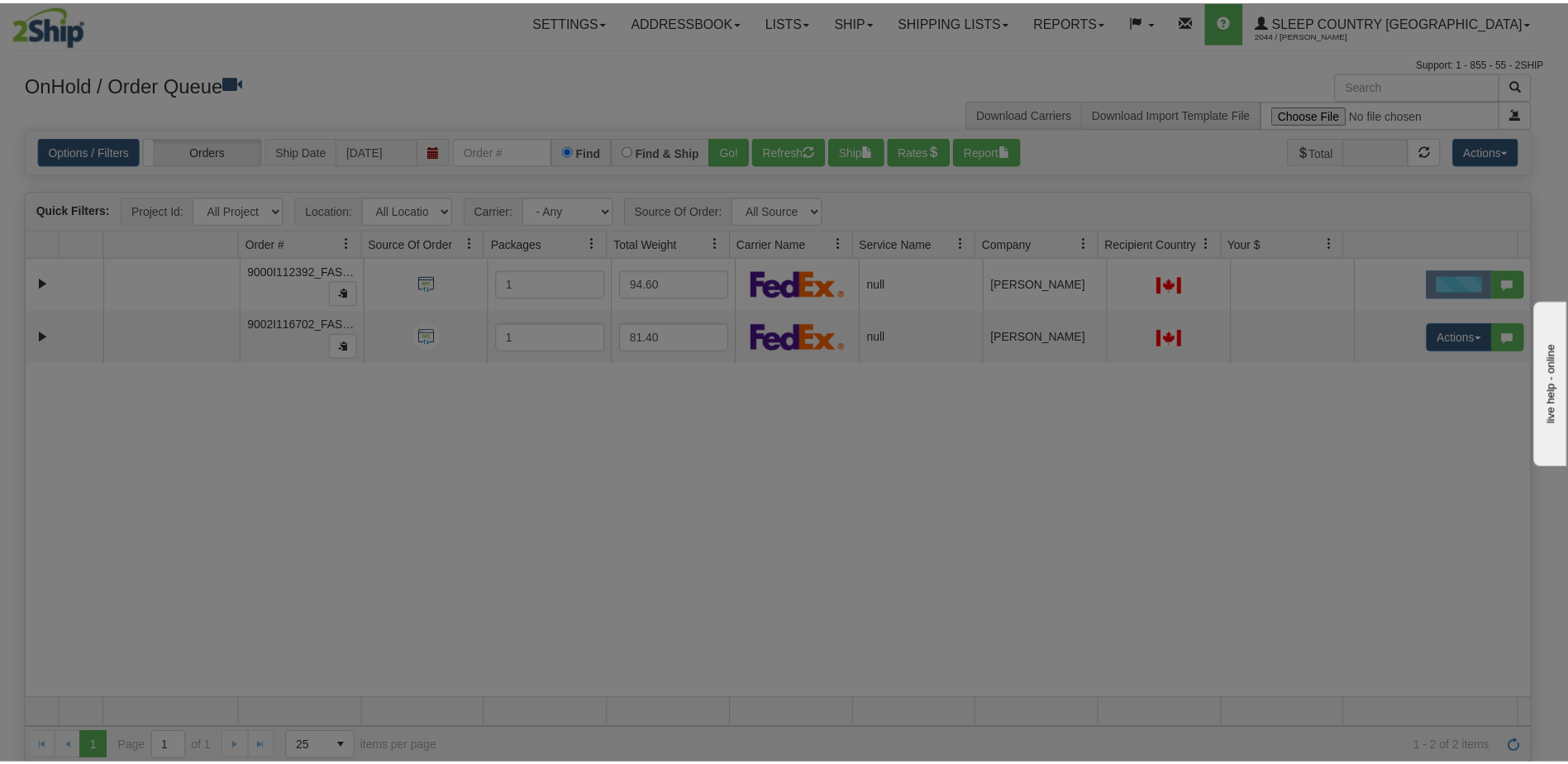
scroll to position [0, 0]
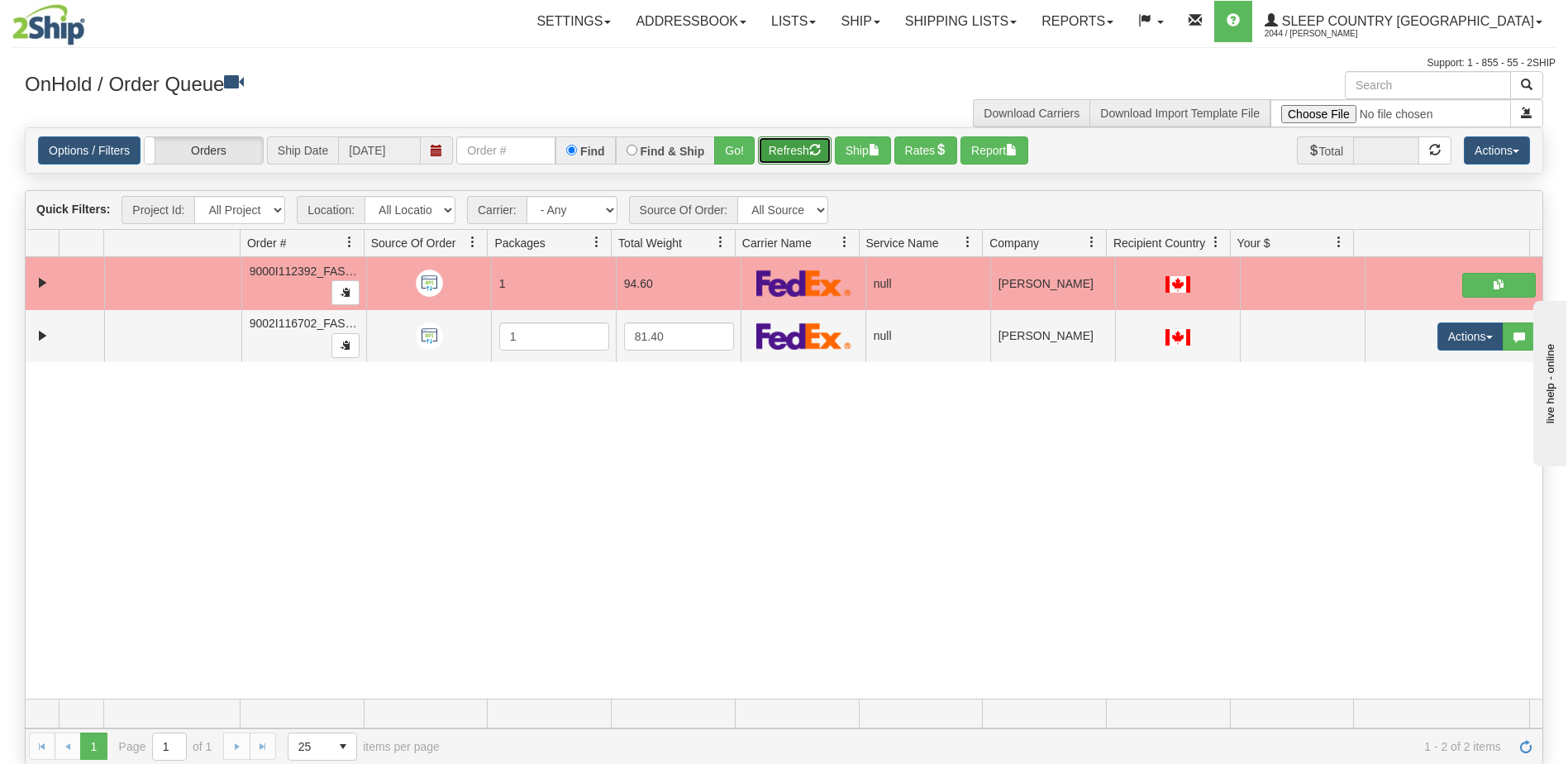
click at [820, 145] on span "button" at bounding box center [815, 150] width 12 height 12
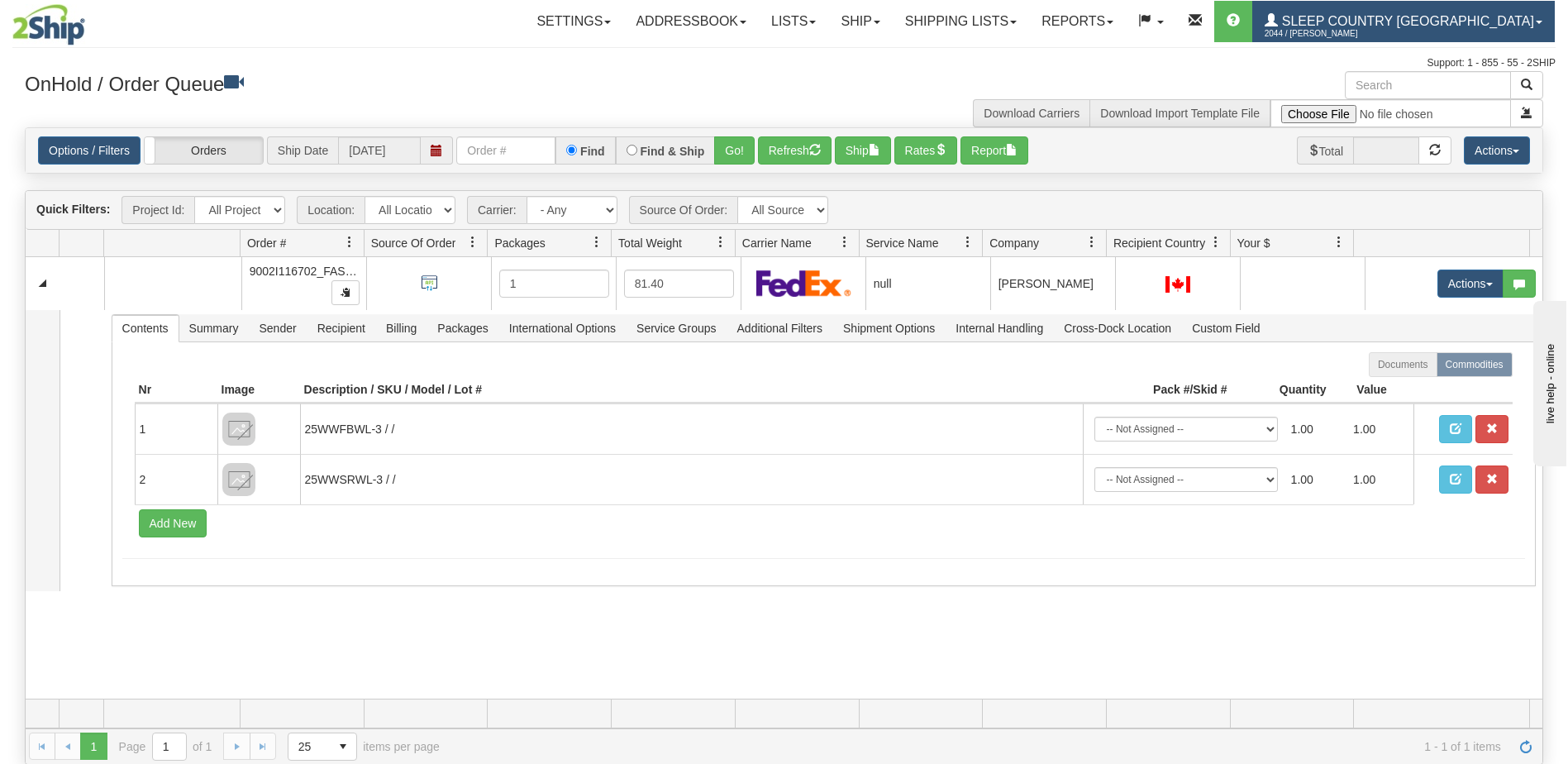
click at [1464, 24] on span "Sleep Country [GEOGRAPHIC_DATA]" at bounding box center [1405, 20] width 256 height 14
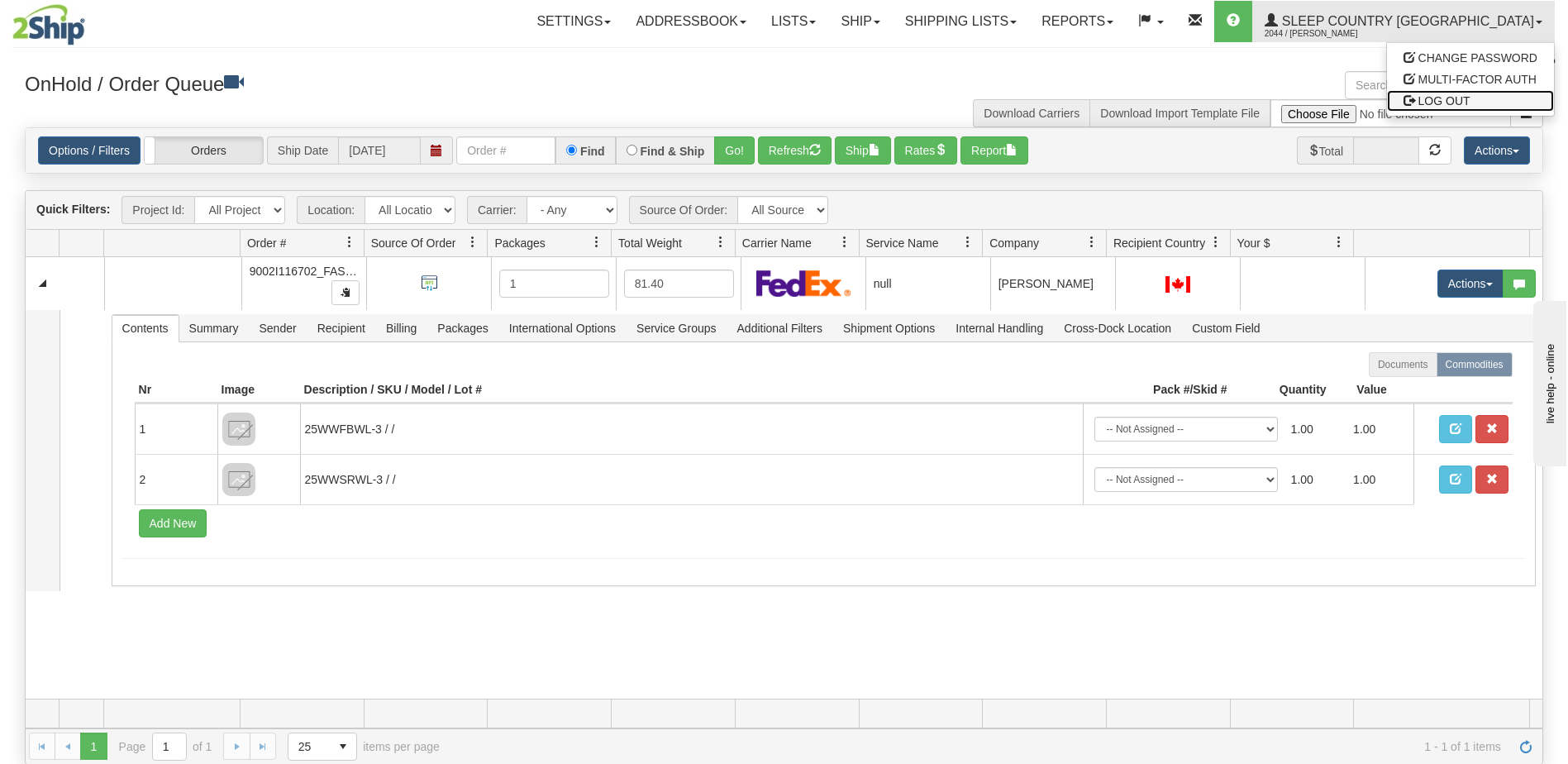
click at [1437, 99] on span "LOG OUT" at bounding box center [1445, 101] width 52 height 13
